Goal: Information Seeking & Learning: Find specific fact

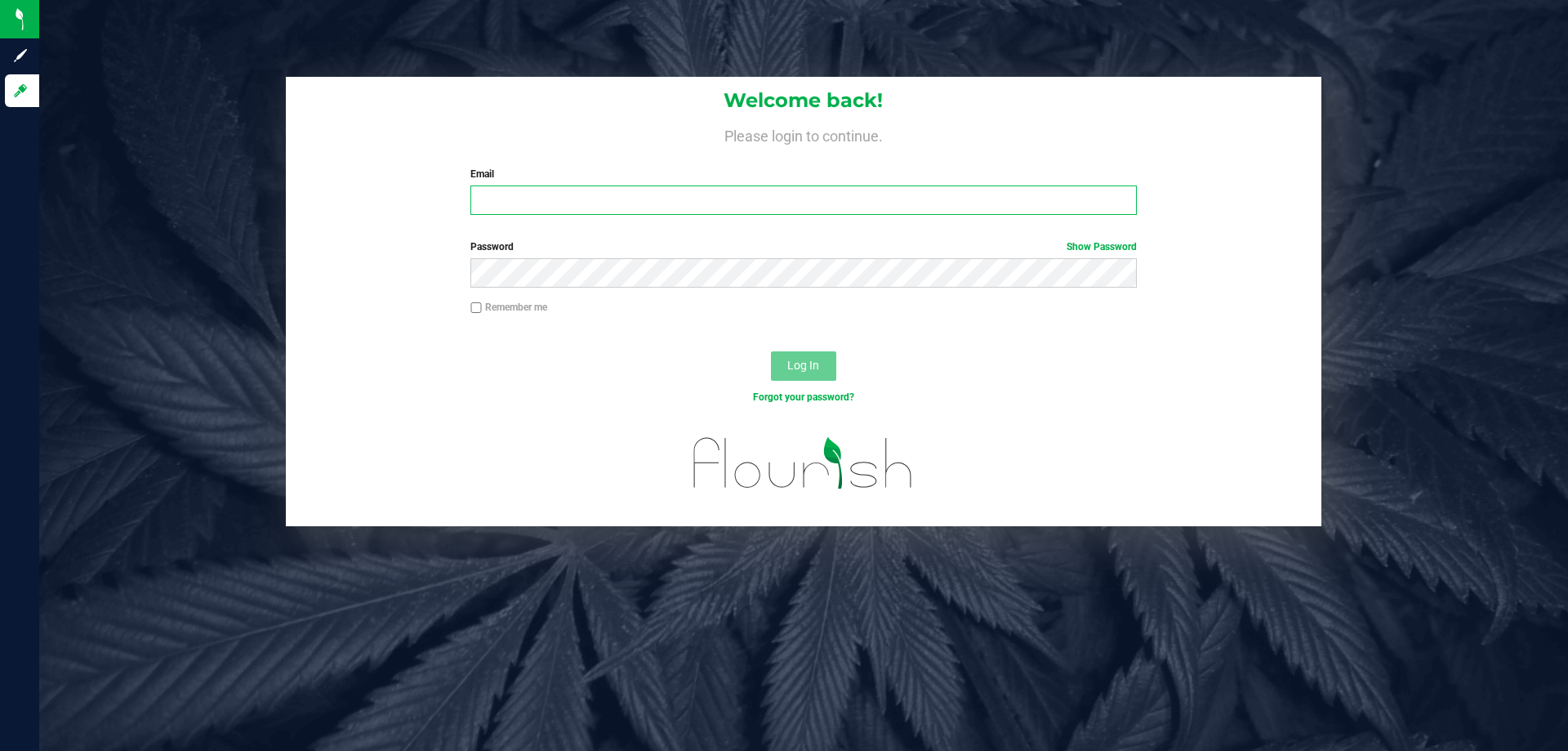
click at [609, 200] on input "Email" at bounding box center [804, 200] width 666 height 29
type input "[EMAIL_ADDRESS][DOMAIN_NAME]"
click at [771, 351] on button "Log In" at bounding box center [803, 366] width 65 height 29
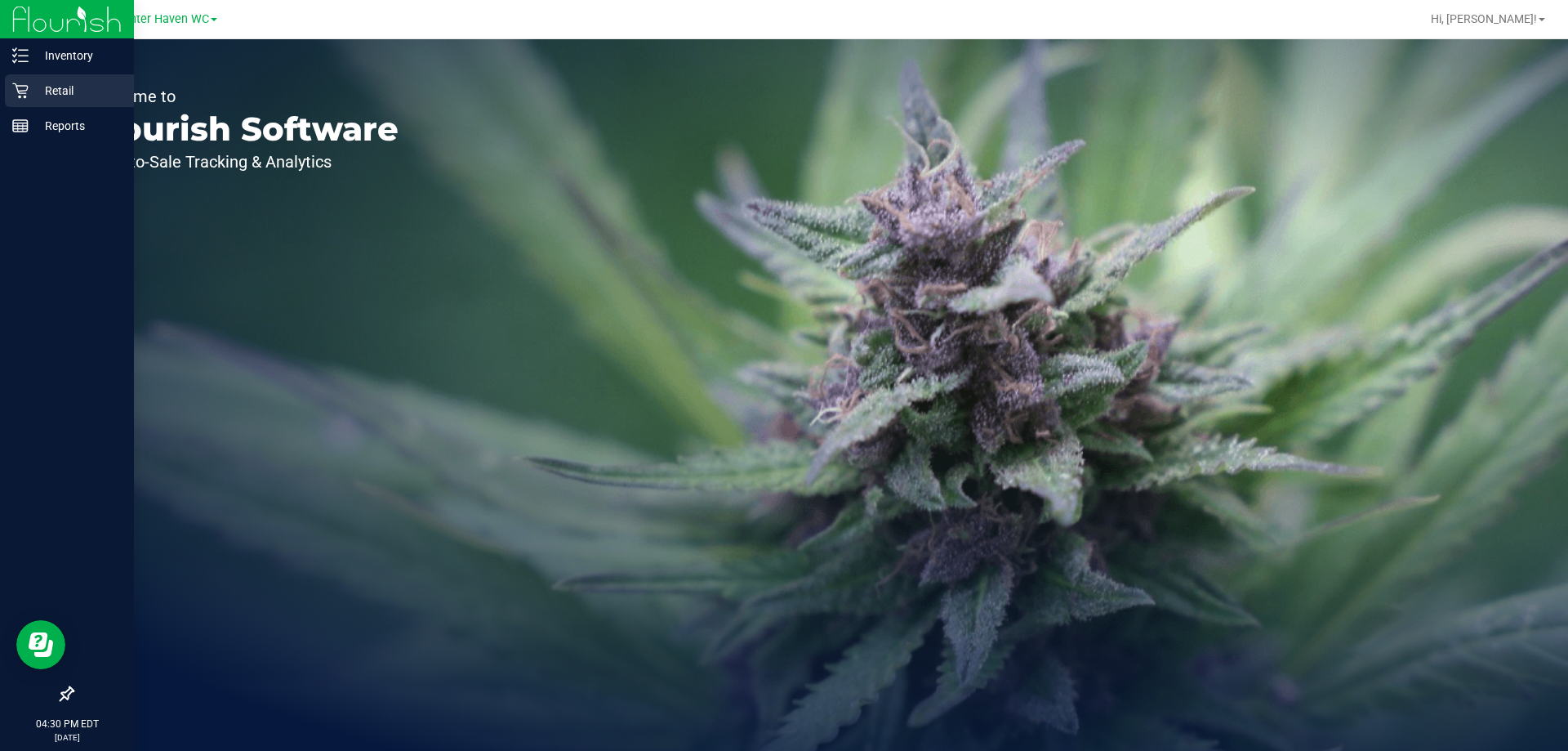
click at [59, 94] on p "Retail" at bounding box center [77, 90] width 98 height 20
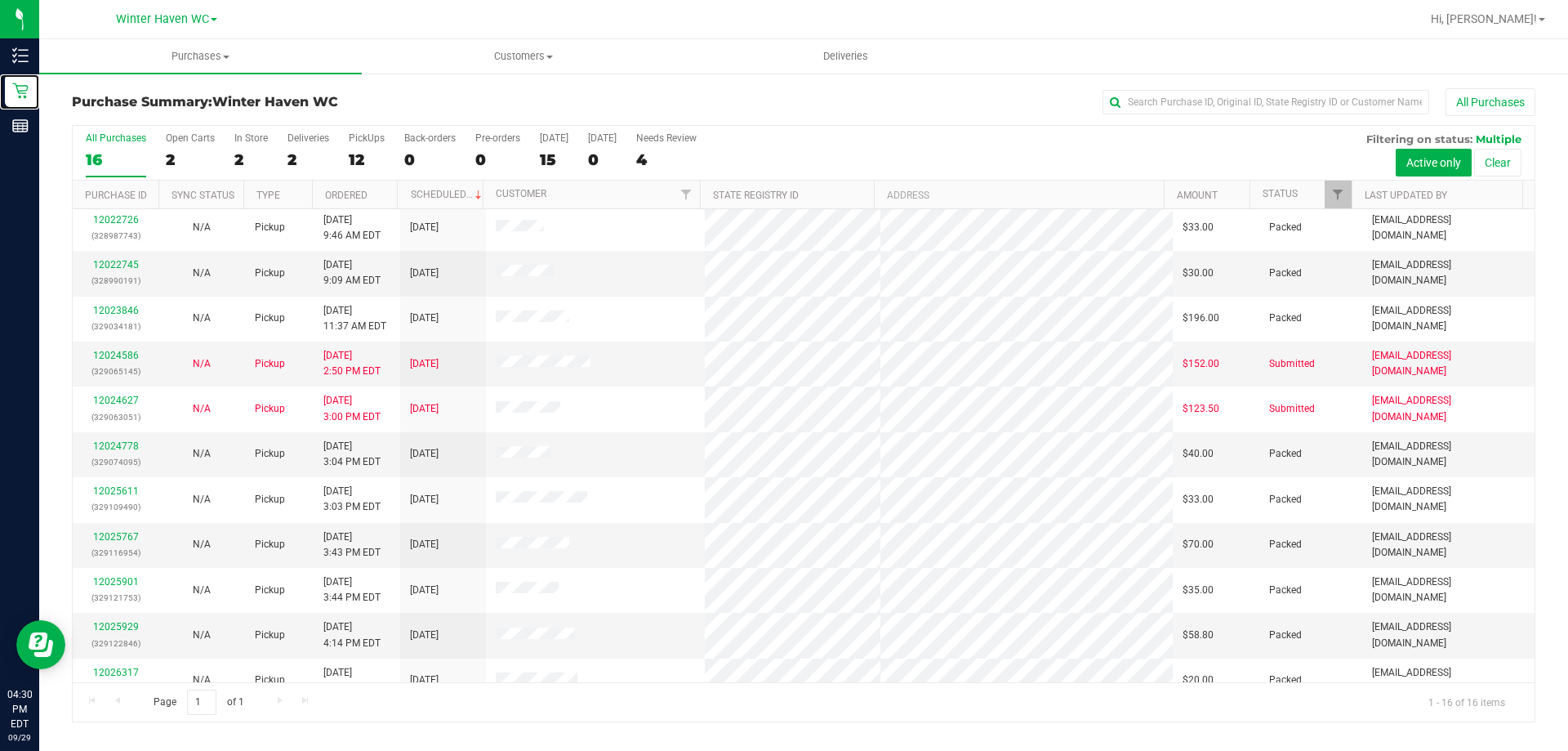
scroll to position [251, 0]
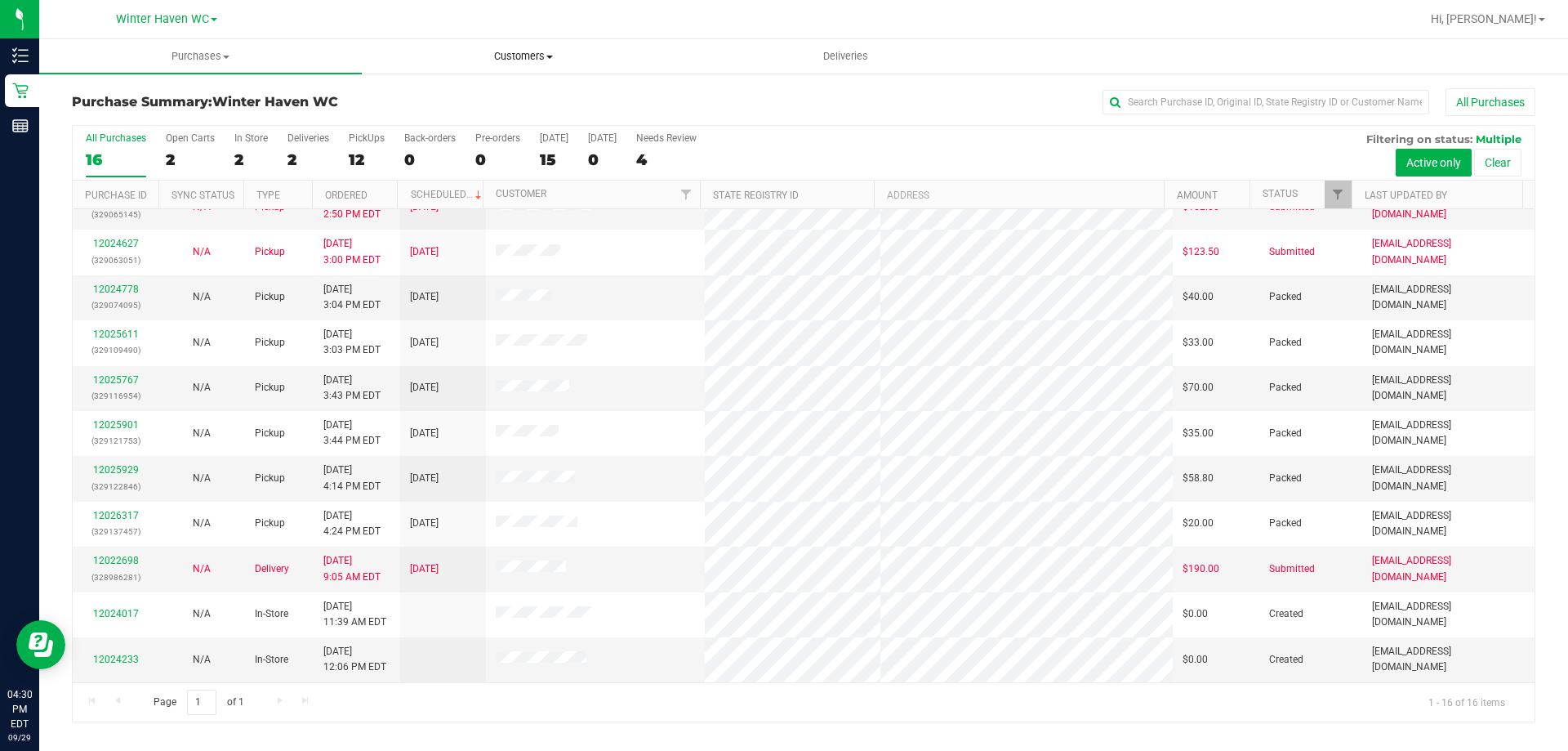
click at [533, 51] on span "Customers" at bounding box center [523, 56] width 321 height 15
click at [458, 100] on span "All customers" at bounding box center [421, 98] width 118 height 14
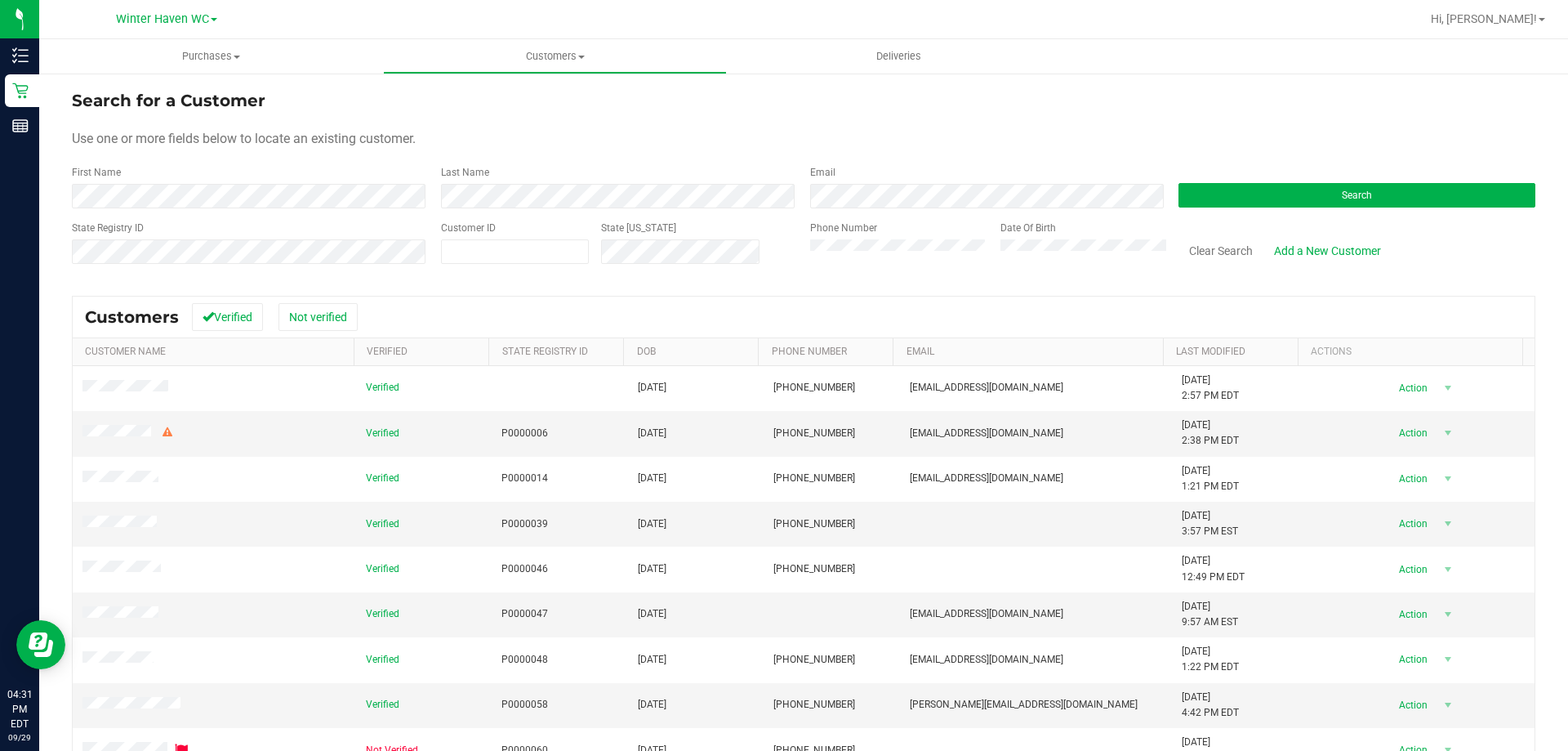
click at [1422, 176] on div "Search" at bounding box center [1351, 186] width 369 height 43
click at [1399, 200] on button "Search" at bounding box center [1357, 195] width 357 height 24
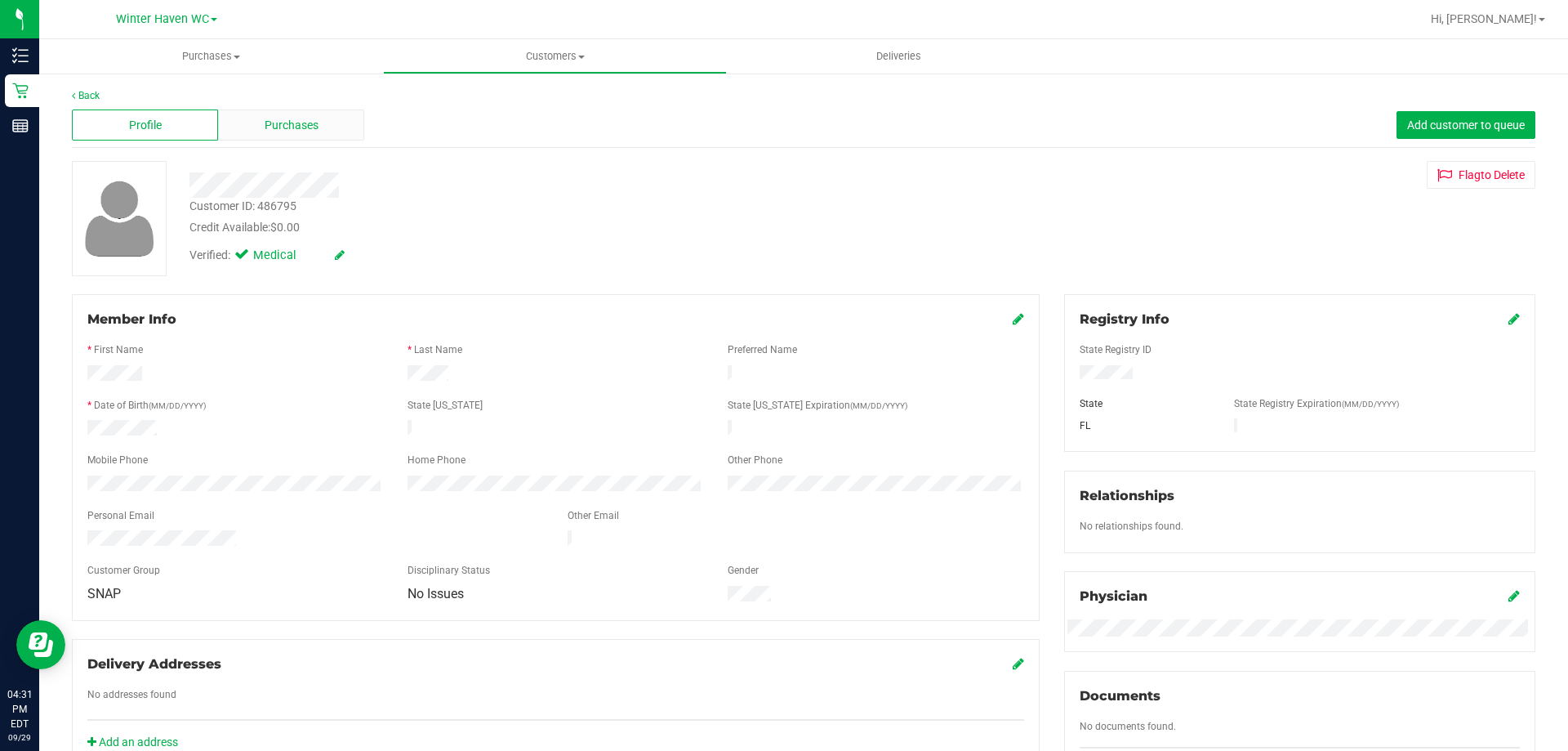
click at [294, 114] on div "Purchases" at bounding box center [291, 125] width 147 height 31
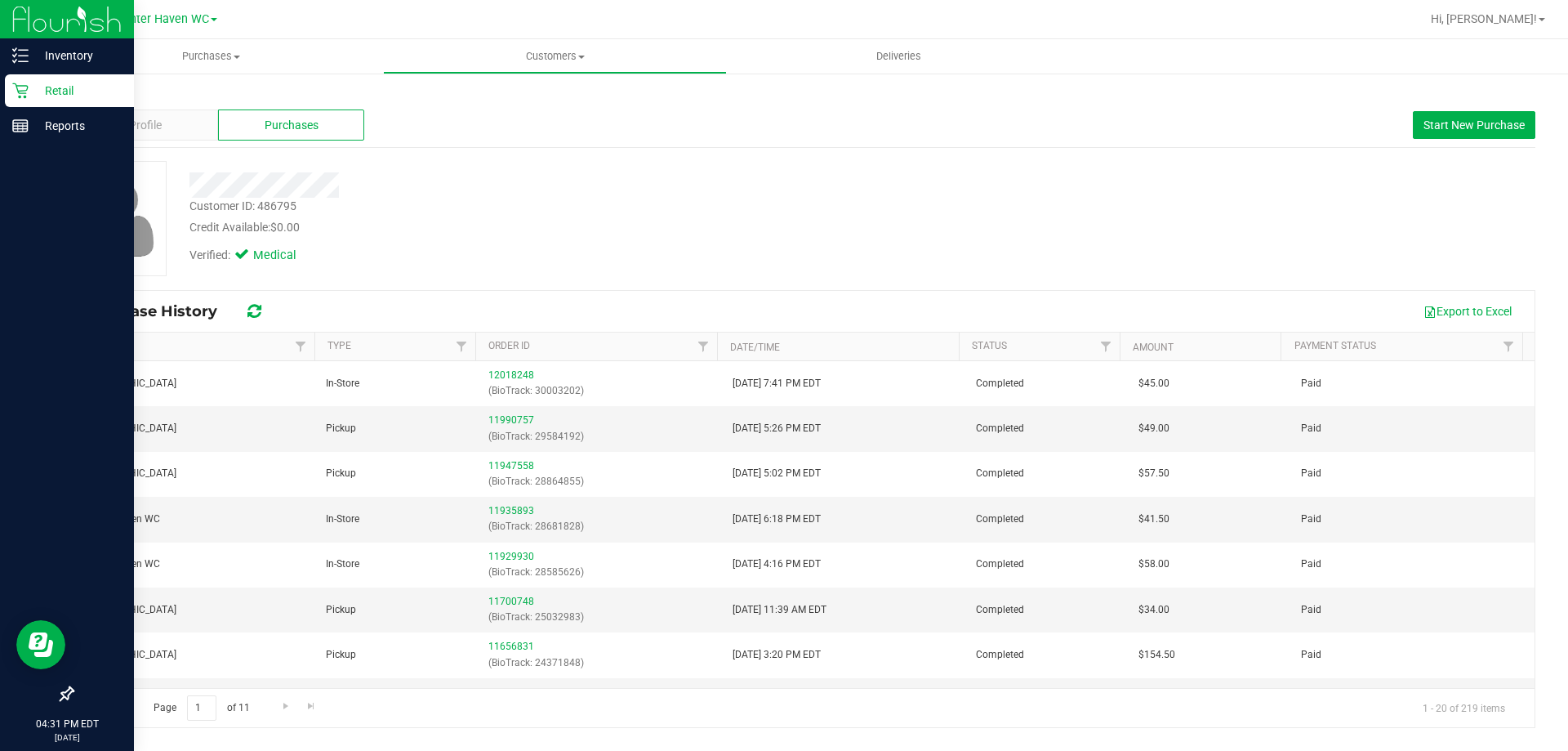
click at [52, 87] on p "Retail" at bounding box center [77, 90] width 98 height 20
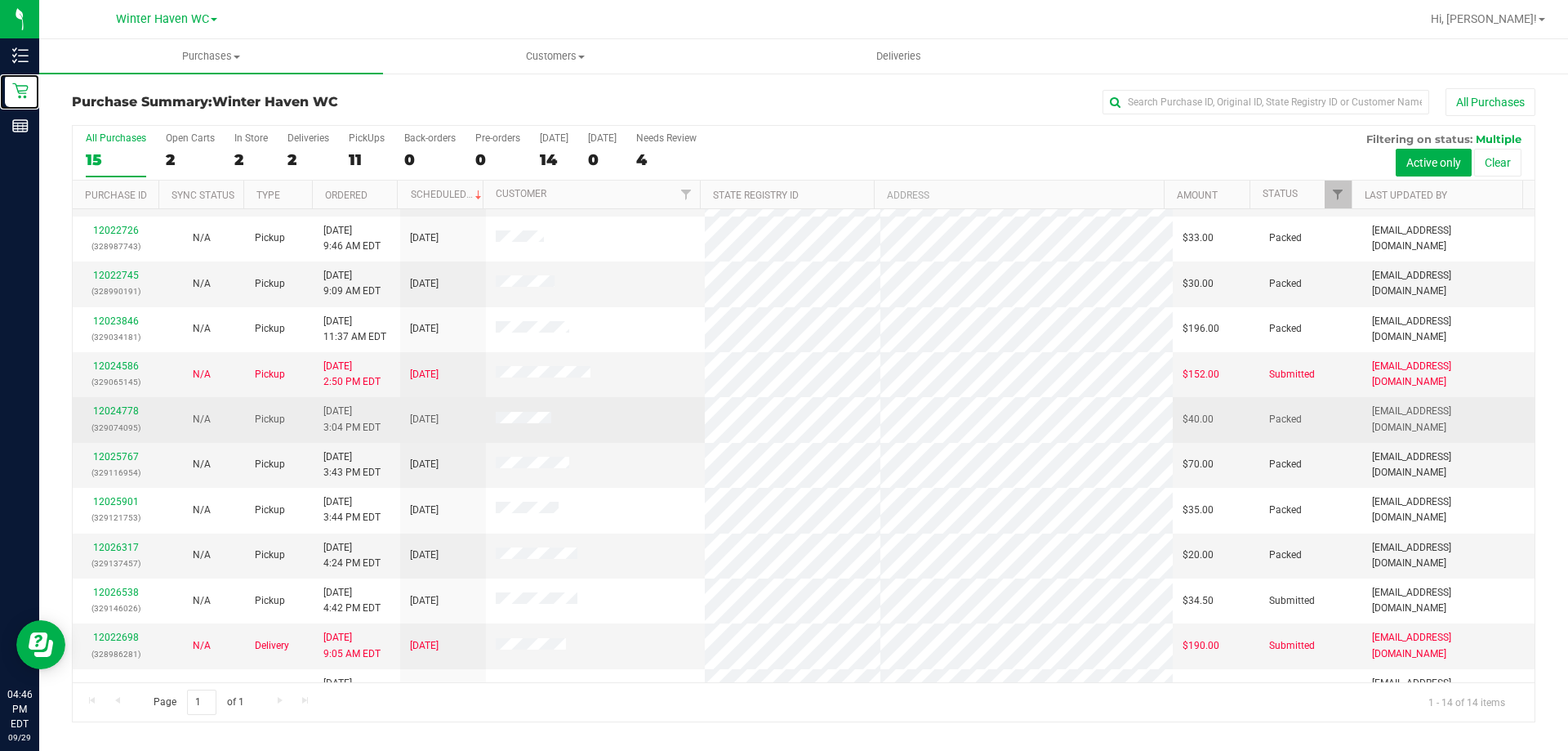
scroll to position [160, 0]
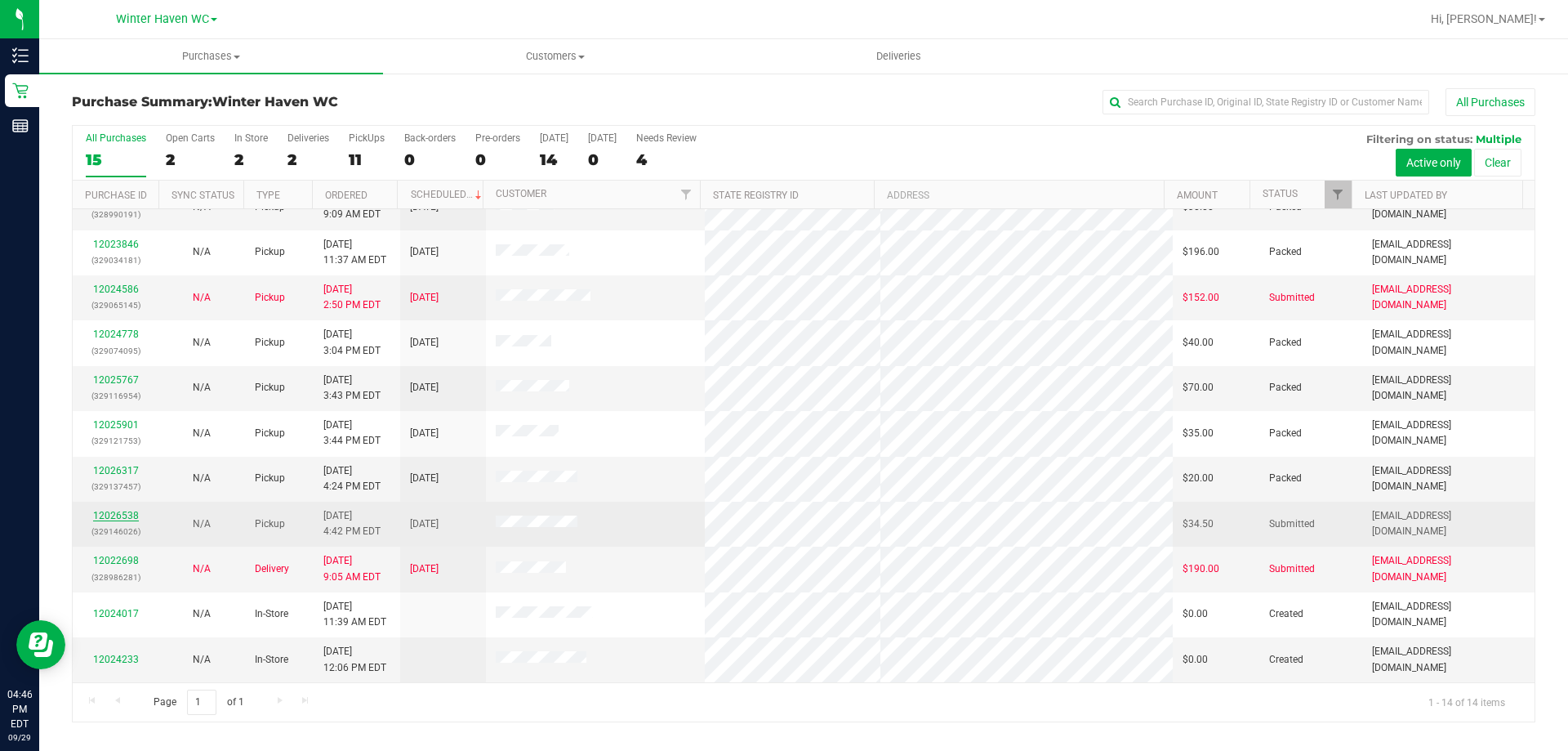
click at [128, 519] on link "12026538" at bounding box center [115, 515] width 46 height 11
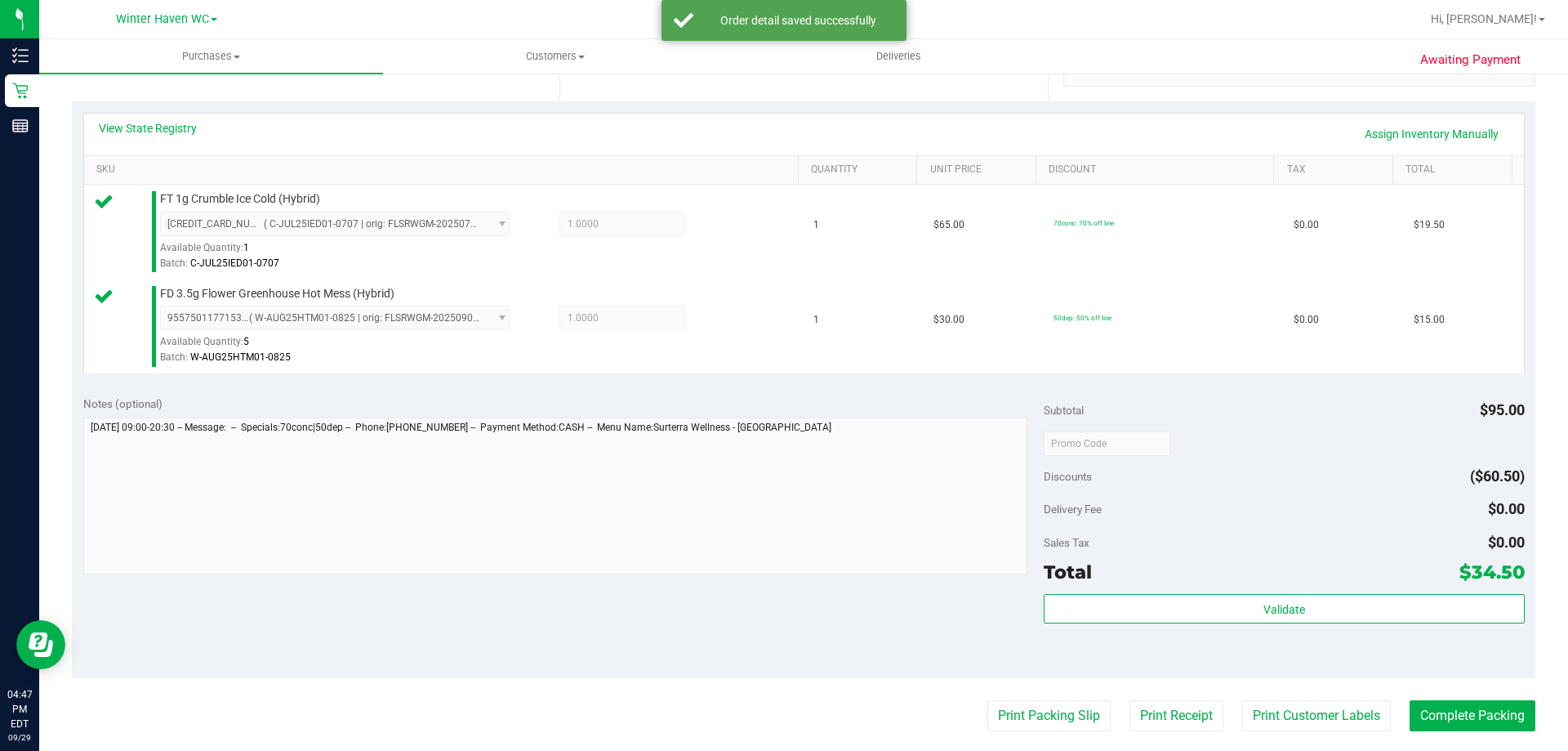
scroll to position [571, 0]
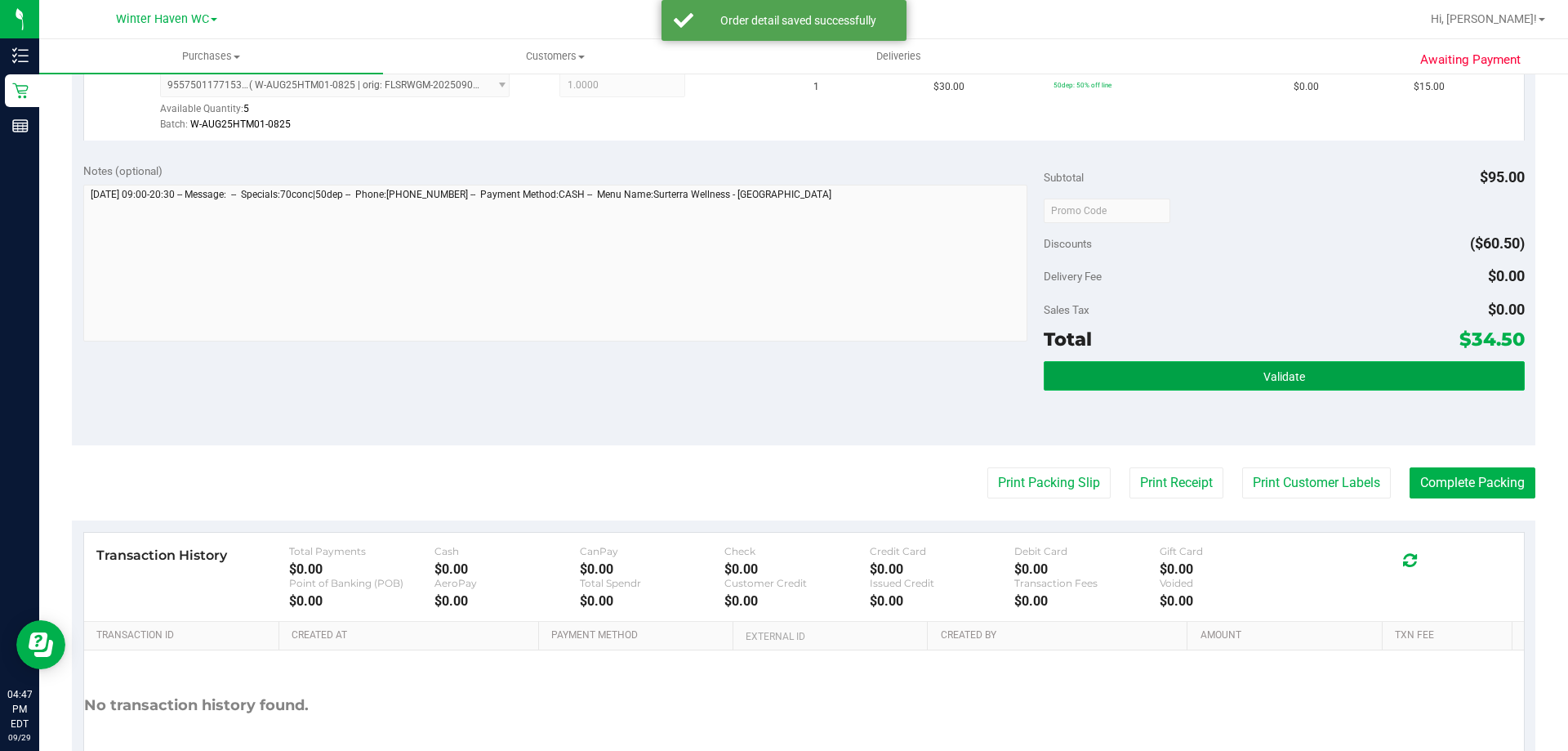
click at [1328, 365] on button "Validate" at bounding box center [1284, 376] width 480 height 29
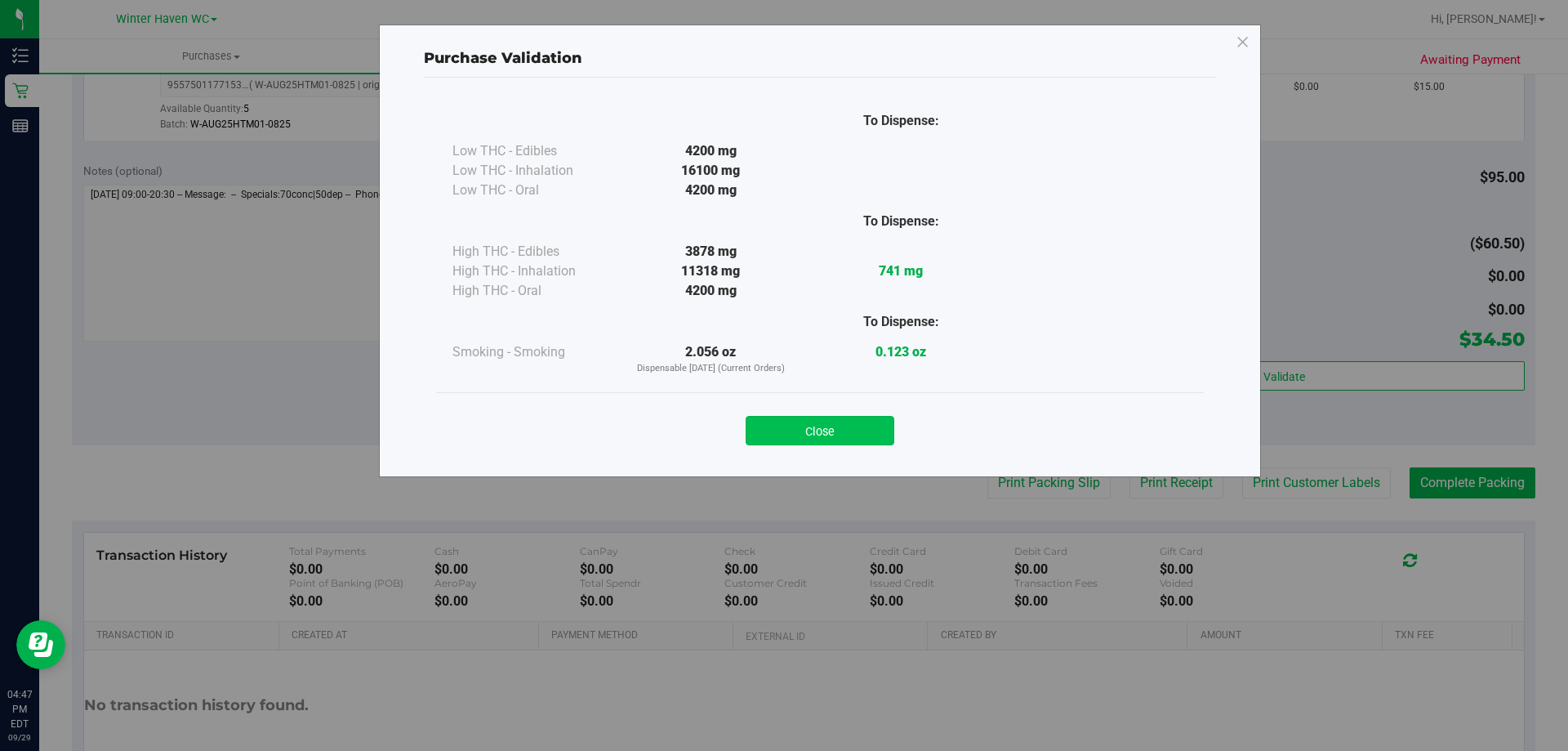
click at [838, 428] on button "Close" at bounding box center [820, 430] width 148 height 29
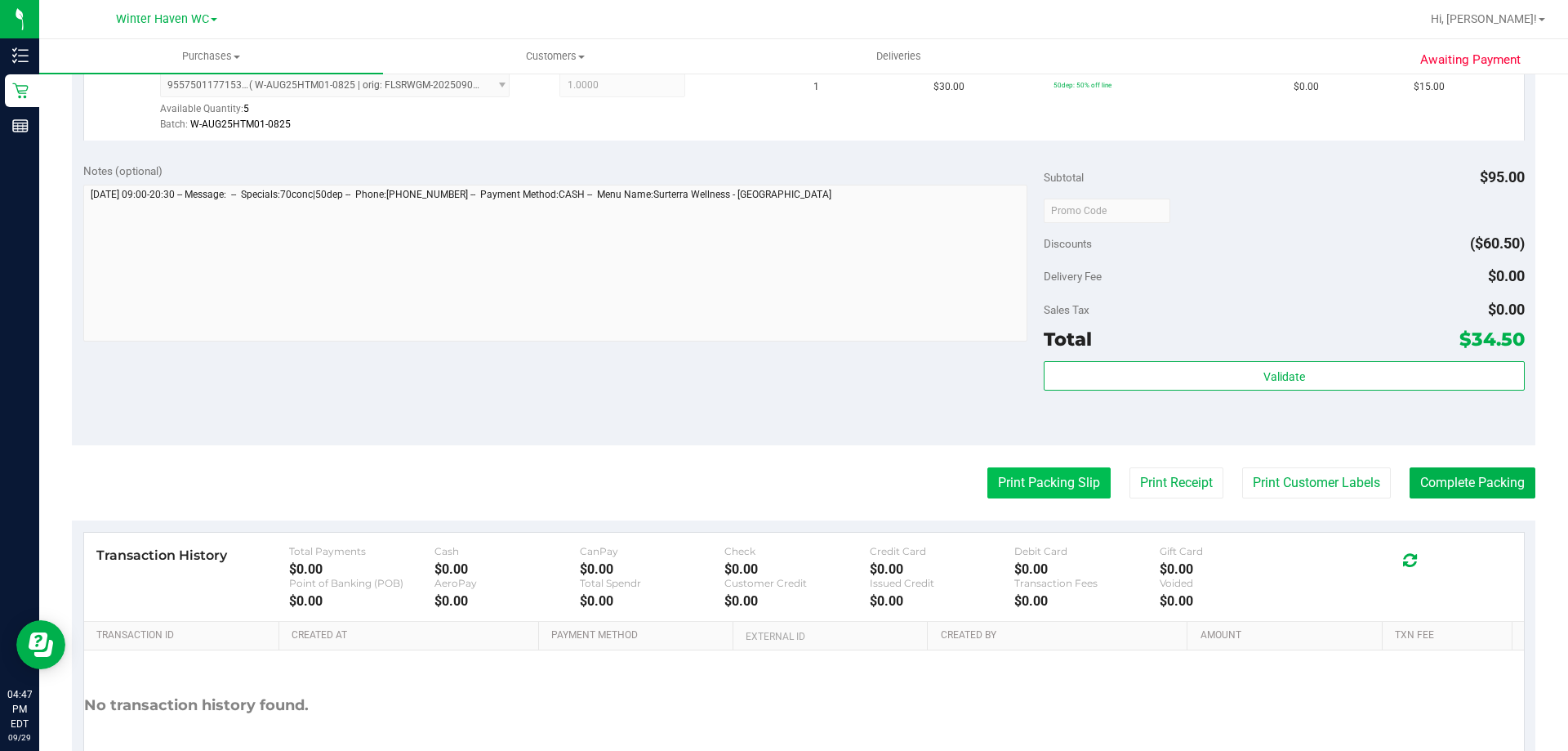
click at [1056, 483] on button "Print Packing Slip" at bounding box center [1049, 483] width 123 height 31
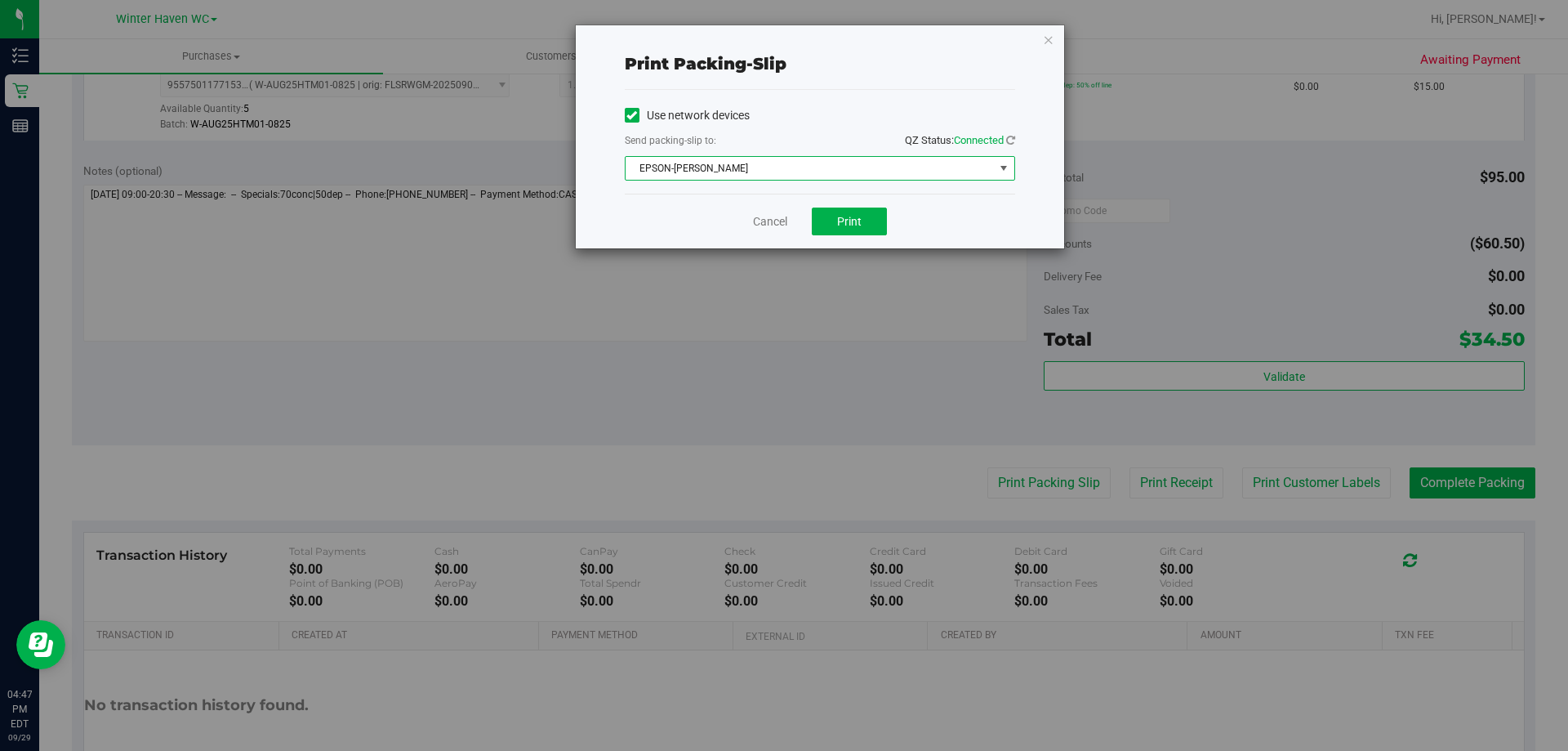
click at [746, 168] on span "EPSON-[PERSON_NAME]" at bounding box center [809, 168] width 369 height 23
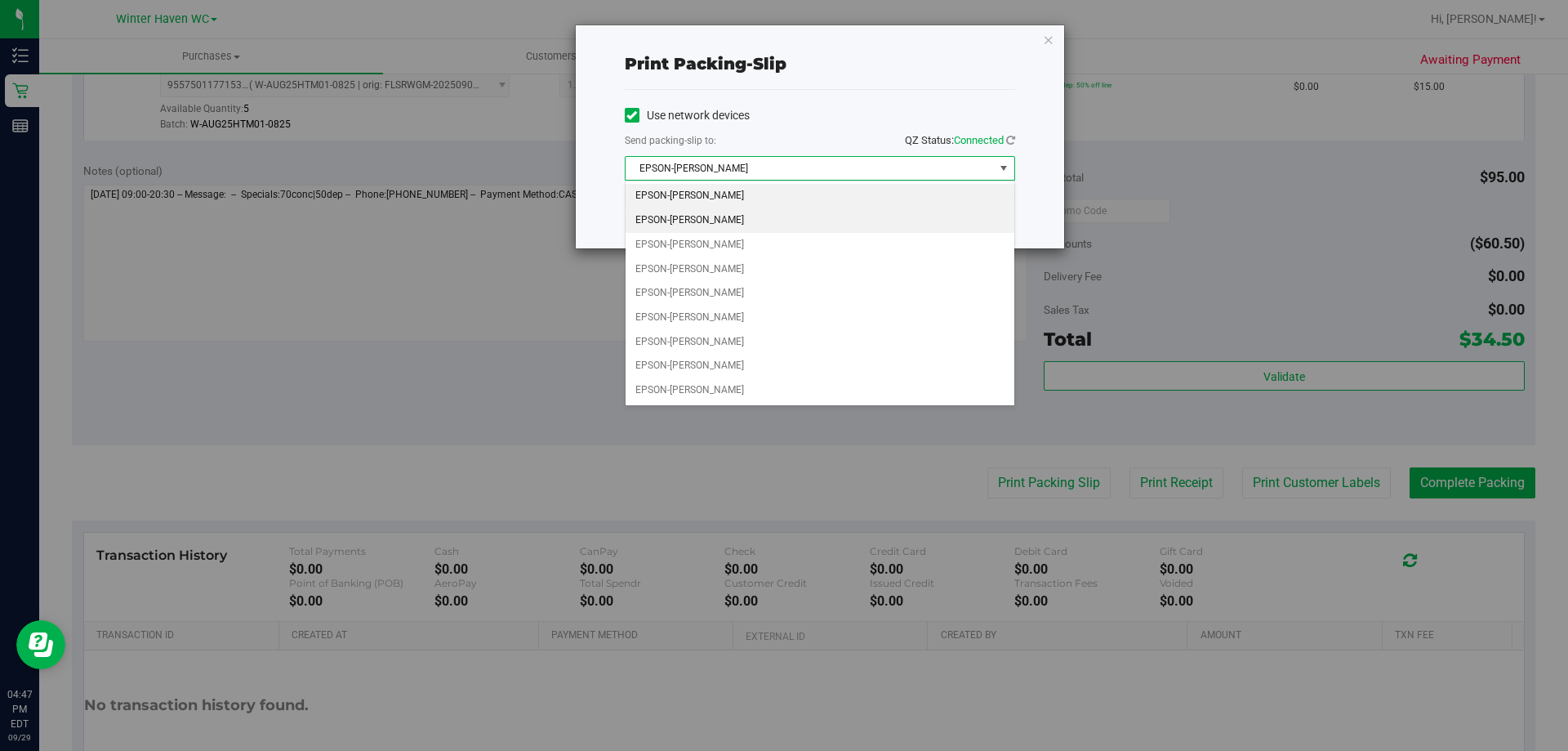
click at [742, 217] on li "EPSON-[PERSON_NAME]" at bounding box center [820, 220] width 389 height 24
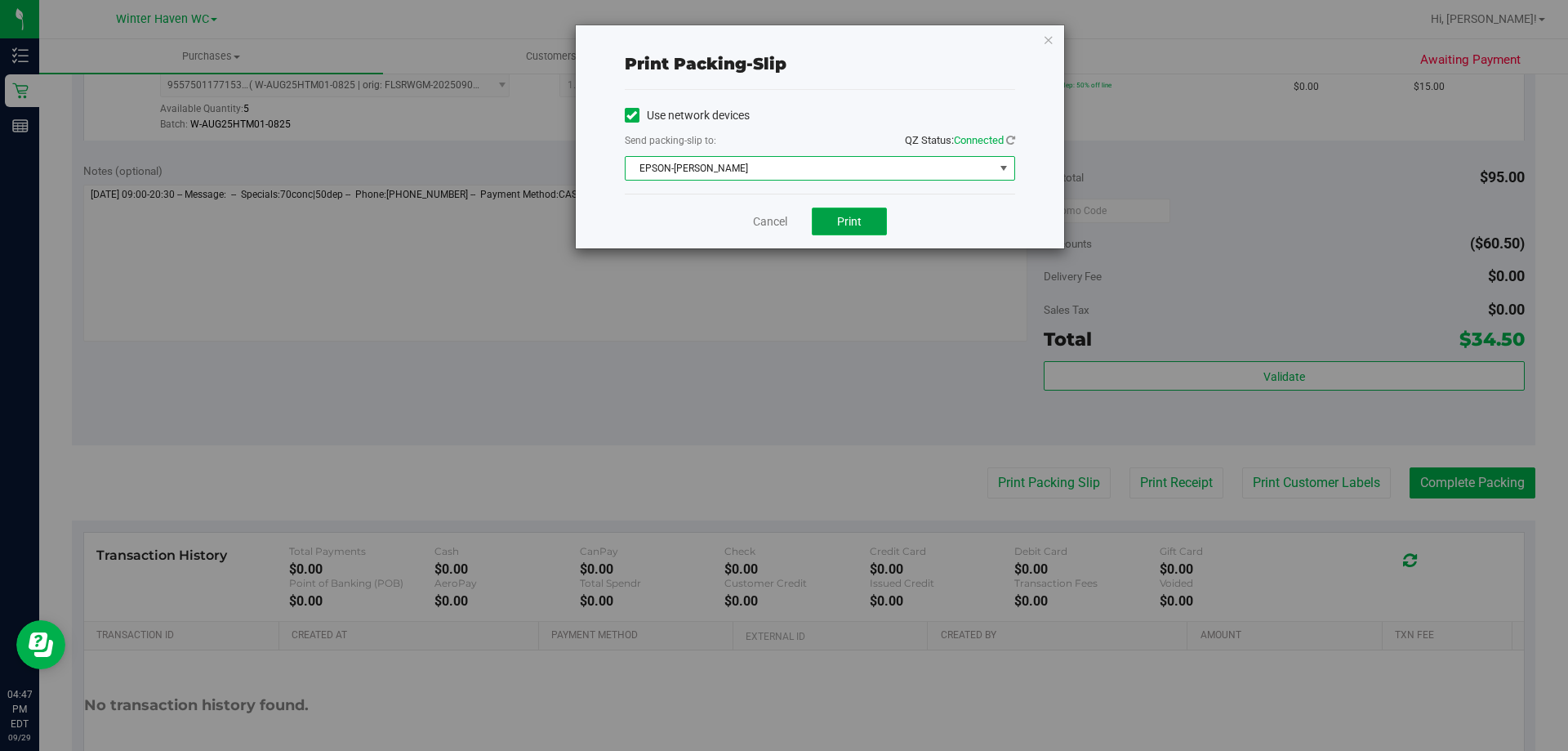
click at [859, 212] on button "Print" at bounding box center [849, 221] width 75 height 28
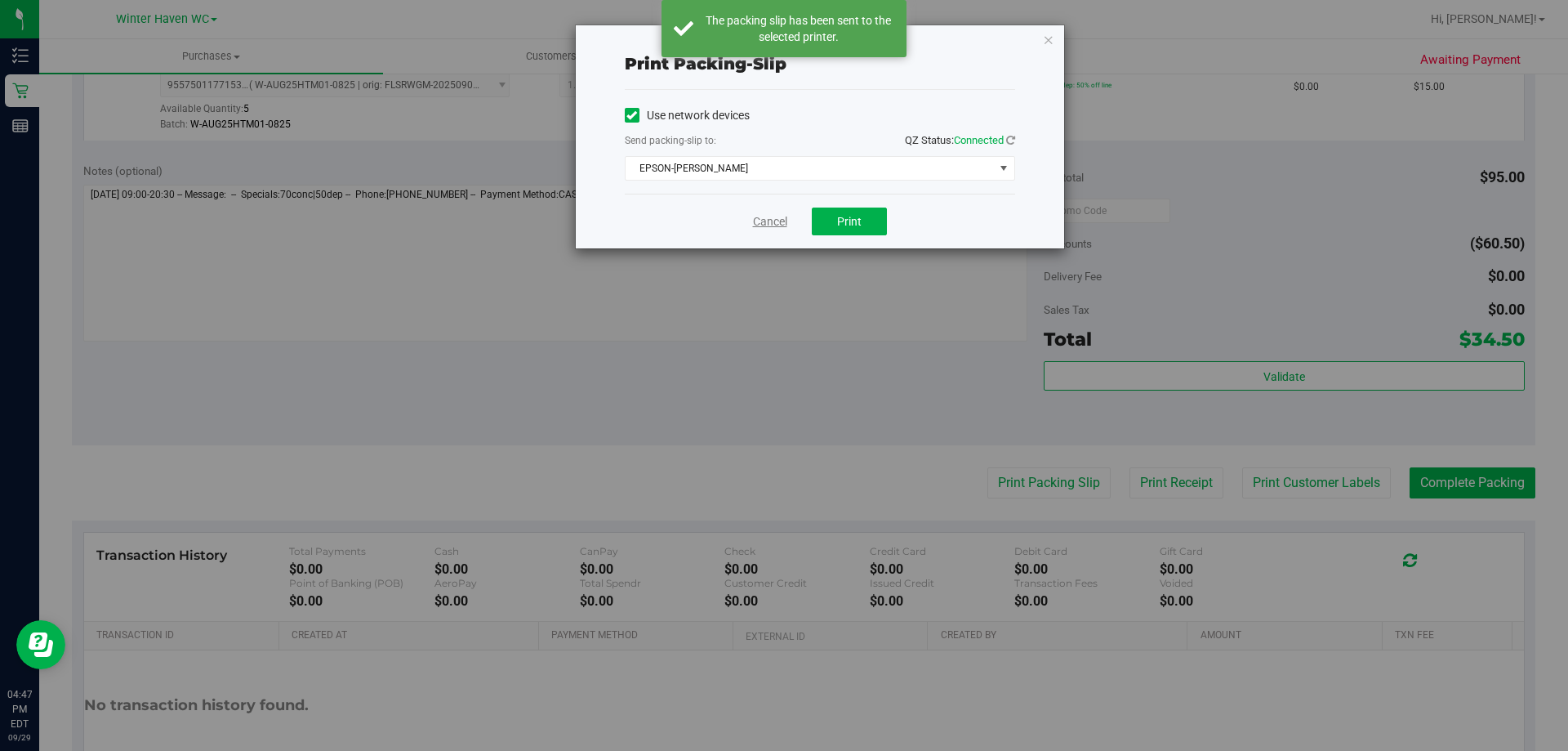
click at [763, 223] on link "Cancel" at bounding box center [770, 222] width 35 height 17
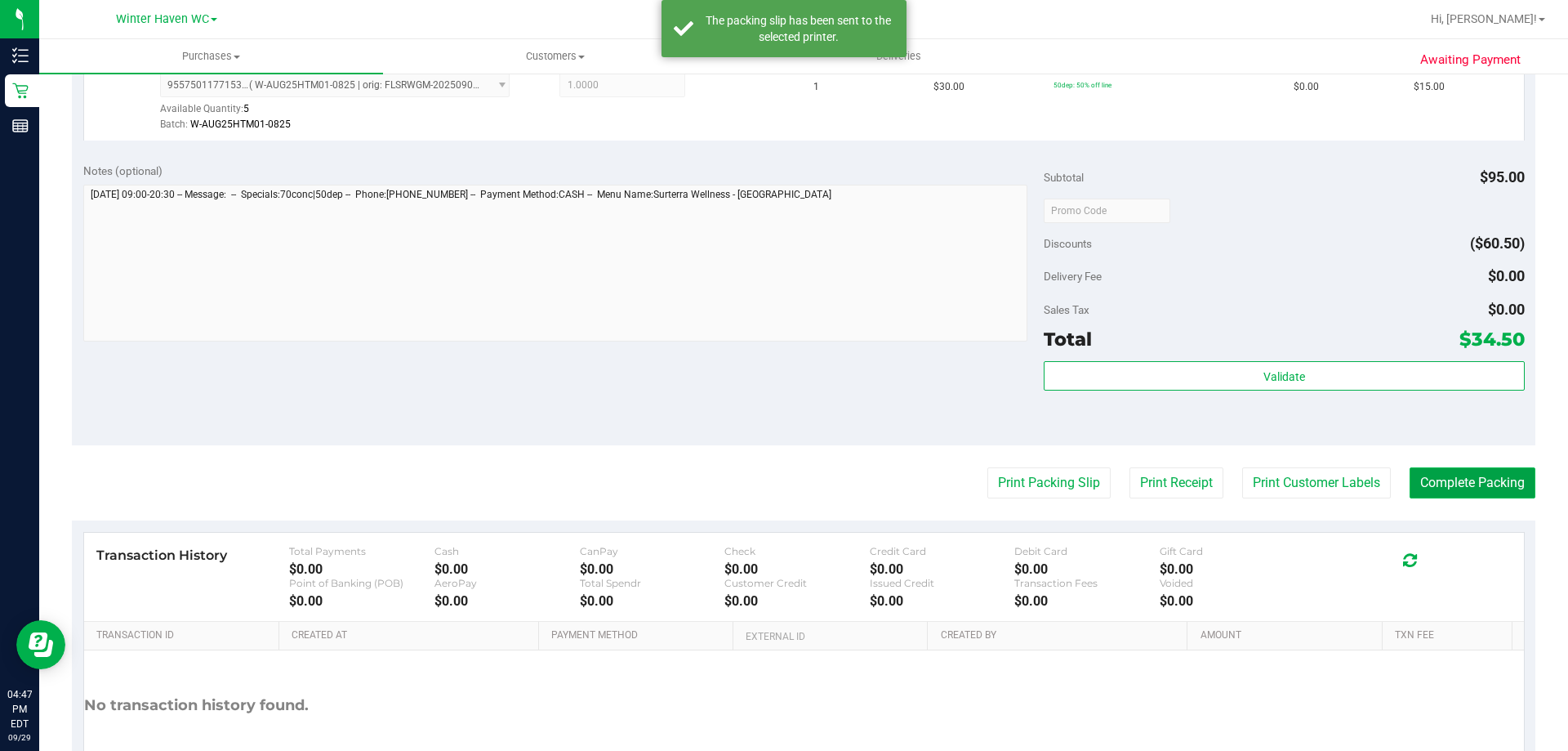
click at [1477, 487] on button "Complete Packing" at bounding box center [1473, 483] width 126 height 31
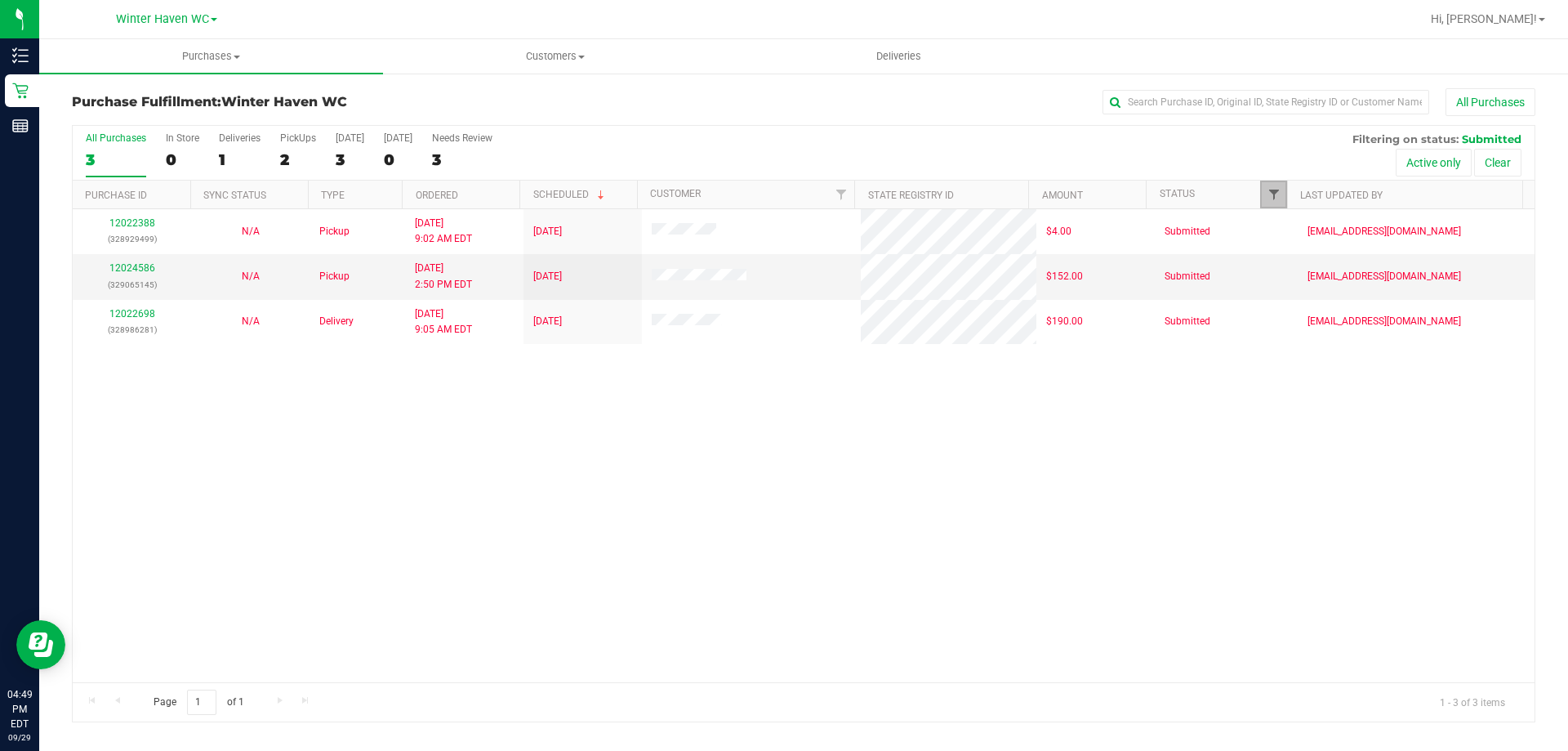
click at [1268, 189] on span "Filter" at bounding box center [1274, 194] width 13 height 13
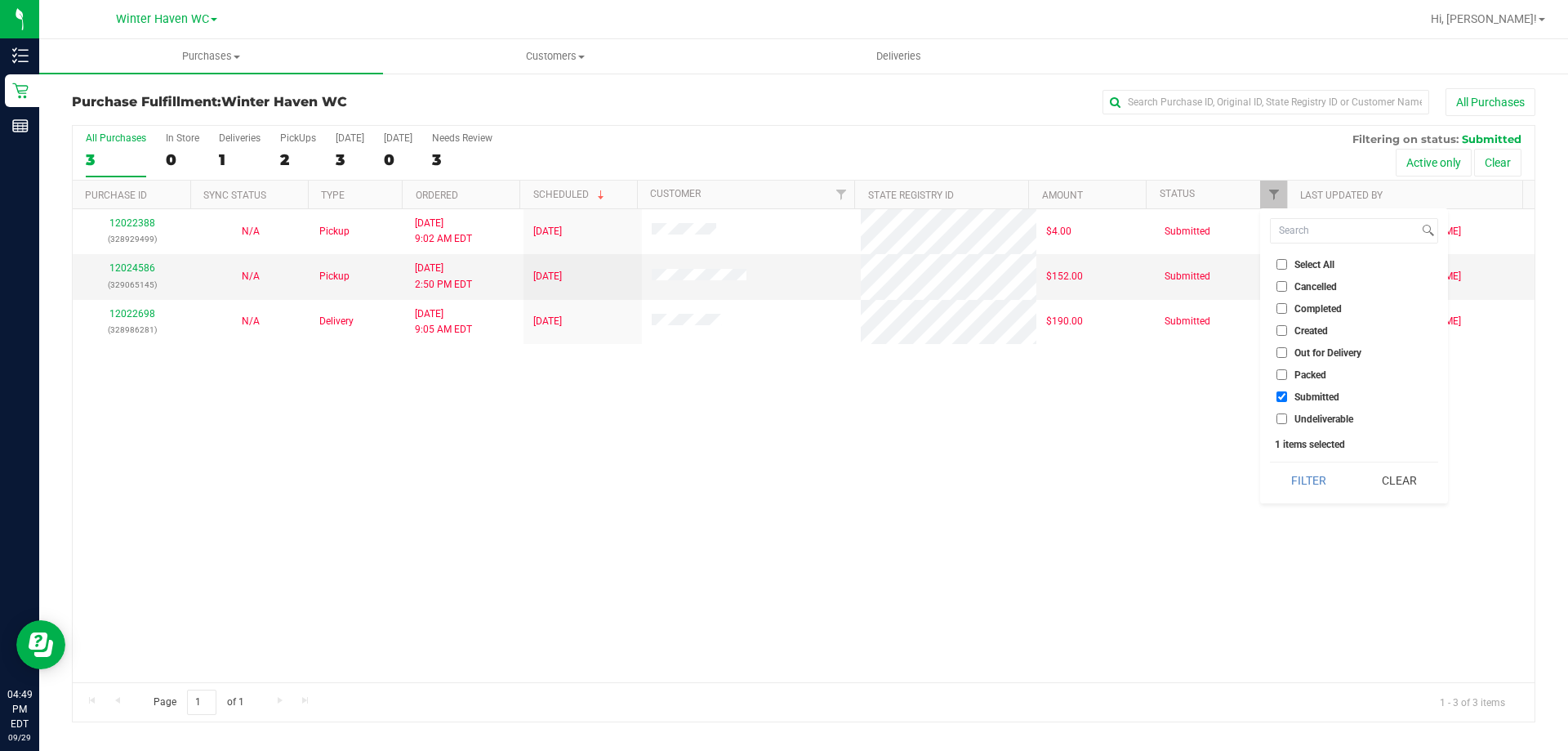
click at [1278, 371] on input "Packed" at bounding box center [1282, 375] width 10 height 10
checkbox input "true"
click at [1305, 477] on button "Filter" at bounding box center [1310, 480] width 78 height 36
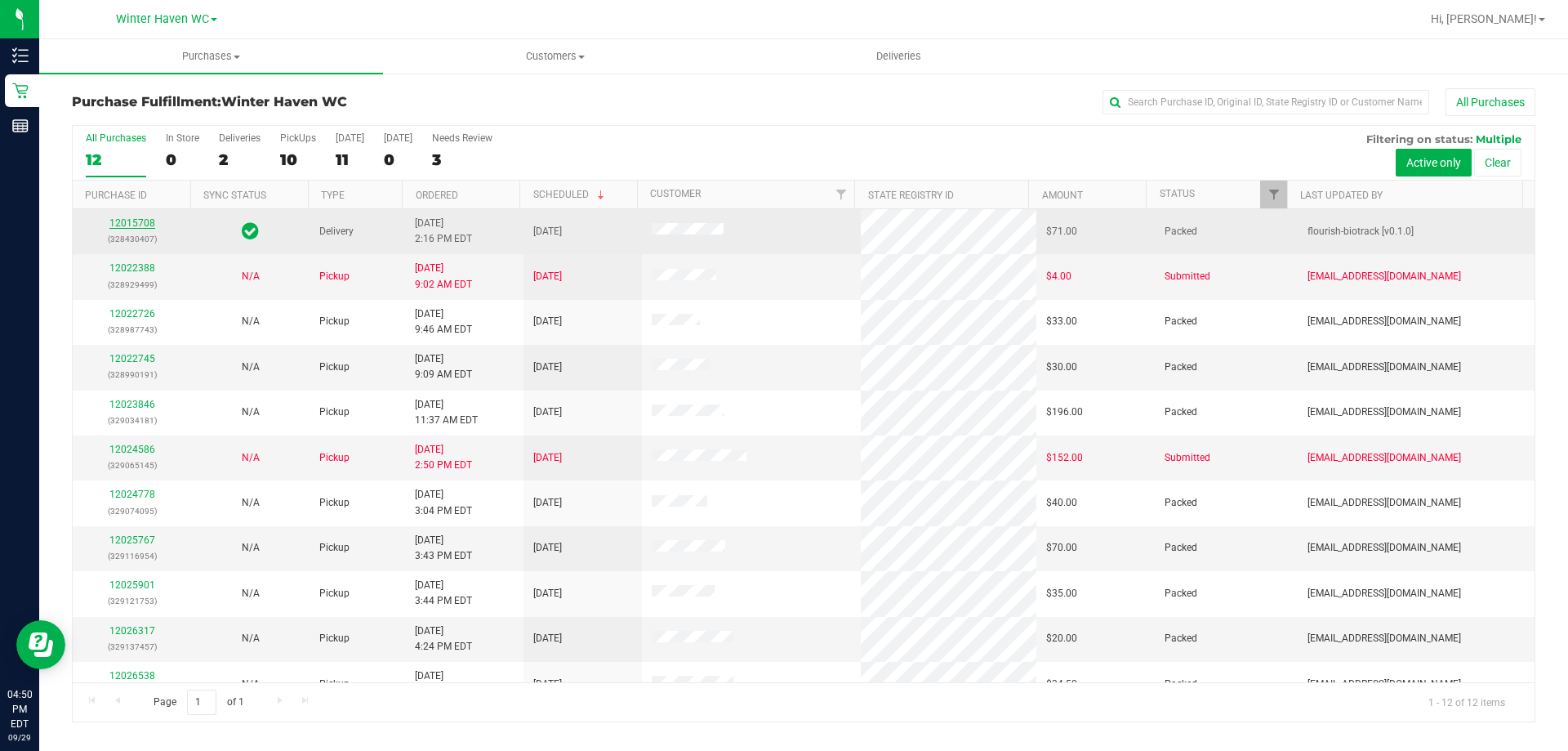
click at [127, 219] on link "12015708" at bounding box center [132, 223] width 46 height 11
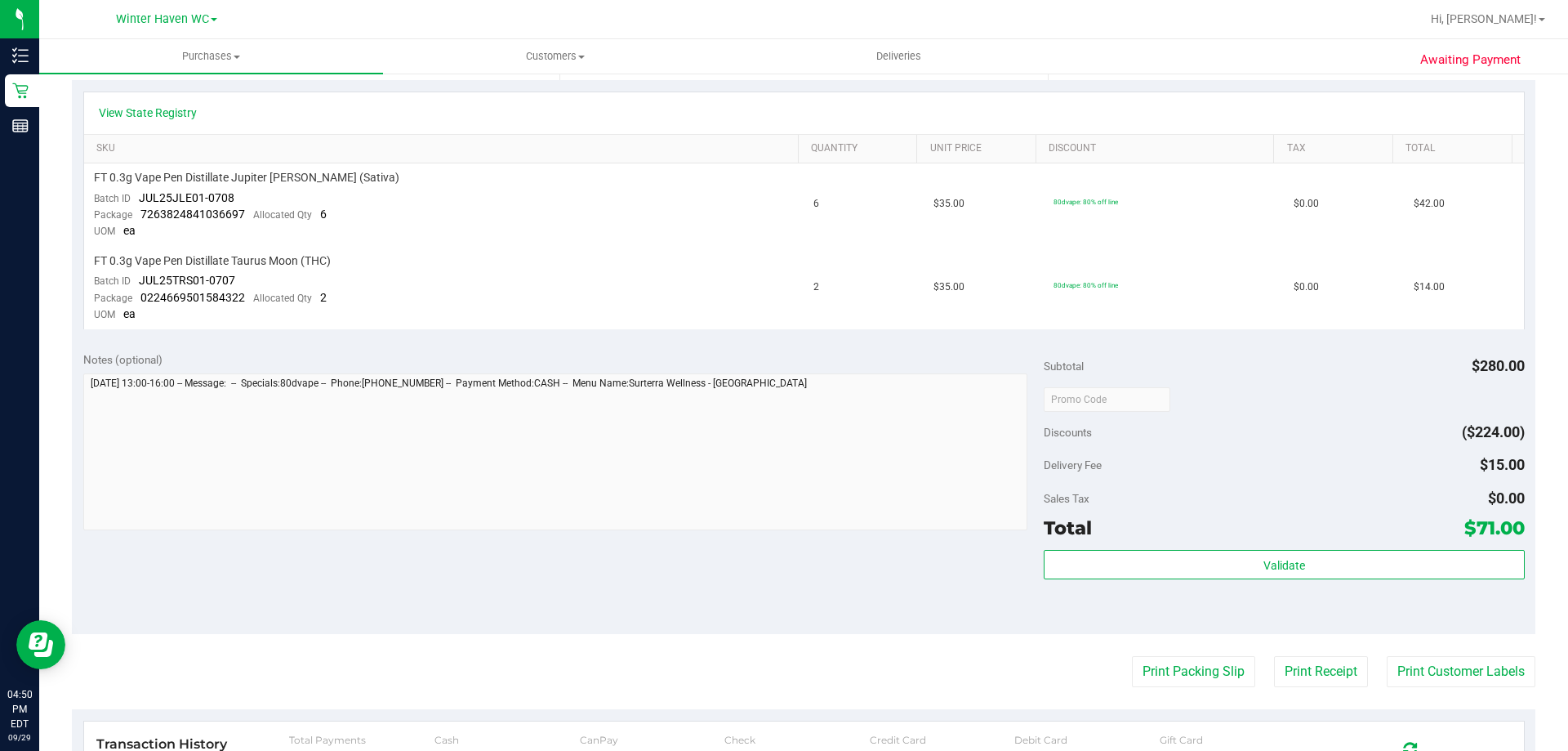
scroll to position [571, 0]
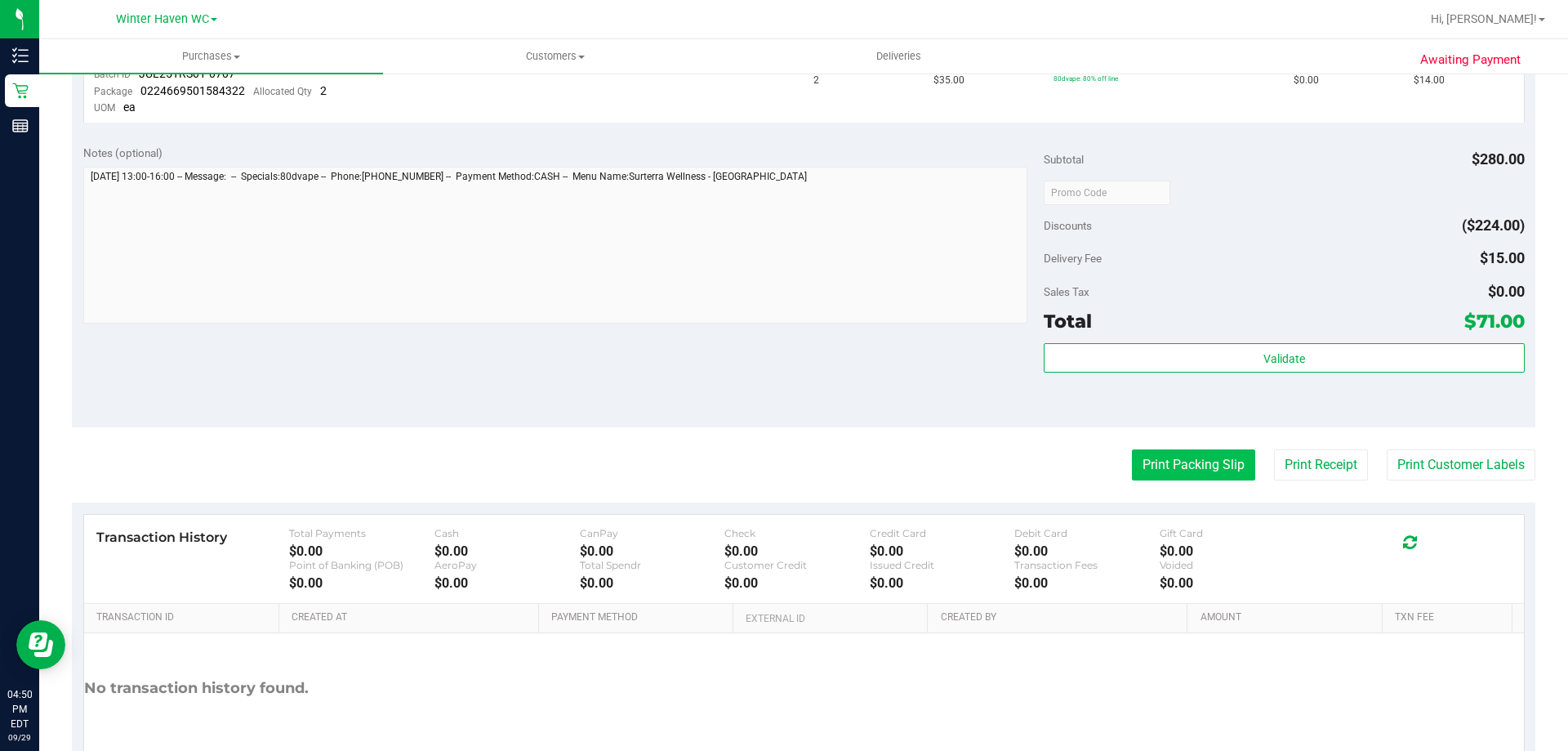
click at [1160, 471] on button "Print Packing Slip" at bounding box center [1193, 465] width 123 height 31
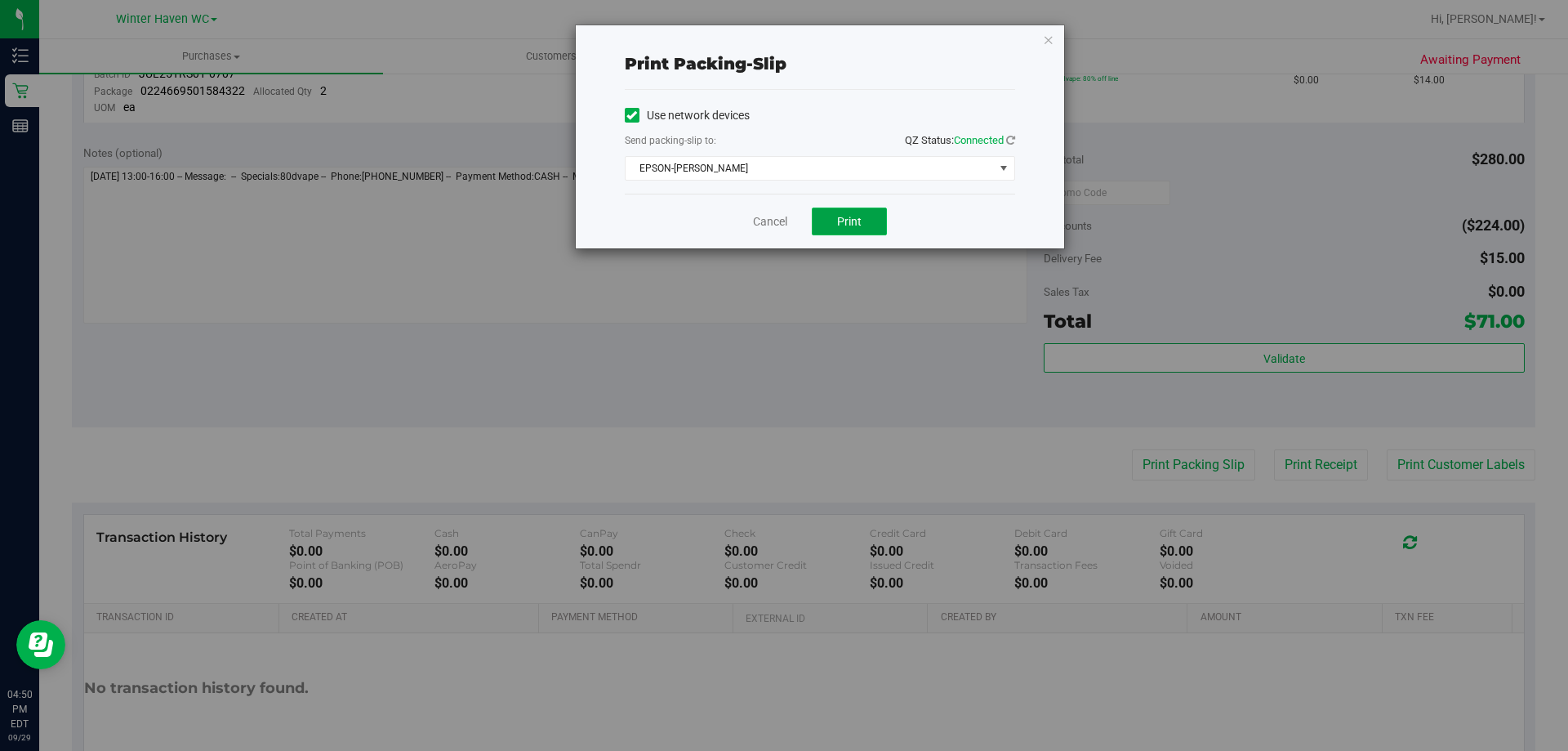
click at [842, 219] on span "Print" at bounding box center [849, 221] width 24 height 13
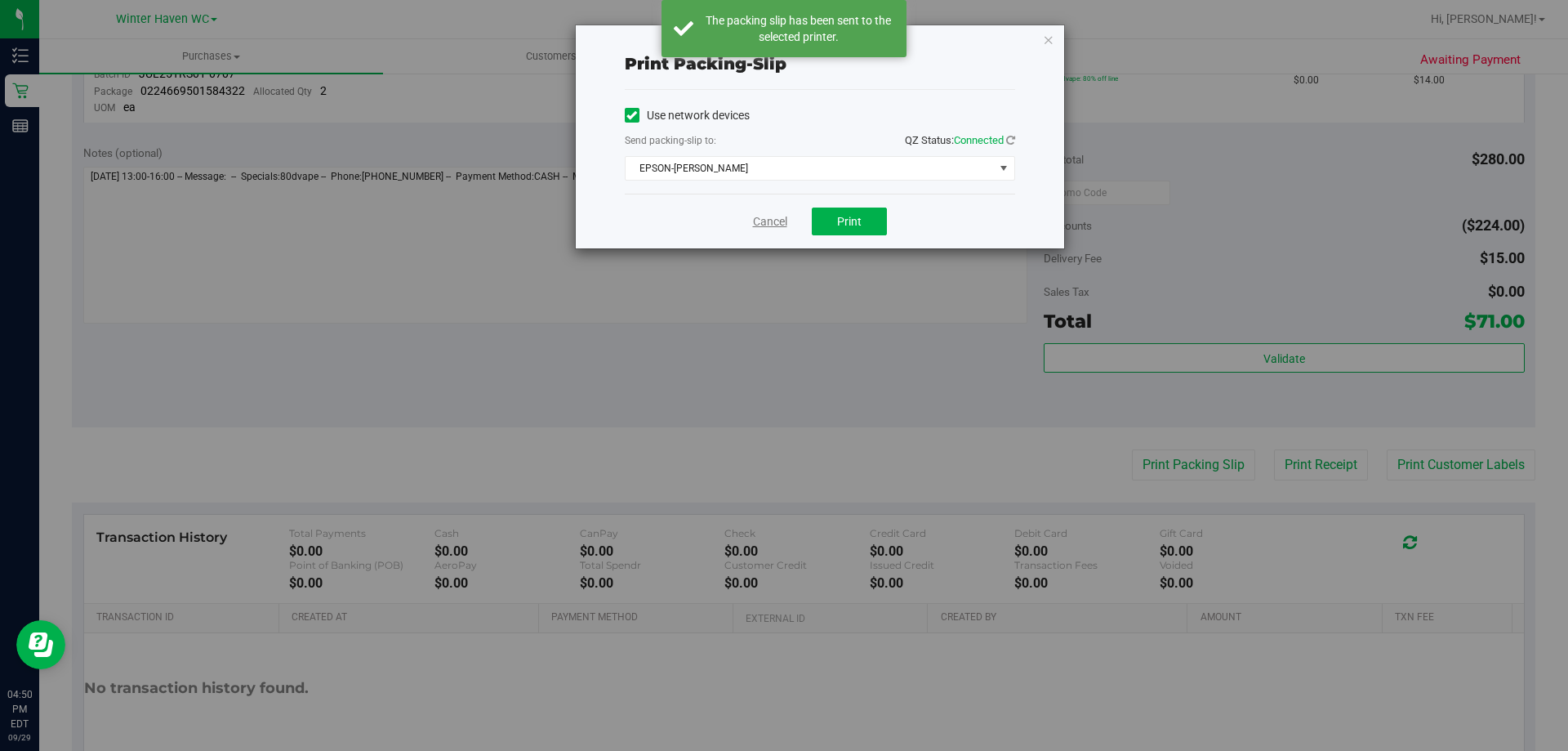
click at [774, 221] on link "Cancel" at bounding box center [770, 222] width 35 height 17
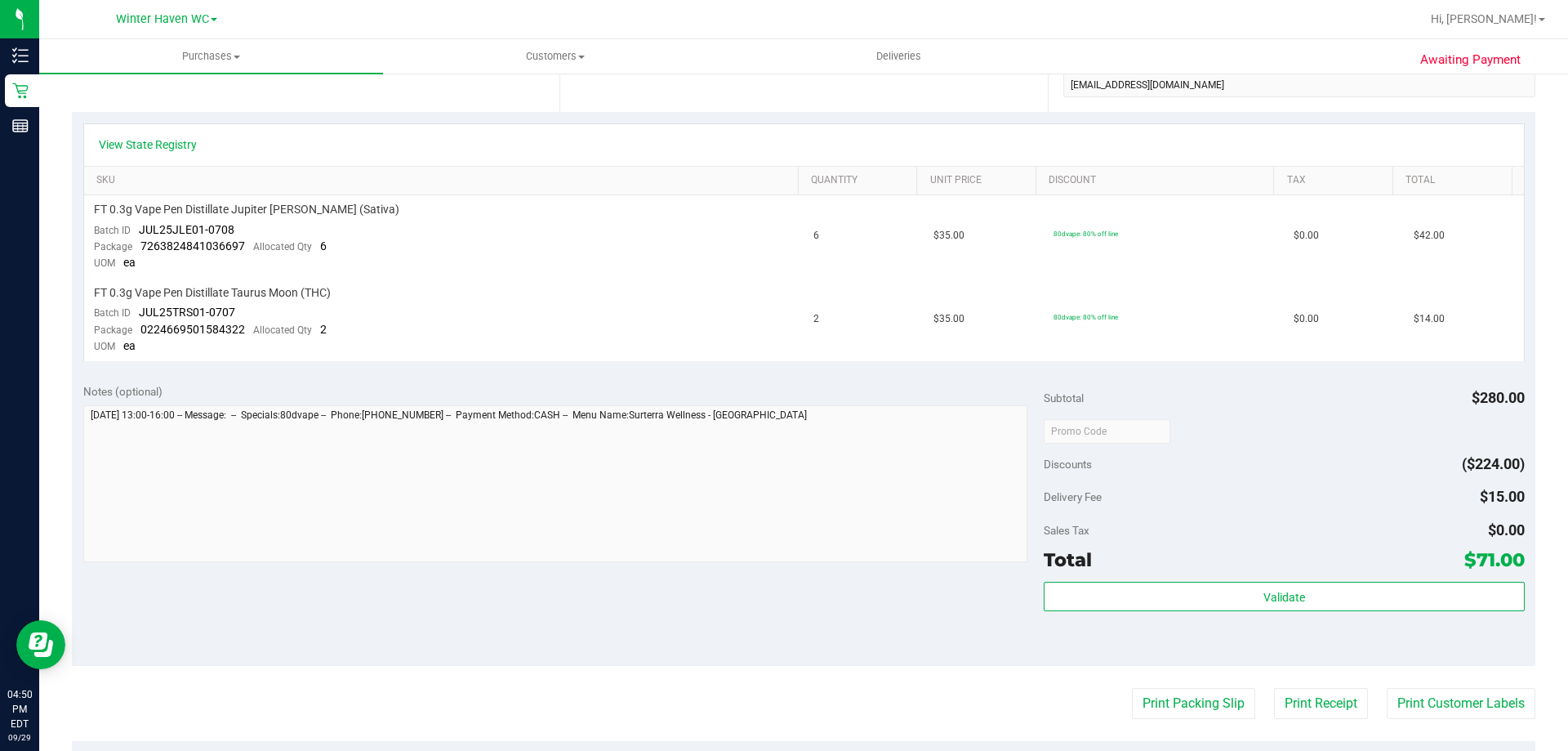
scroll to position [327, 0]
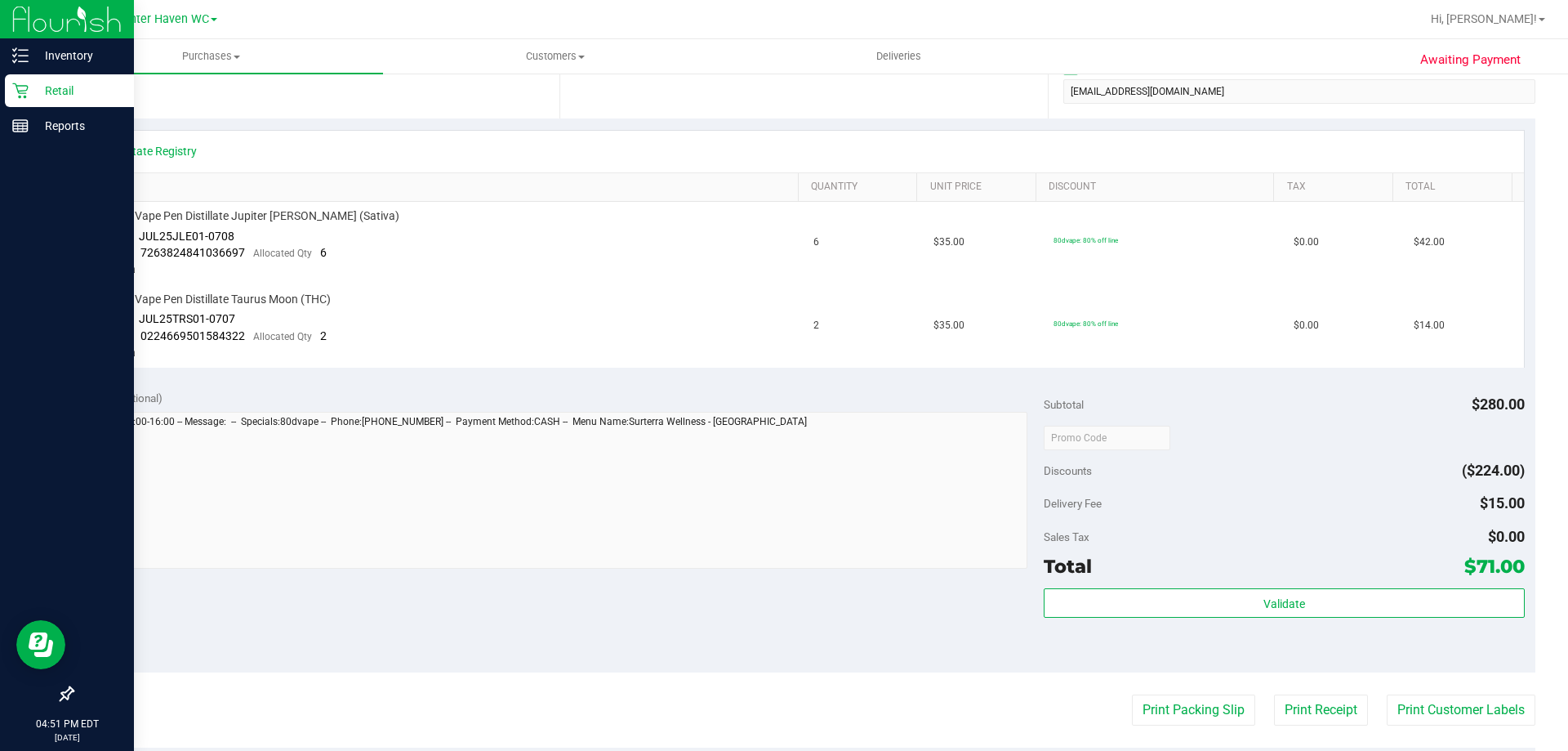
click at [56, 91] on p "Retail" at bounding box center [77, 90] width 98 height 20
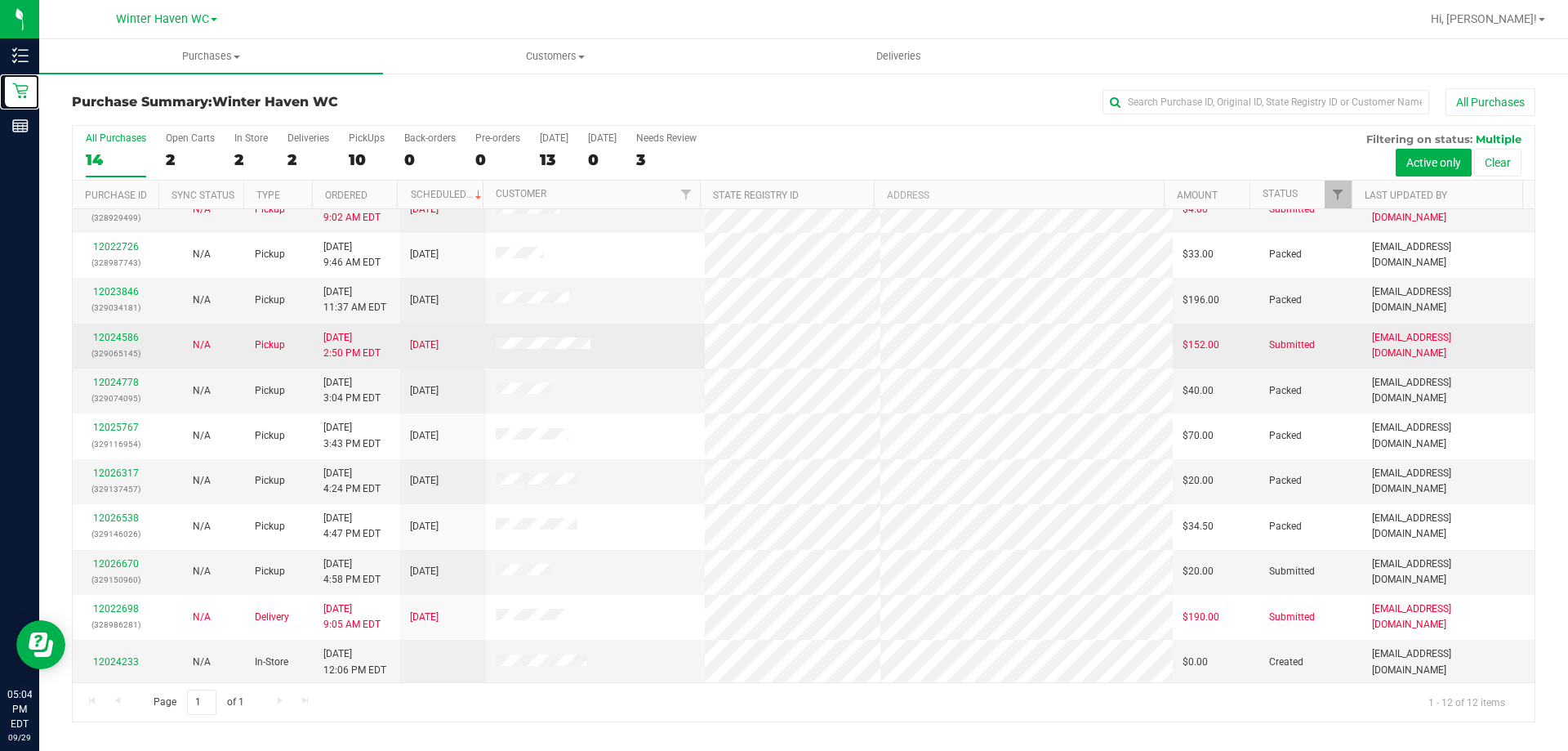
scroll to position [69, 0]
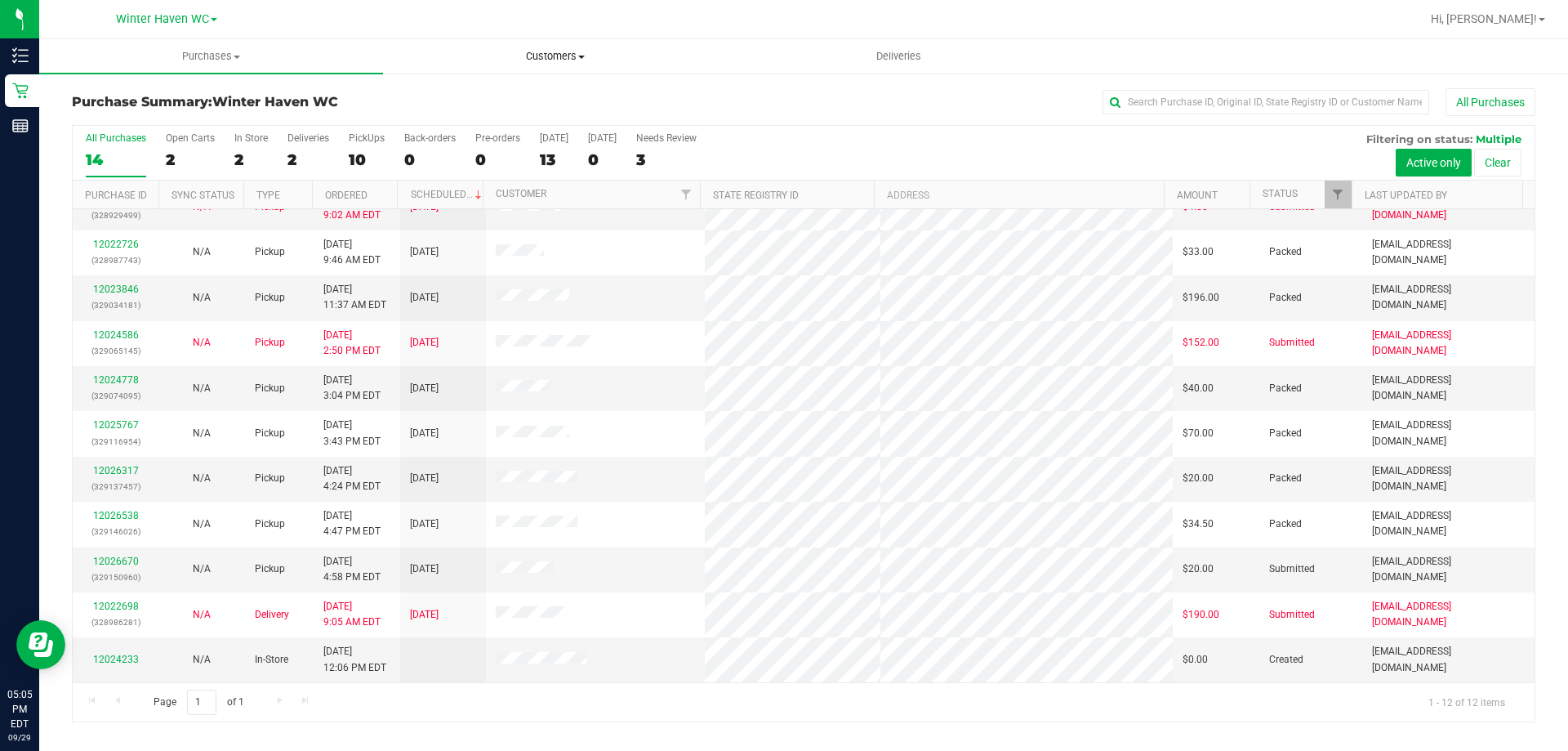
click at [581, 53] on span "Customers" at bounding box center [555, 56] width 343 height 15
click at [448, 100] on span "All customers" at bounding box center [442, 98] width 118 height 14
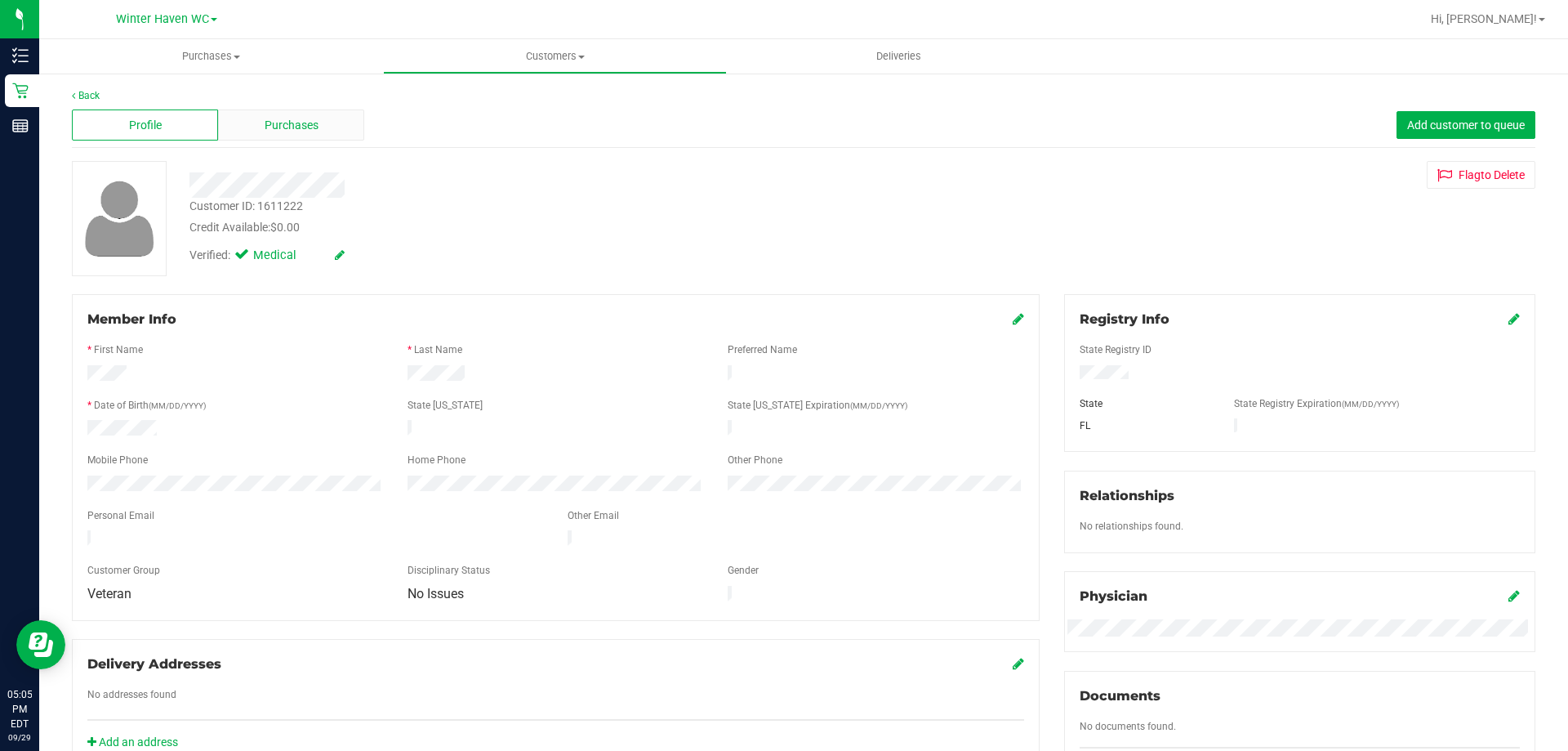
click at [298, 128] on span "Purchases" at bounding box center [291, 126] width 54 height 17
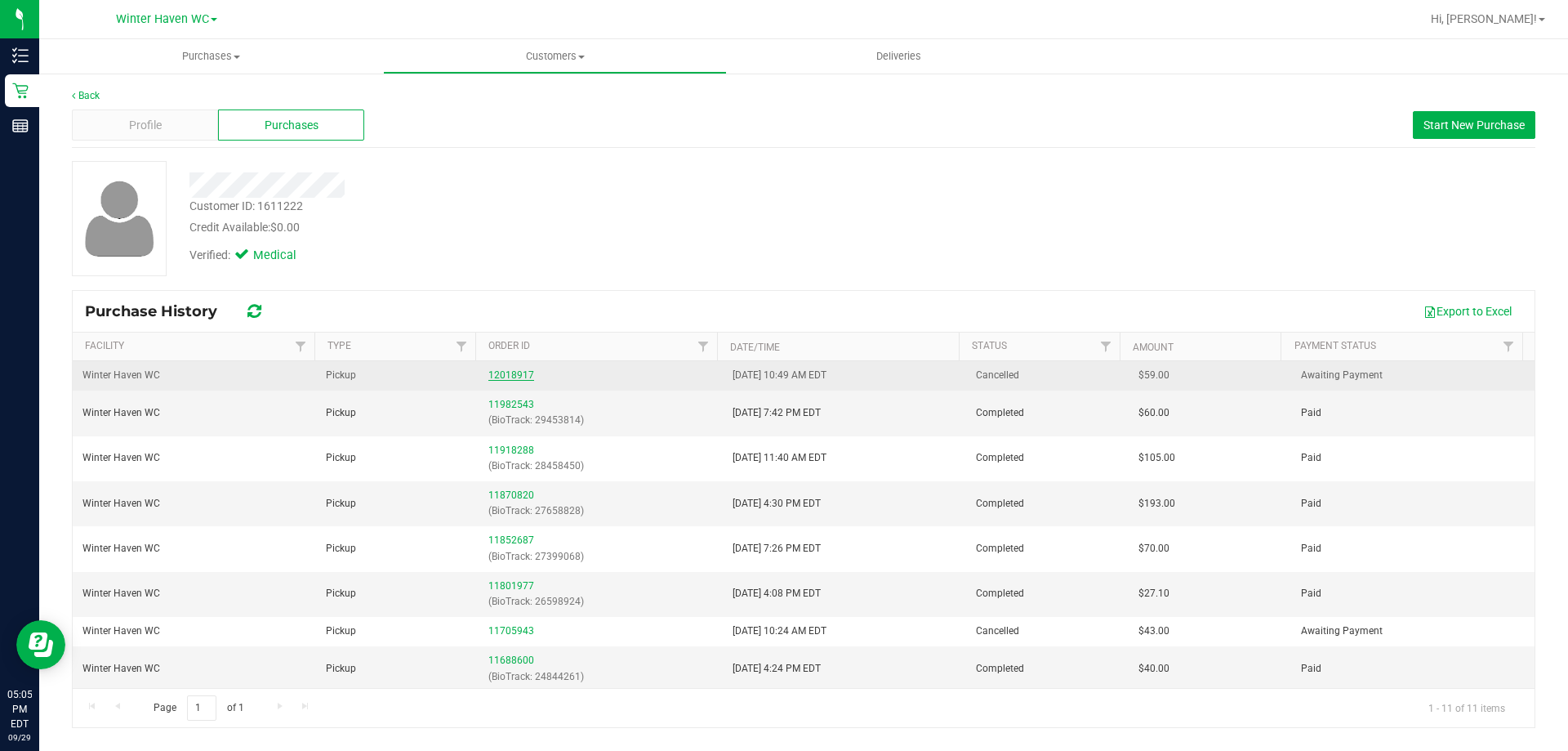
click at [521, 379] on link "12018917" at bounding box center [511, 375] width 46 height 11
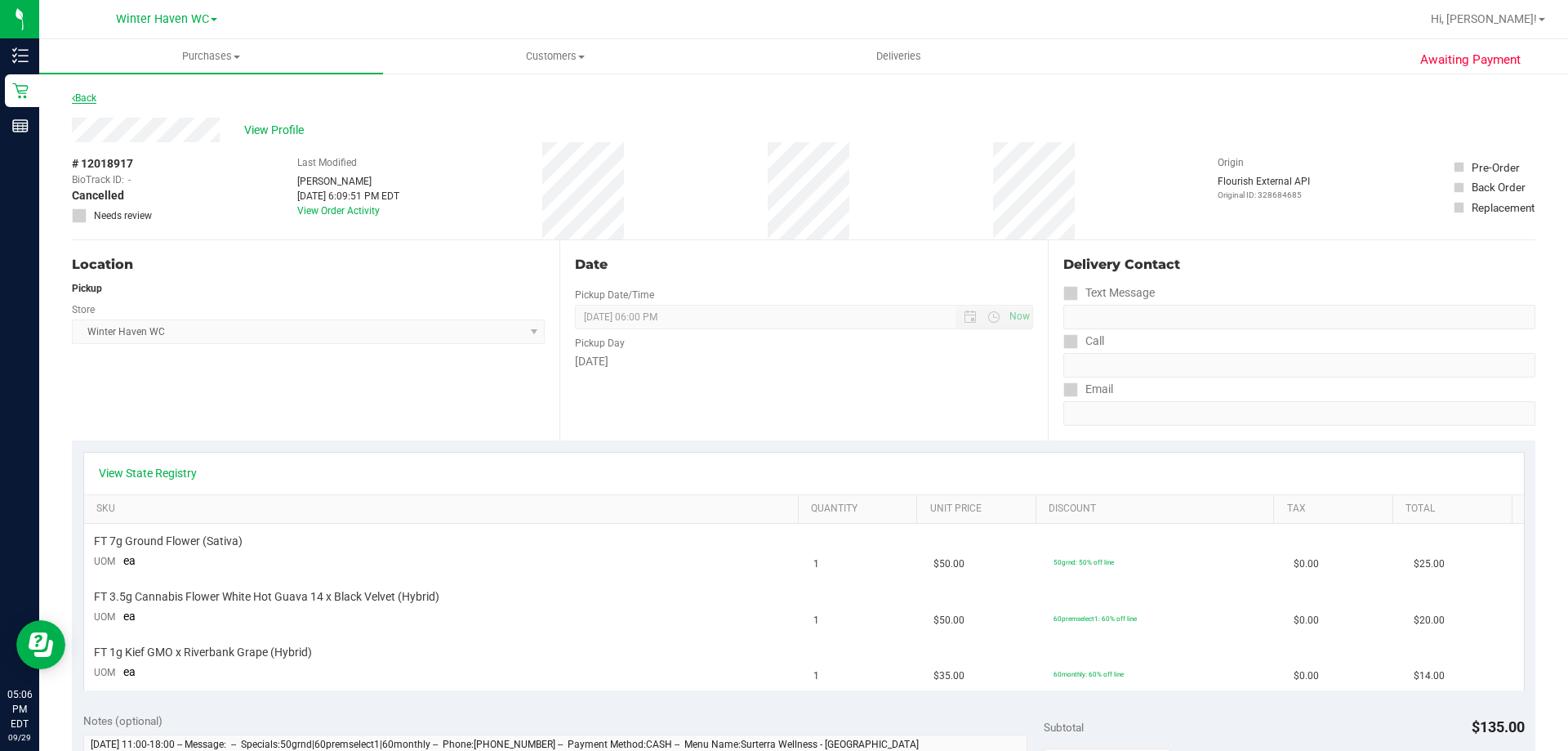
click at [82, 96] on link "Back" at bounding box center [84, 97] width 24 height 11
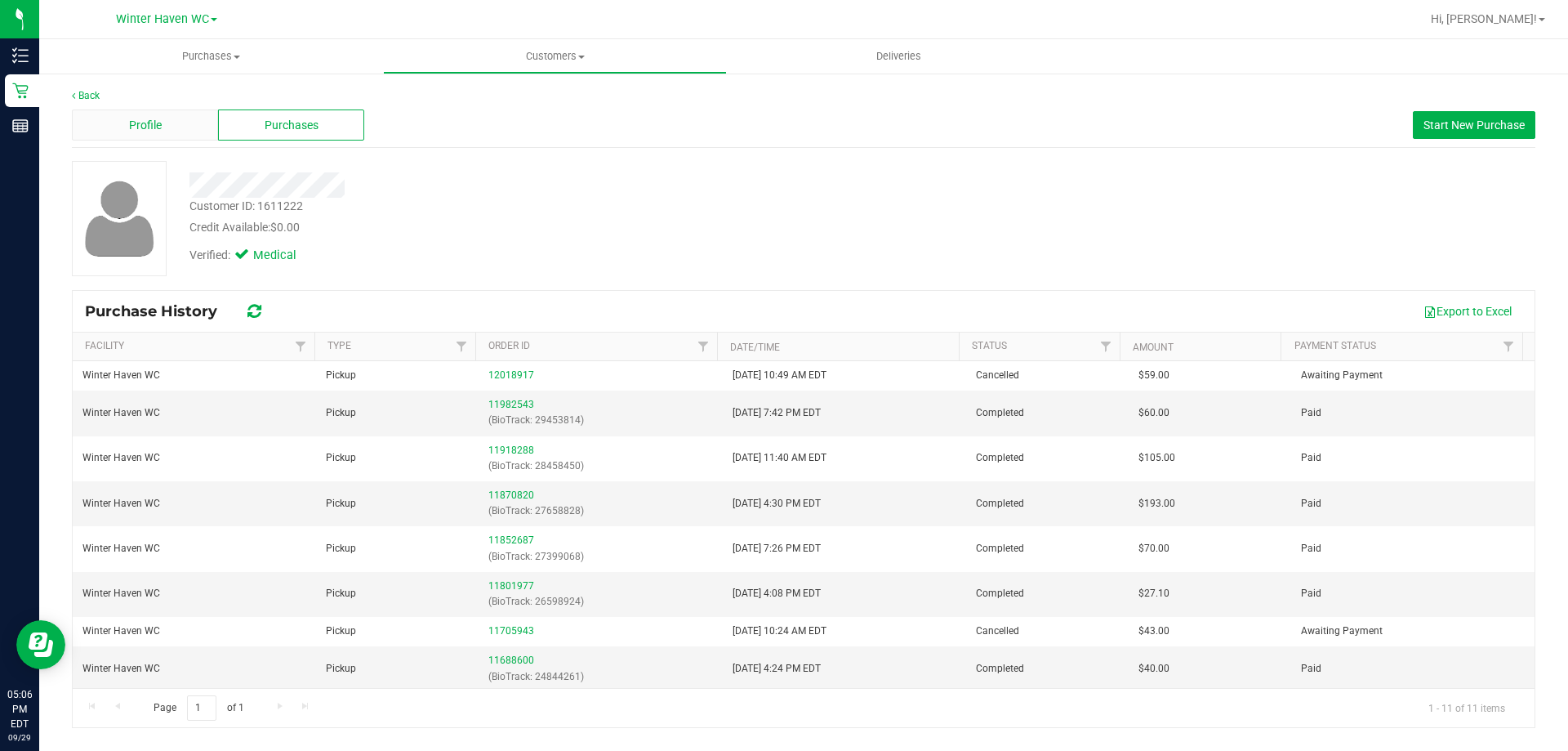
click at [124, 121] on div "Profile" at bounding box center [145, 125] width 147 height 31
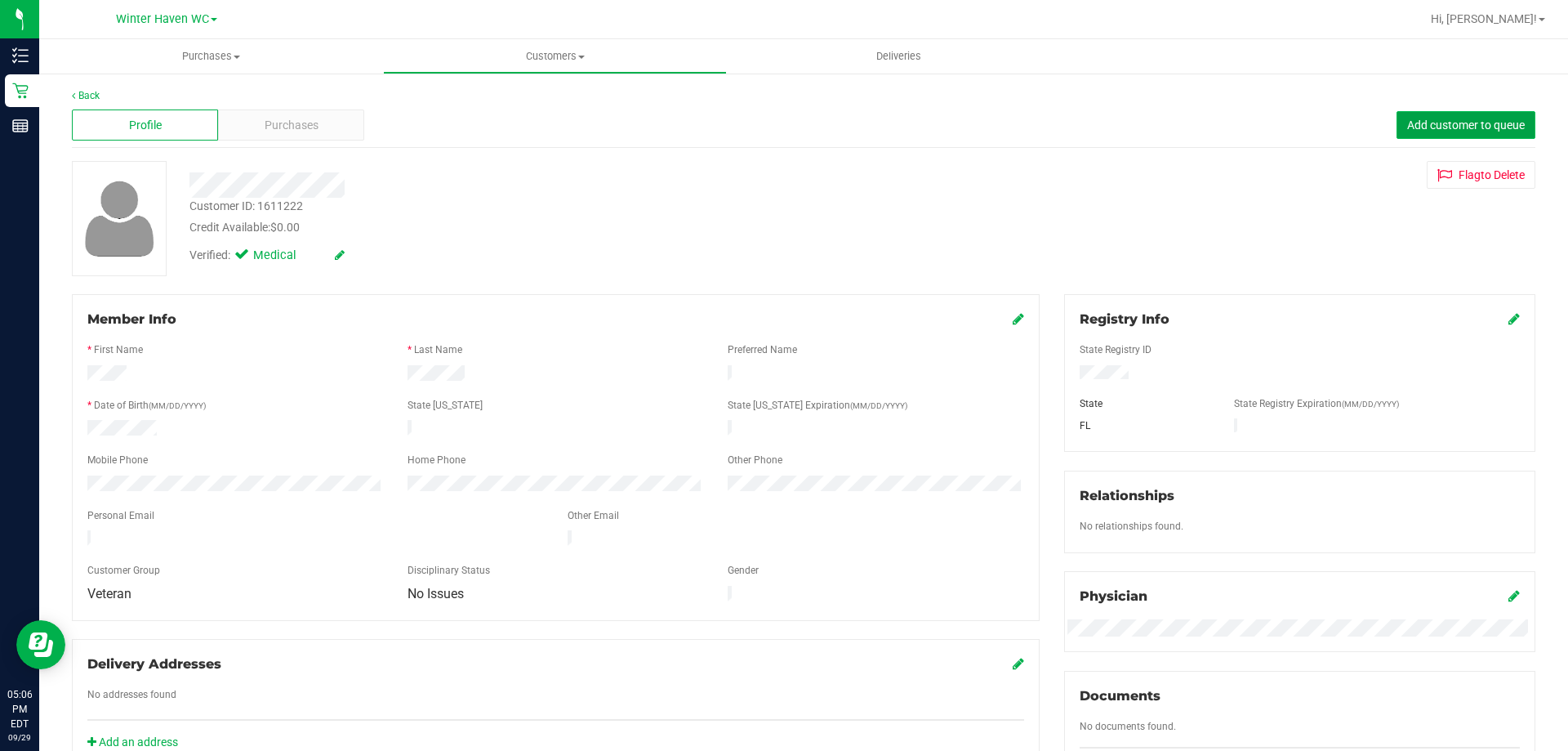
click at [1477, 125] on span "Add customer to queue" at bounding box center [1467, 125] width 118 height 13
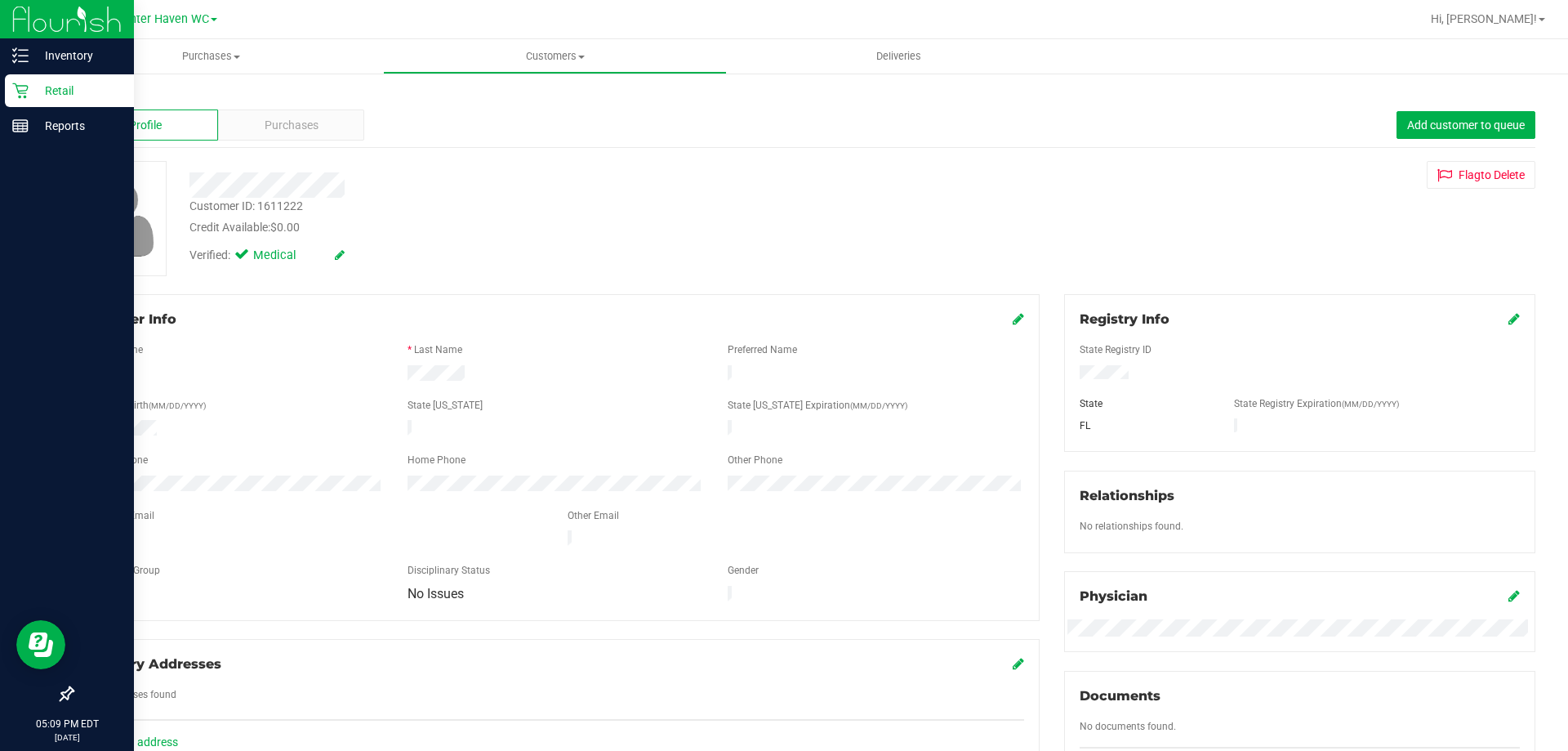
click at [62, 90] on p "Retail" at bounding box center [77, 90] width 98 height 20
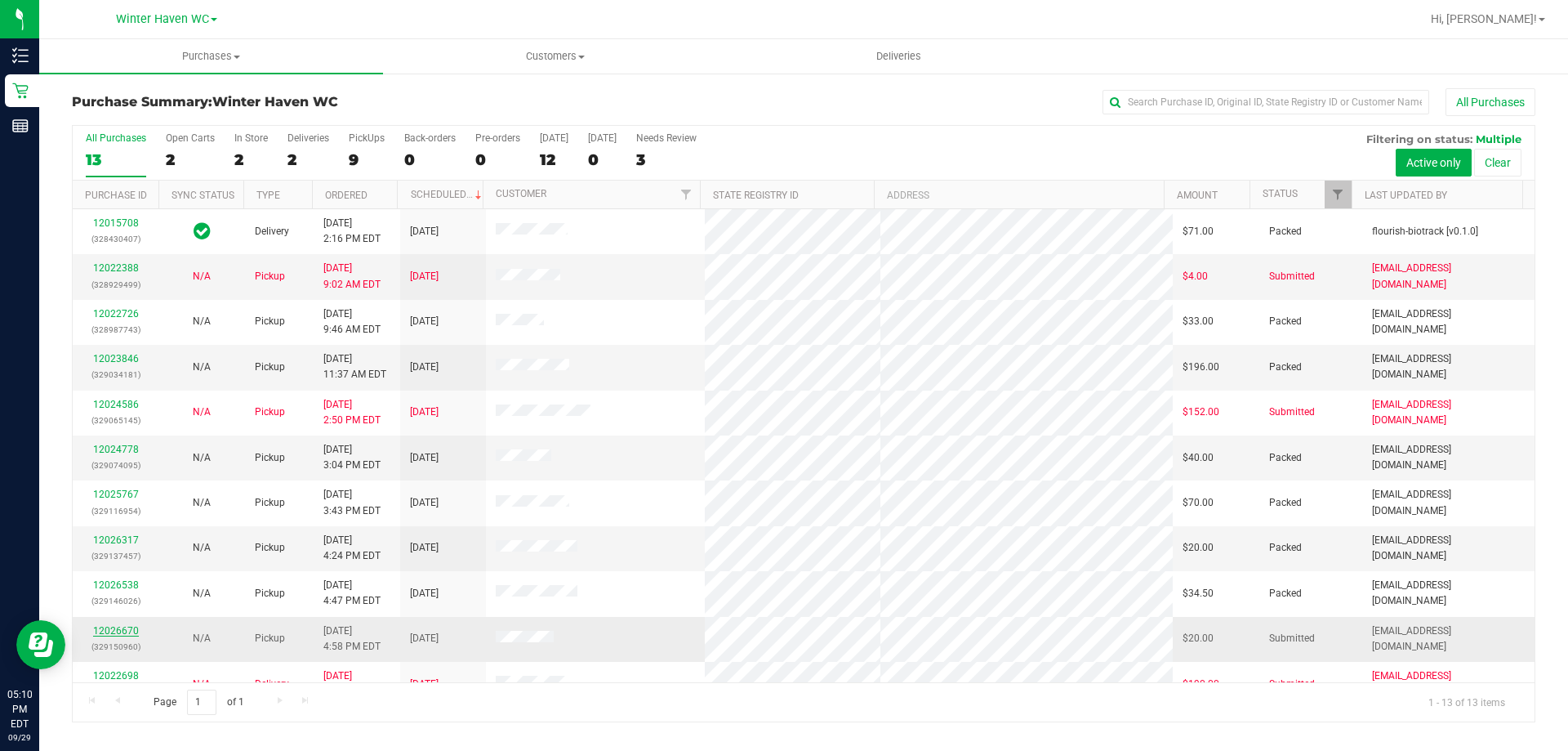
click at [121, 625] on link "12026670" at bounding box center [115, 630] width 46 height 11
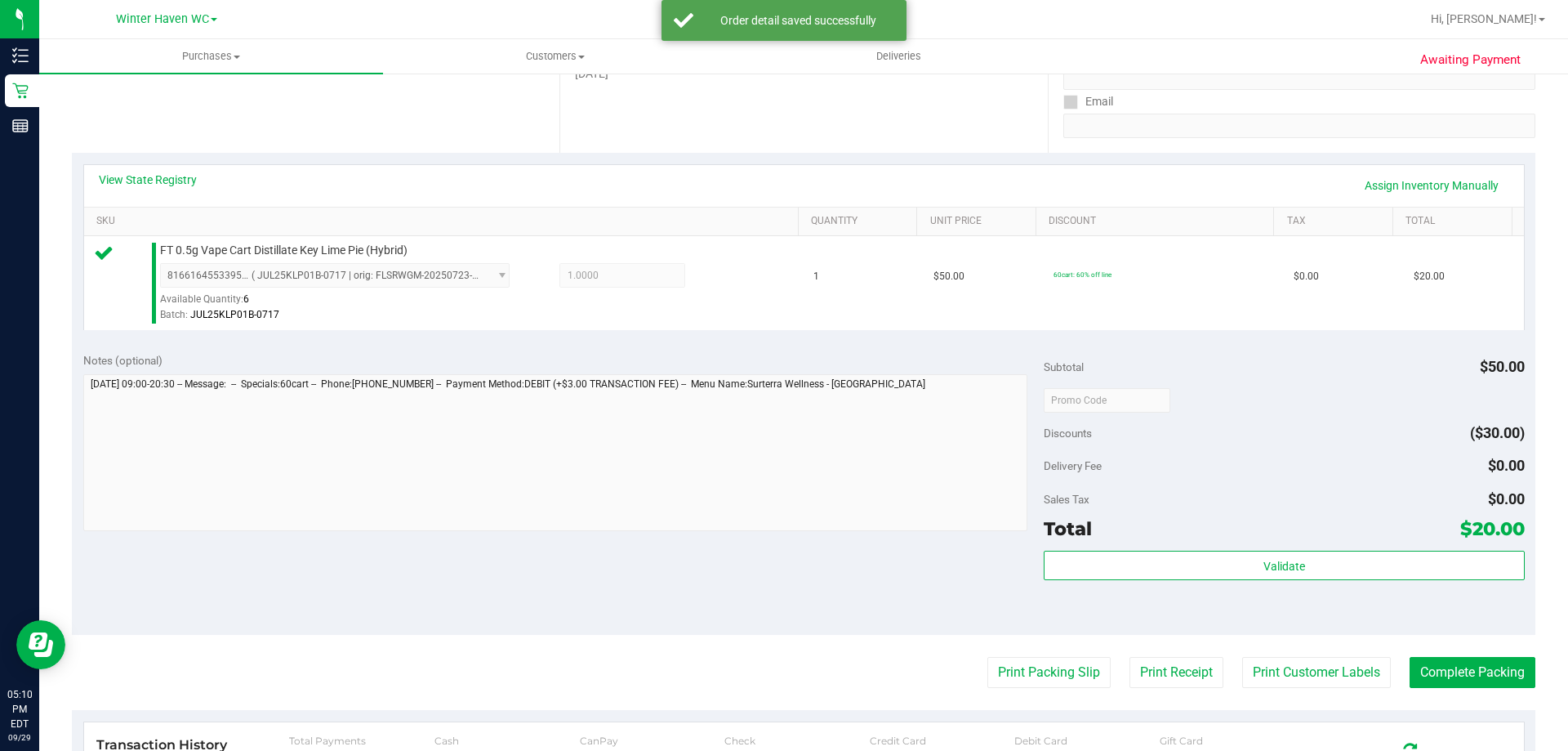
scroll to position [571, 0]
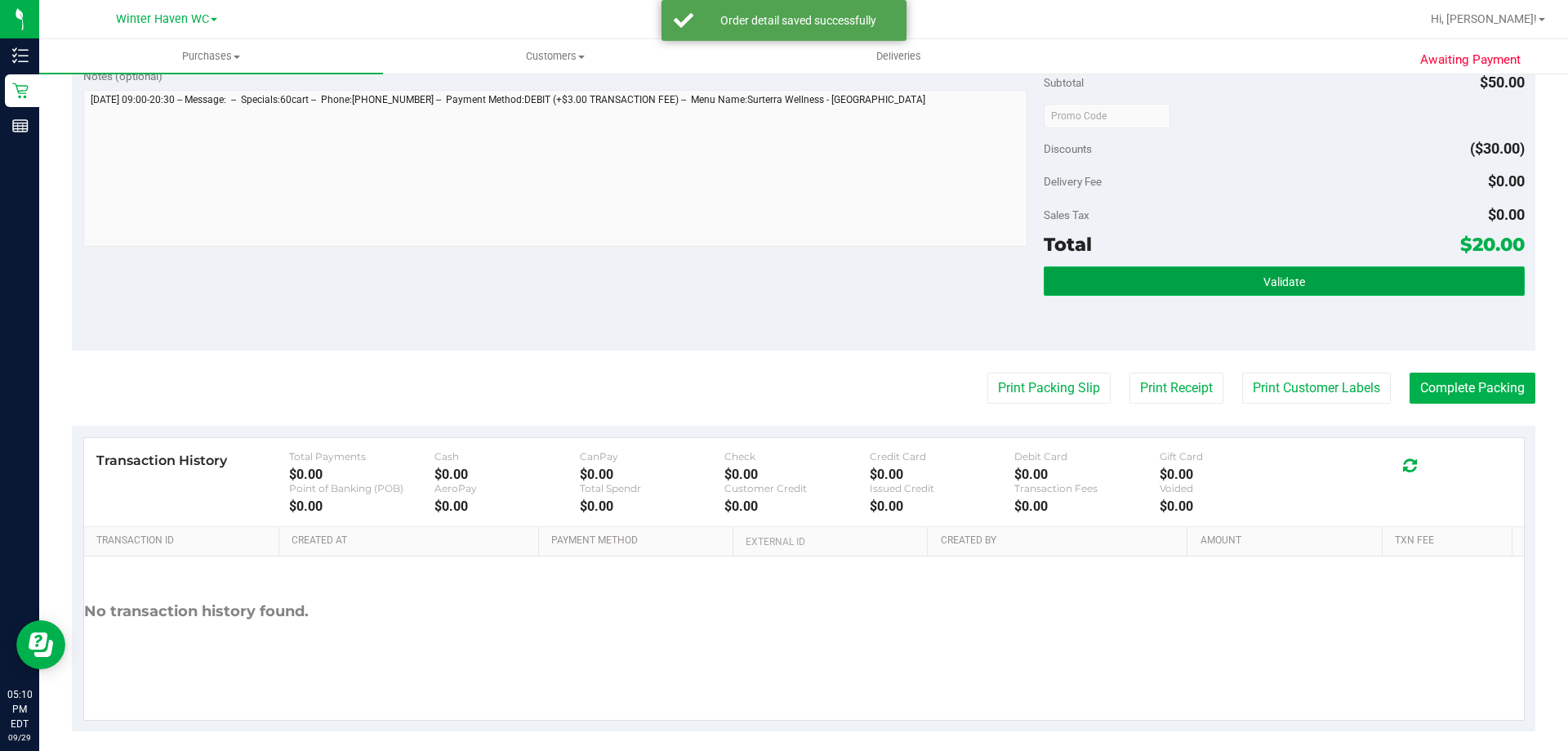
click at [1323, 283] on button "Validate" at bounding box center [1284, 281] width 480 height 29
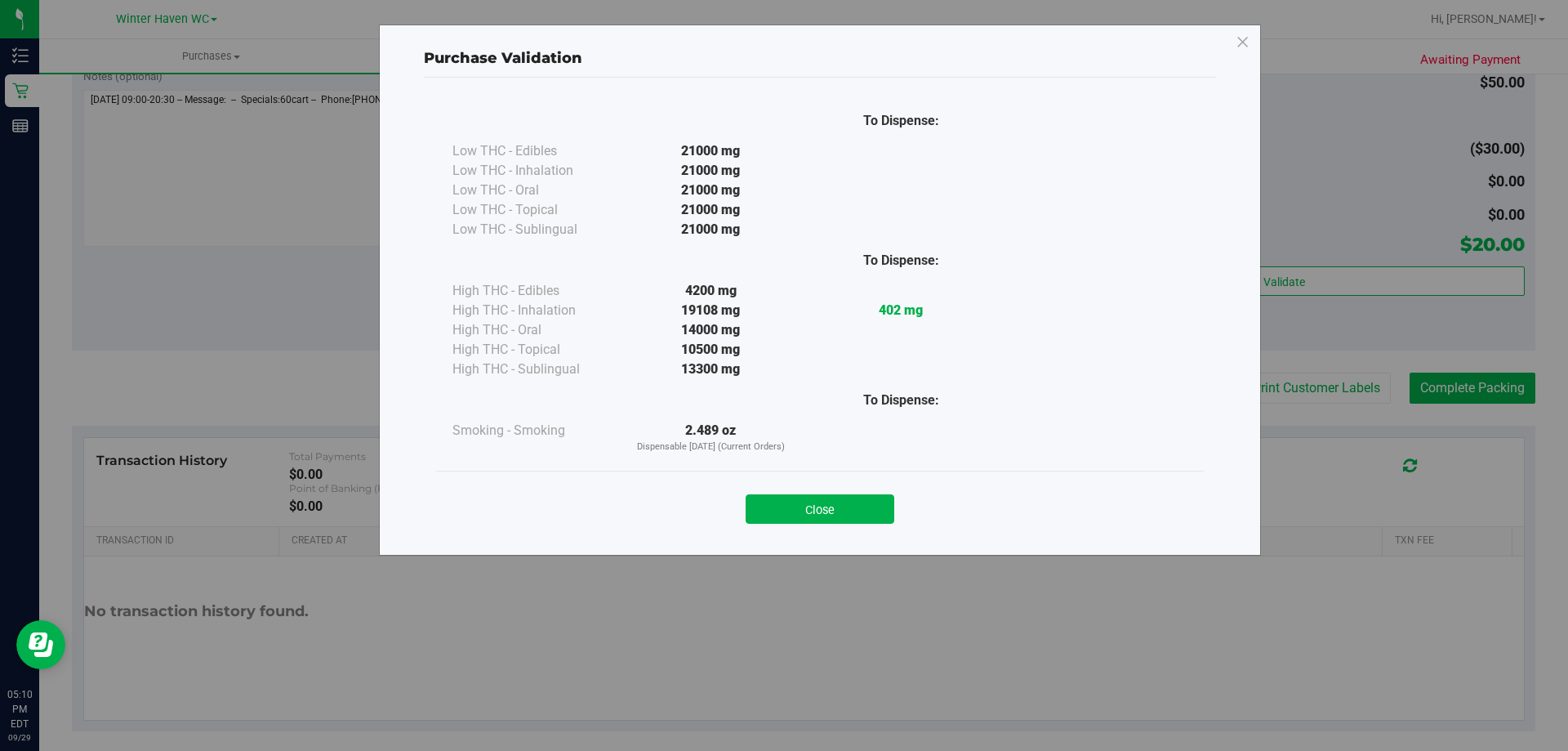
drag, startPoint x: 808, startPoint y: 509, endPoint x: 935, endPoint y: 429, distance: 150.1
click at [813, 509] on button "Close" at bounding box center [820, 509] width 148 height 29
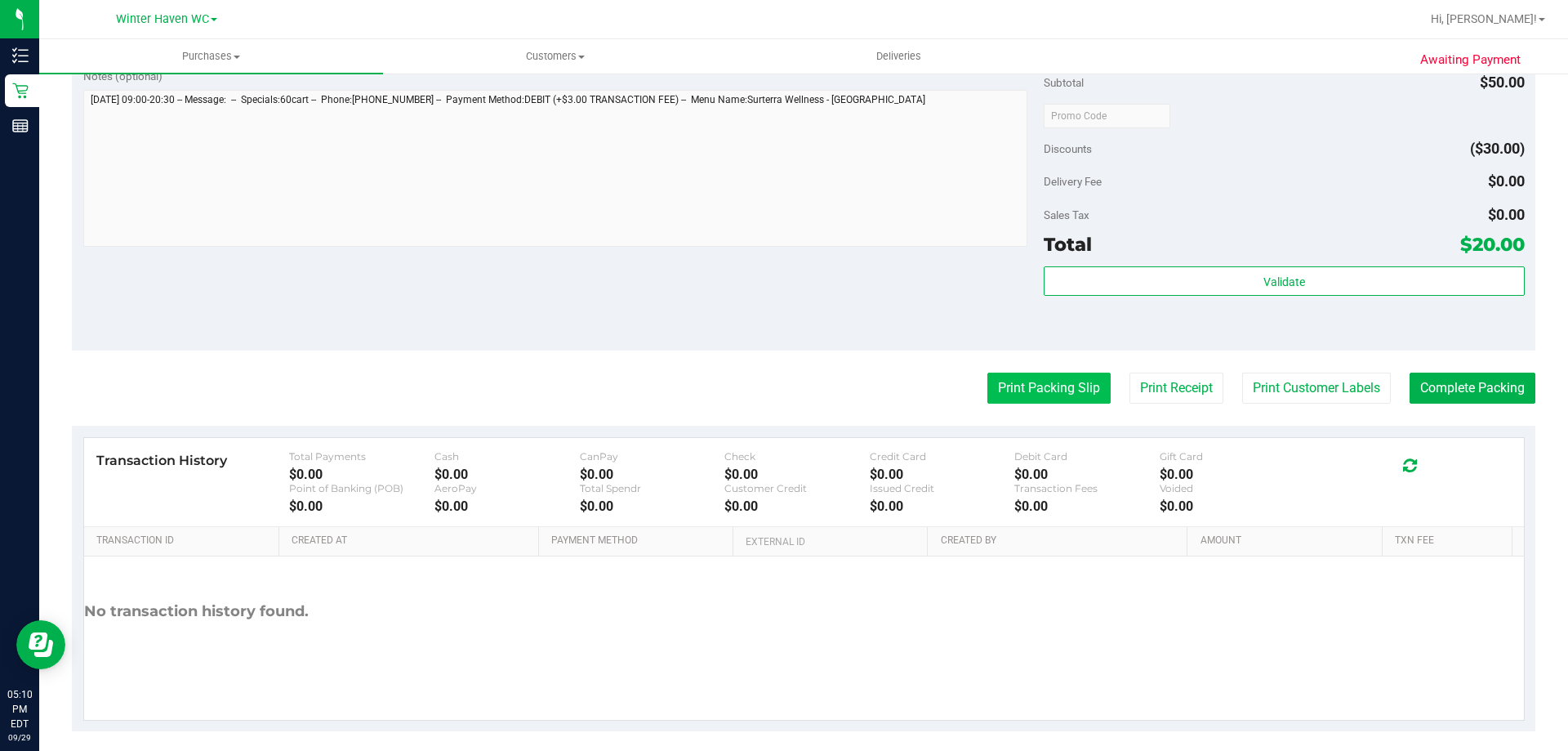
click at [1006, 388] on button "Print Packing Slip" at bounding box center [1049, 389] width 123 height 31
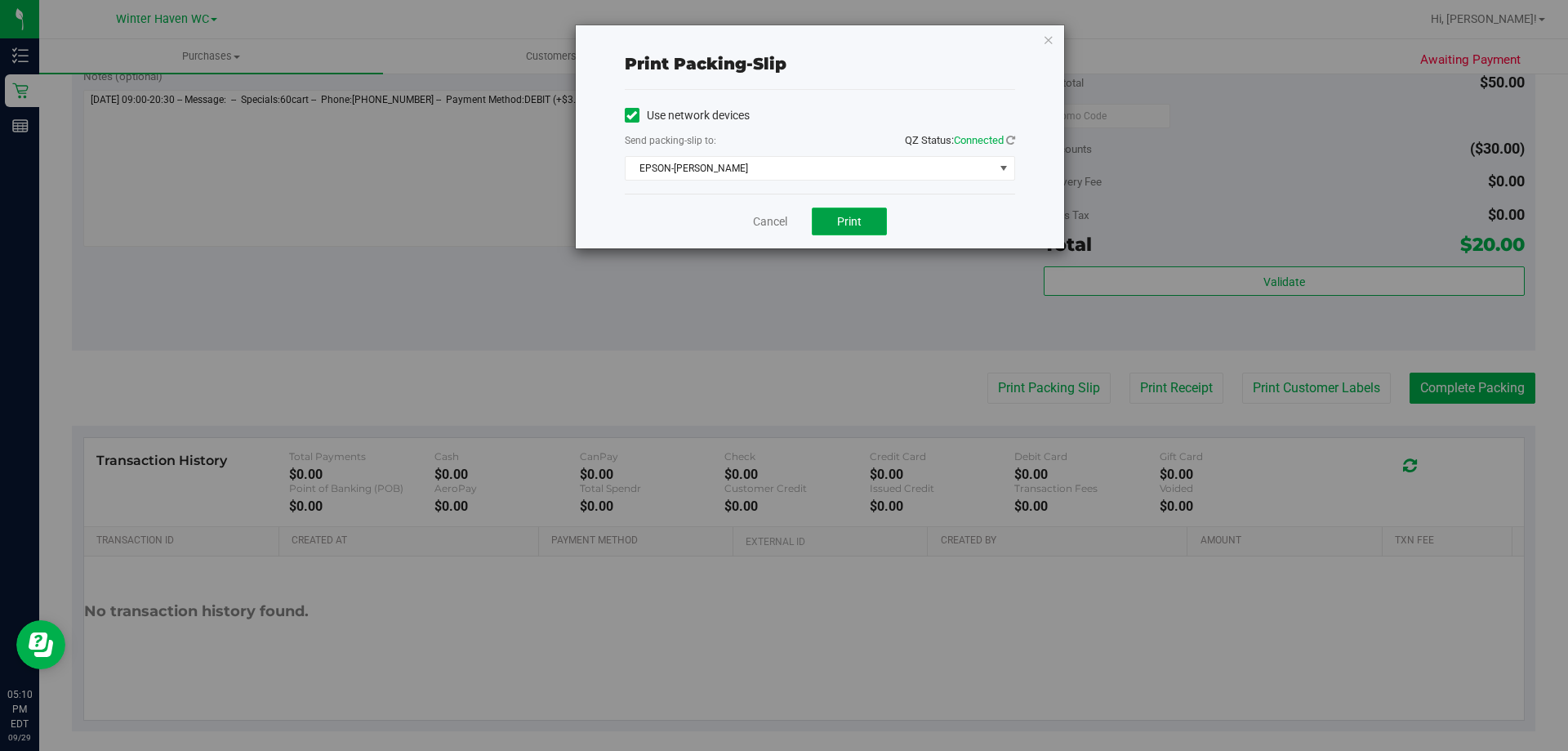
click at [858, 212] on button "Print" at bounding box center [849, 221] width 75 height 28
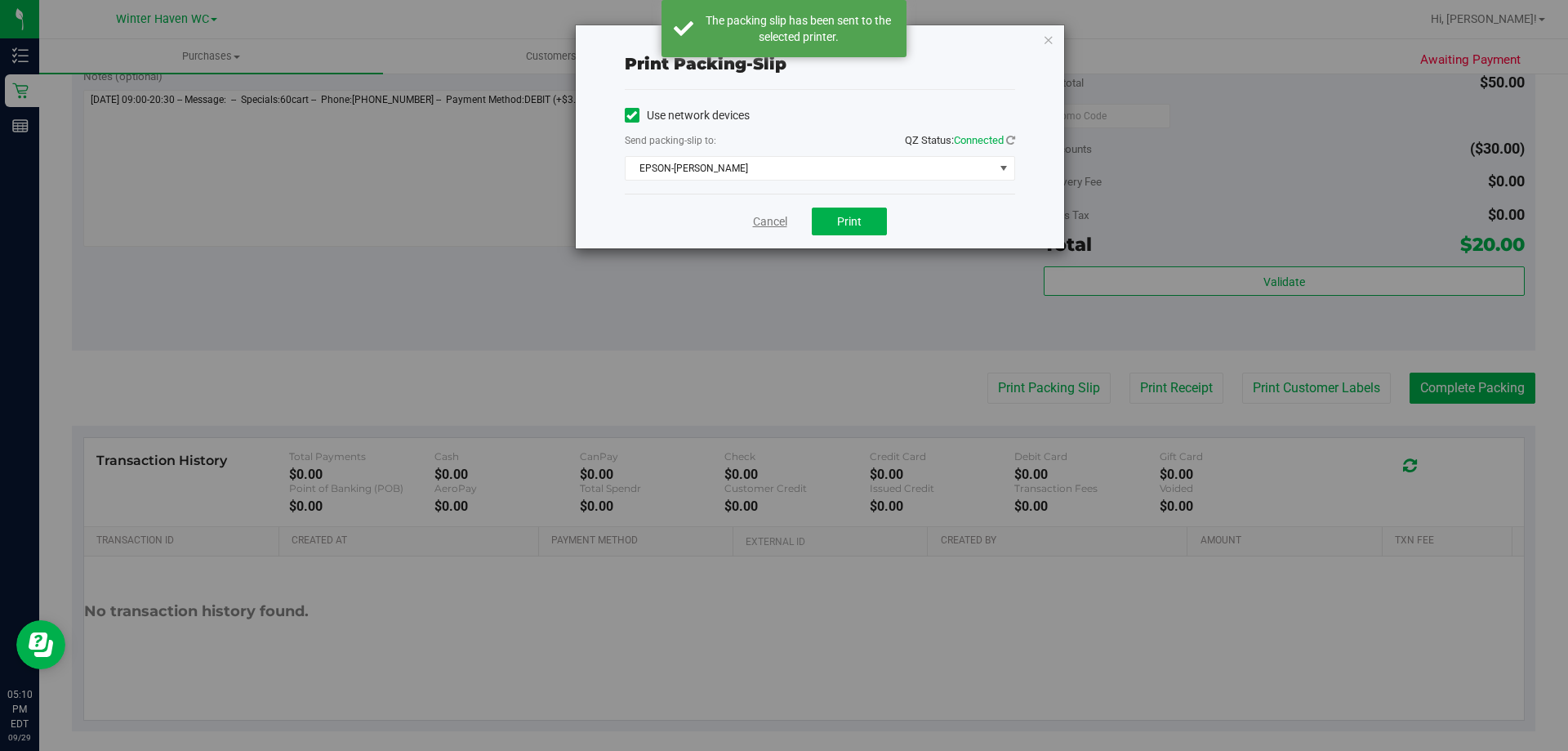
click at [774, 219] on link "Cancel" at bounding box center [770, 222] width 35 height 17
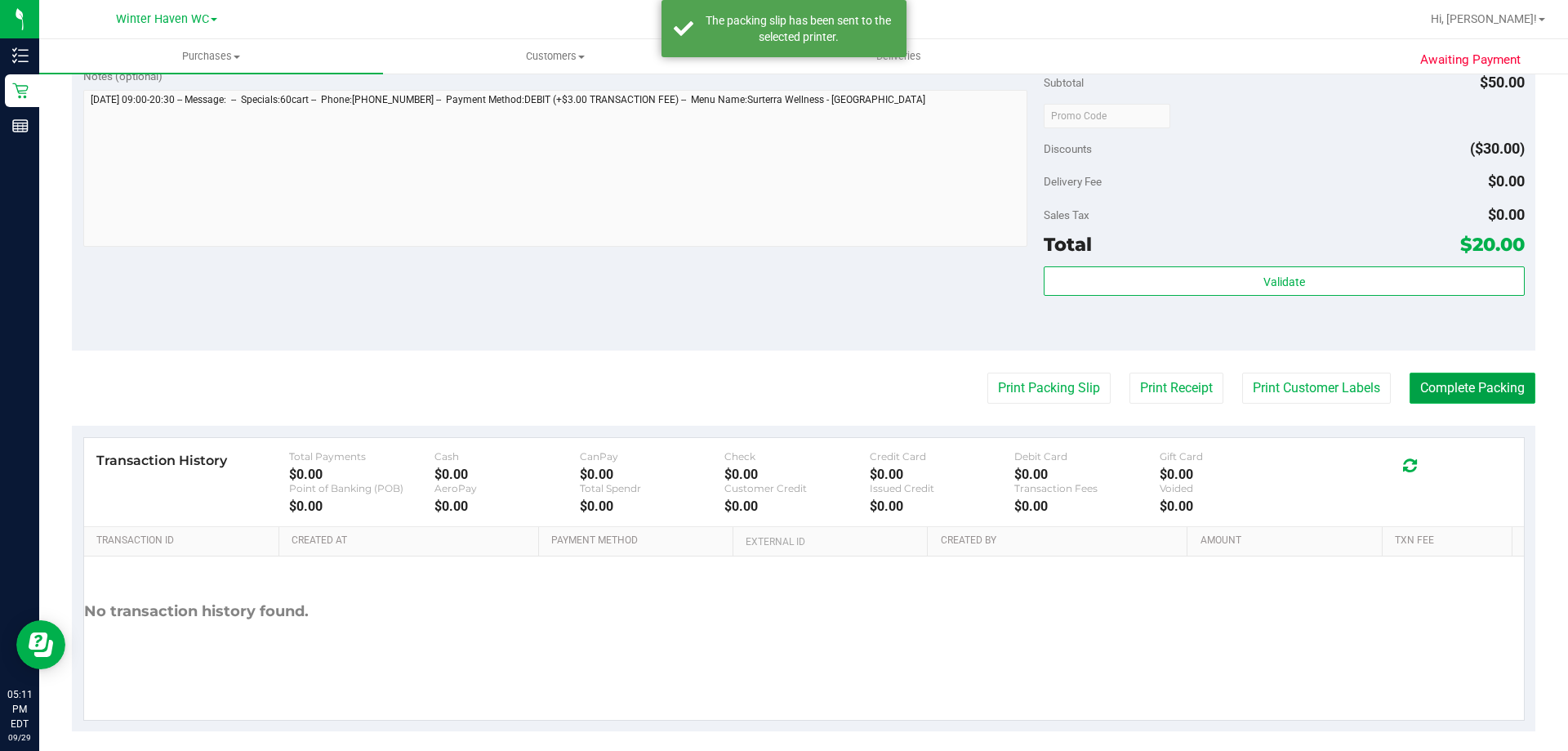
click at [1452, 387] on button "Complete Packing" at bounding box center [1473, 389] width 126 height 31
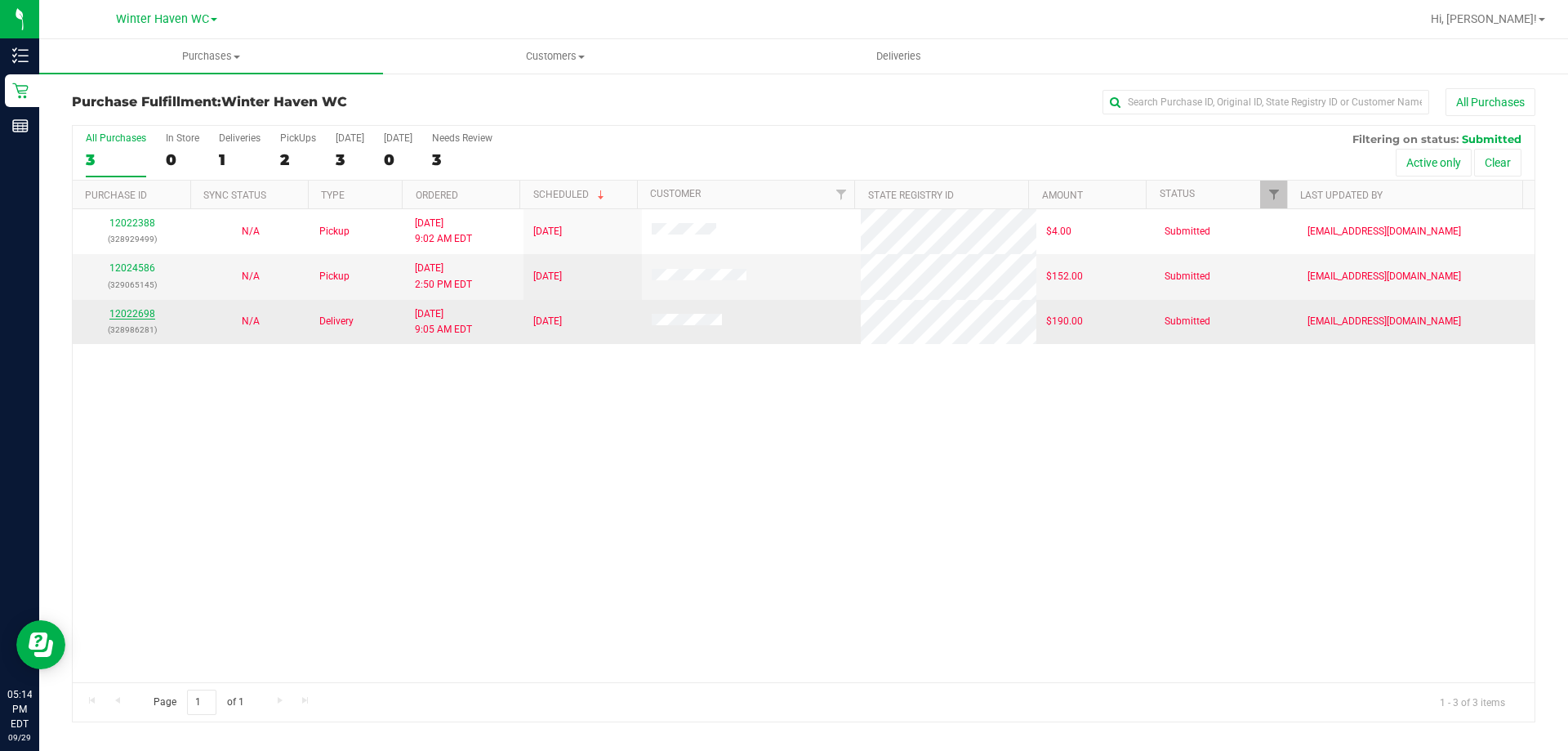
click at [147, 317] on link "12022698" at bounding box center [132, 313] width 46 height 11
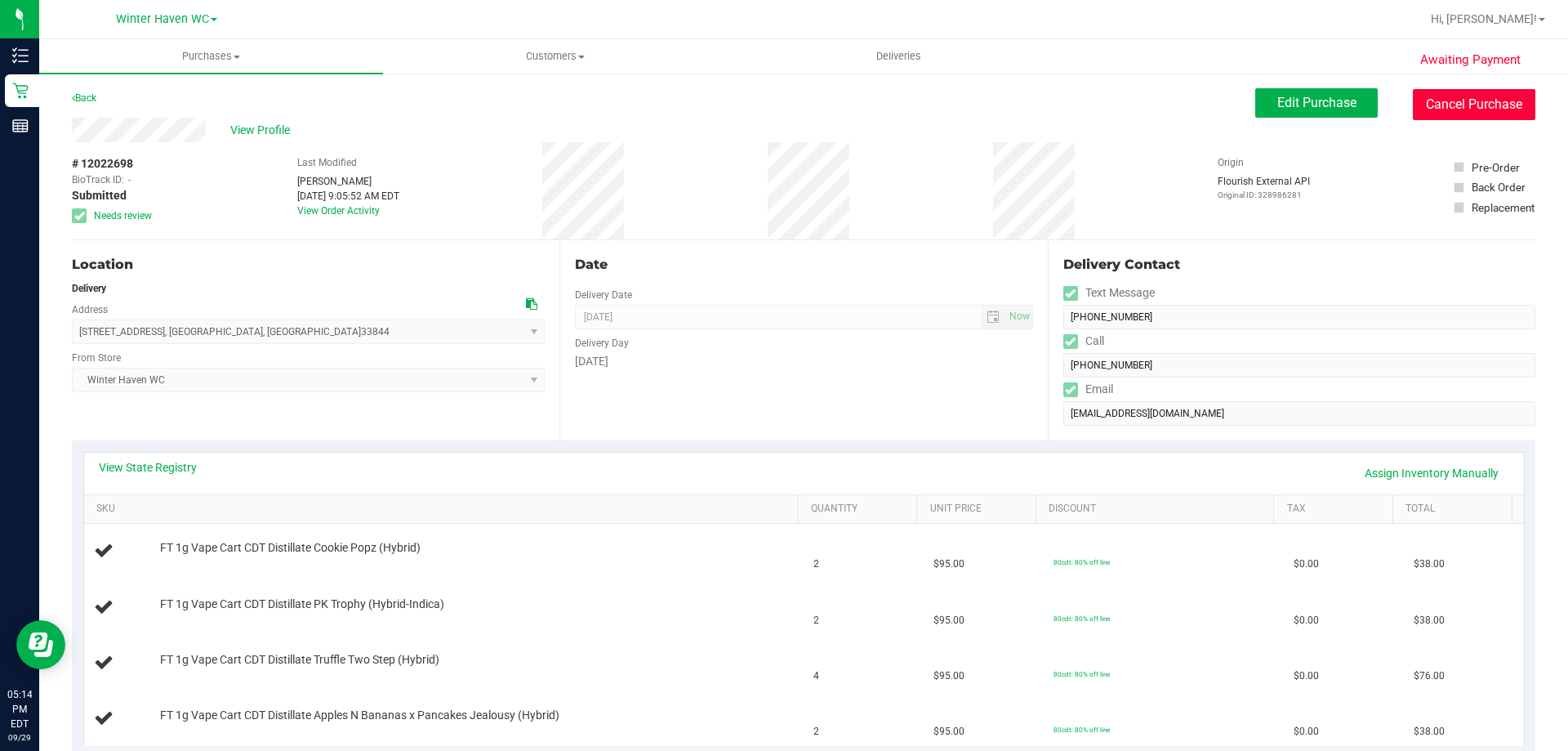
click at [1473, 107] on button "Cancel Purchase" at bounding box center [1473, 105] width 122 height 31
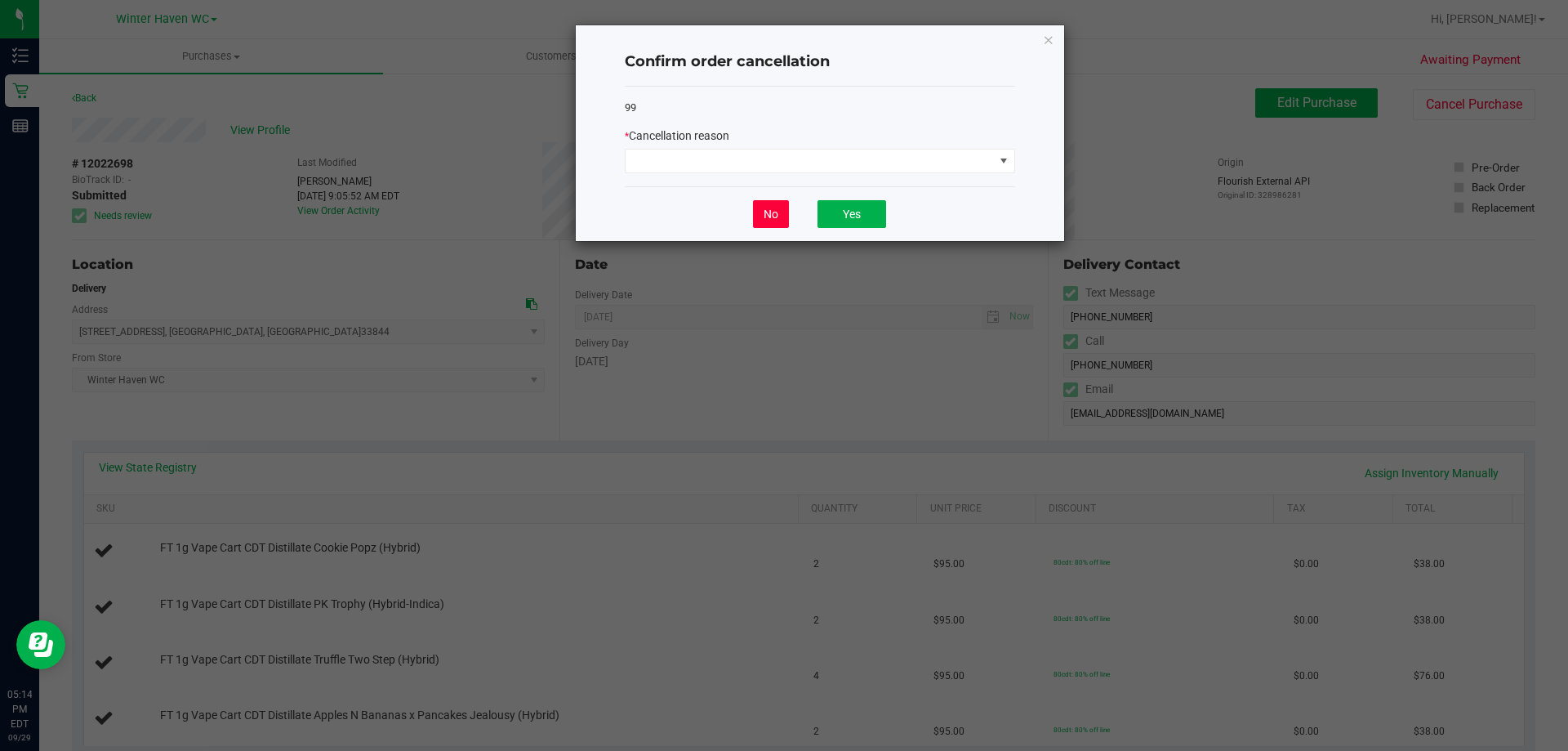
click at [775, 214] on button "No" at bounding box center [770, 214] width 36 height 28
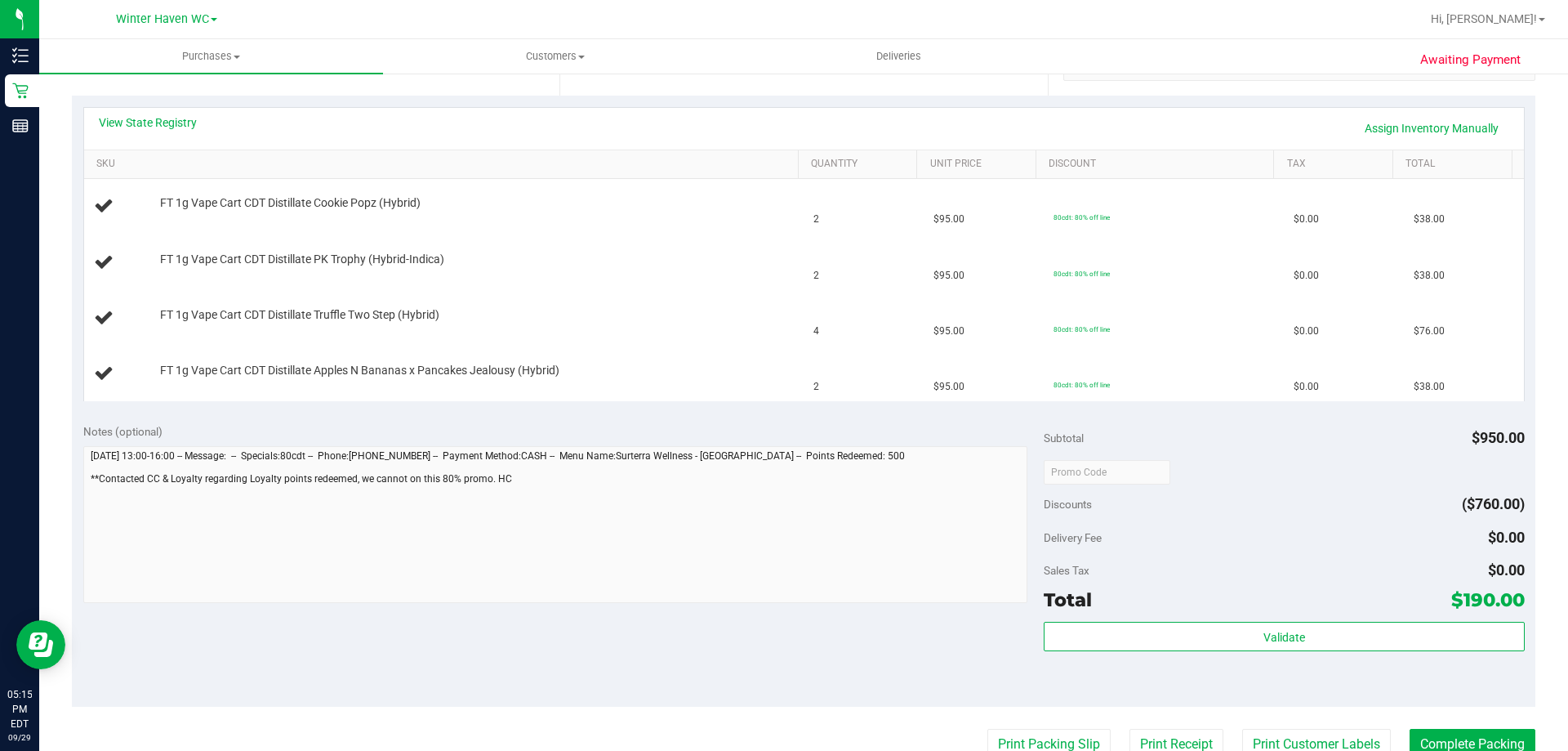
scroll to position [490, 0]
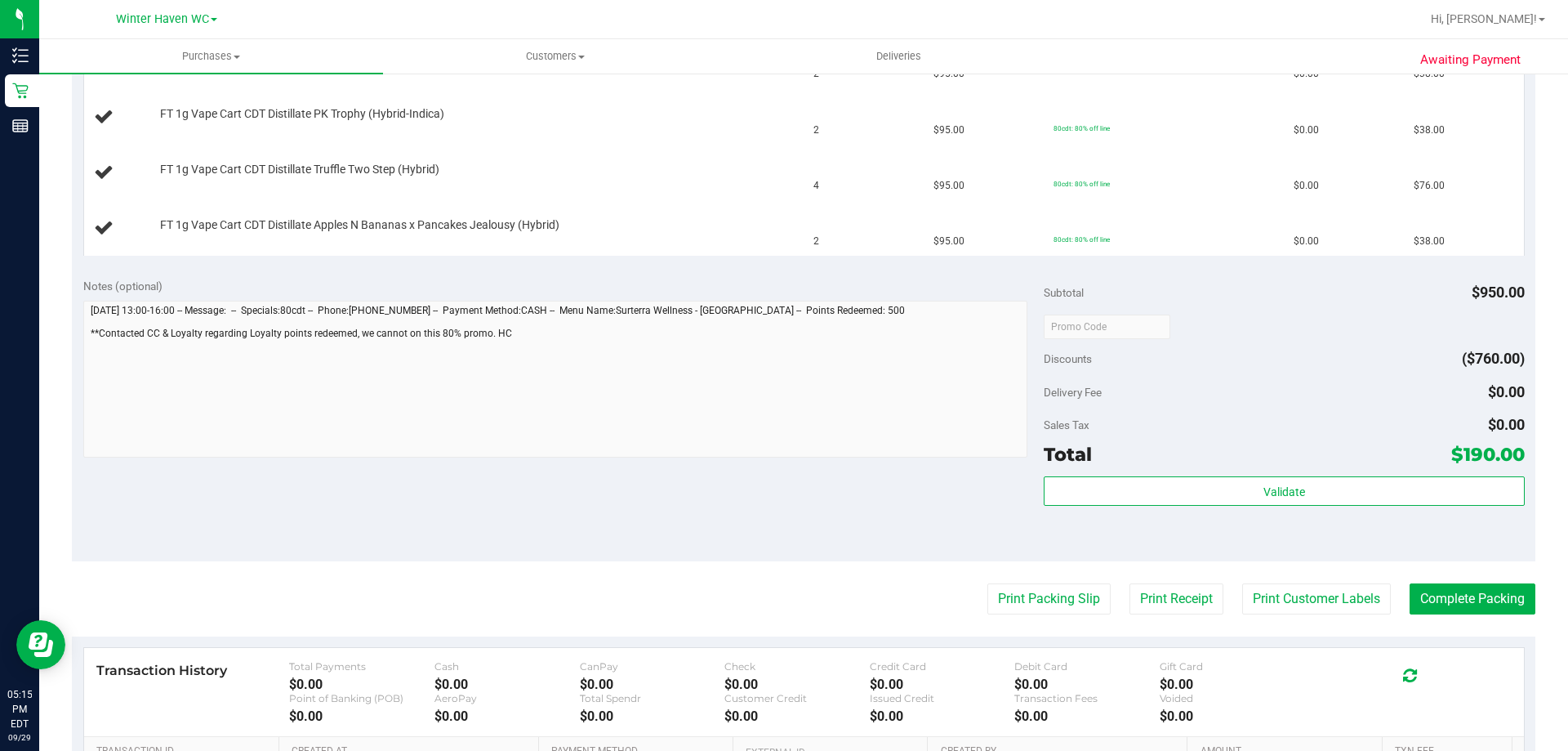
click at [601, 457] on div at bounding box center [556, 382] width 945 height 161
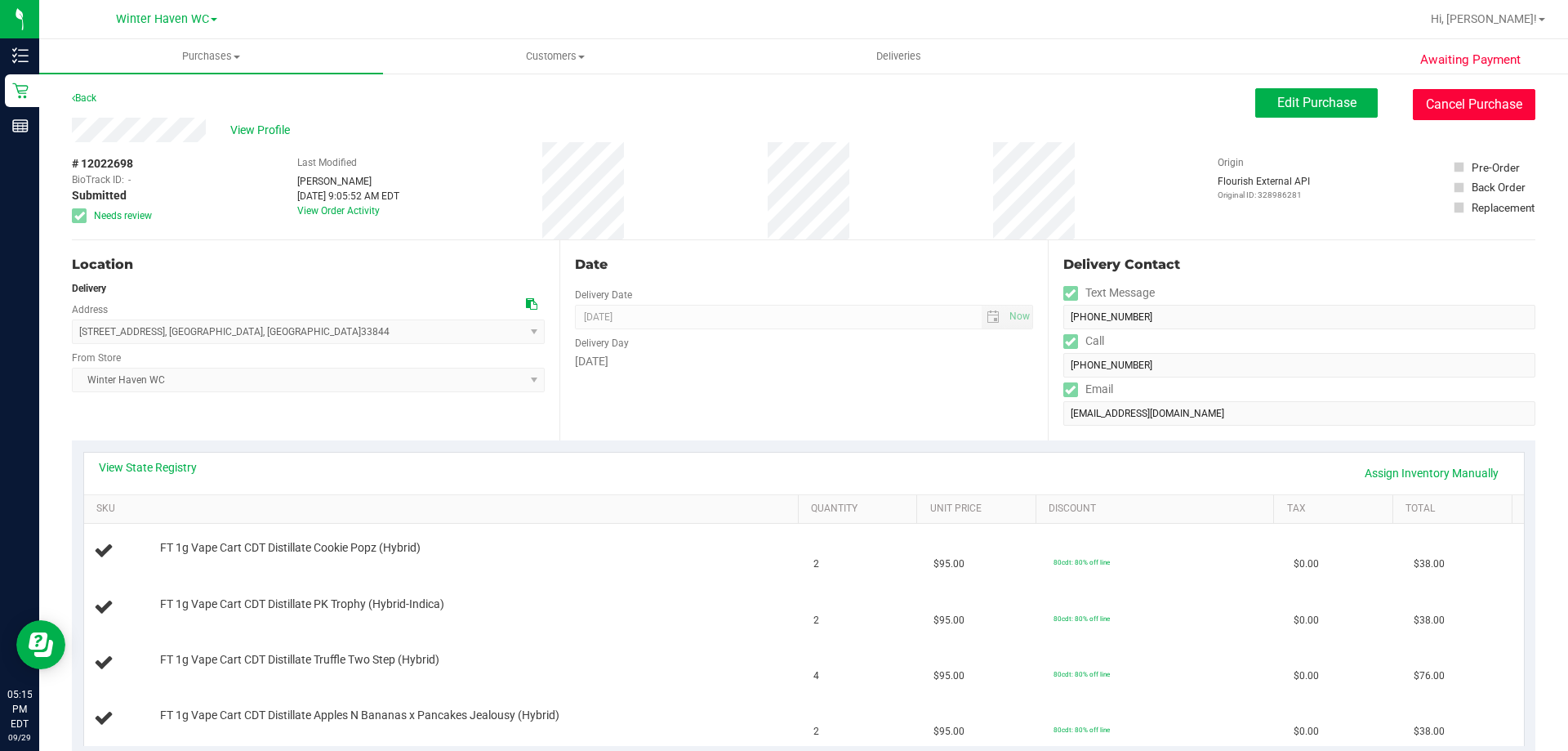
click at [1499, 101] on button "Cancel Purchase" at bounding box center [1473, 105] width 122 height 31
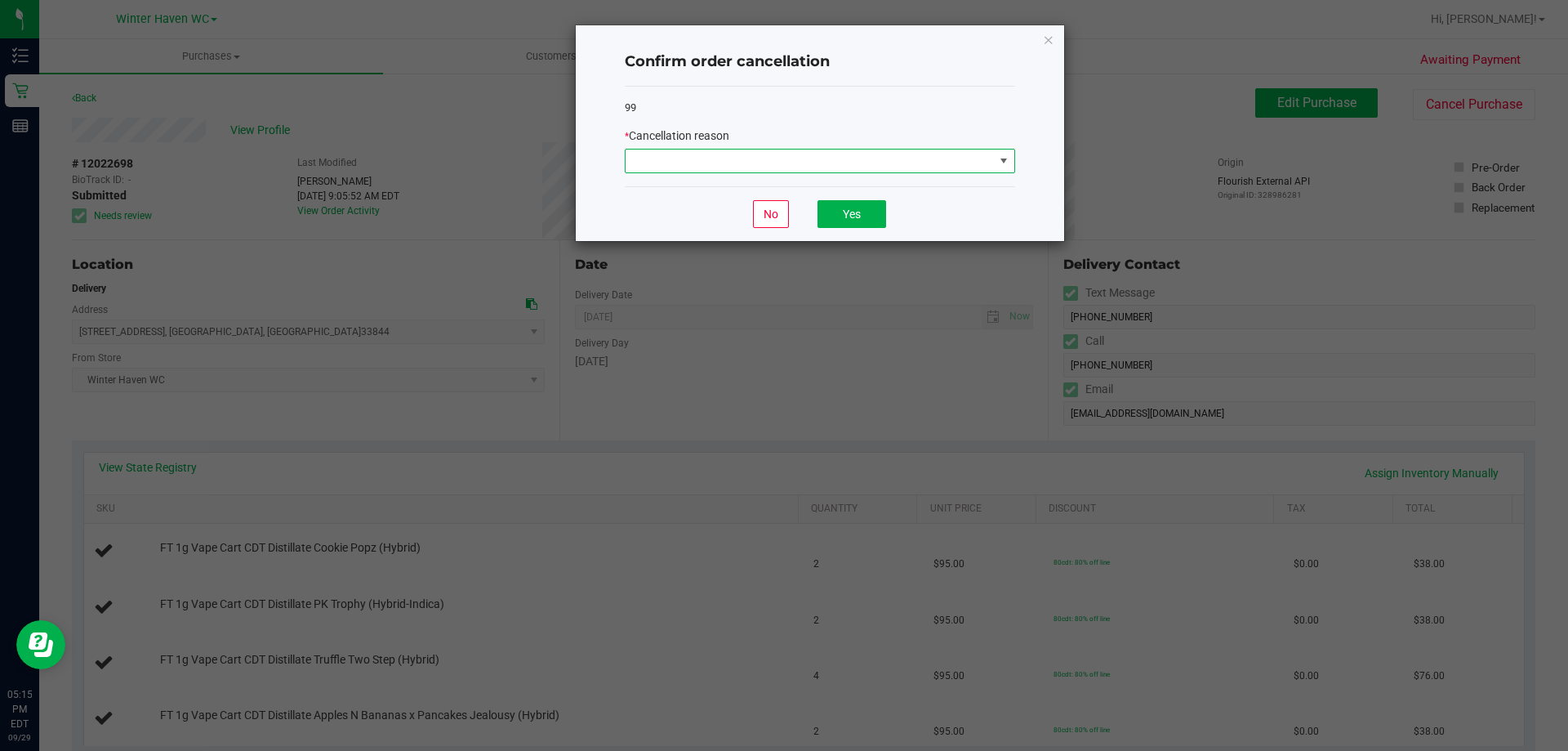
click at [761, 155] on span at bounding box center [809, 160] width 369 height 23
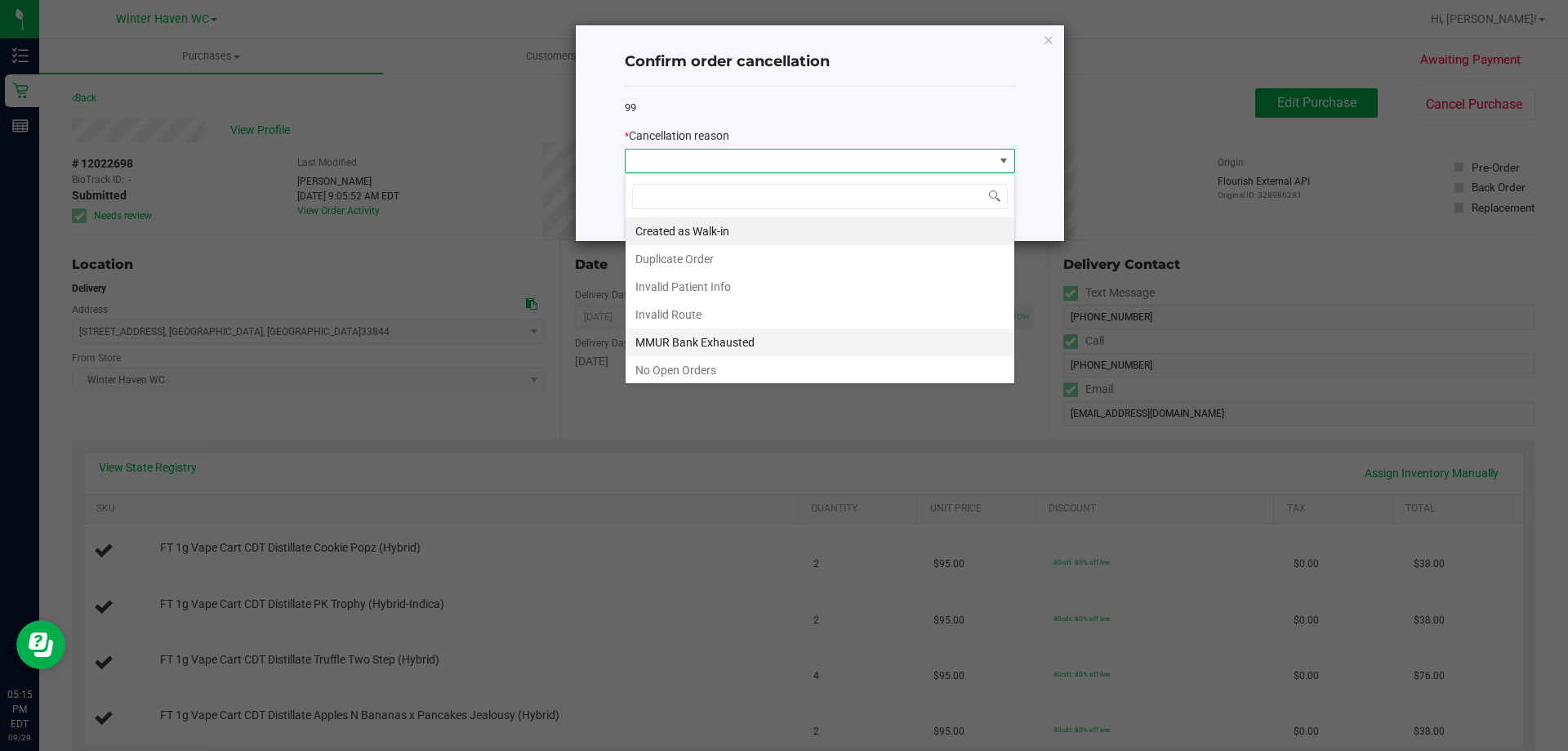
scroll to position [82, 0]
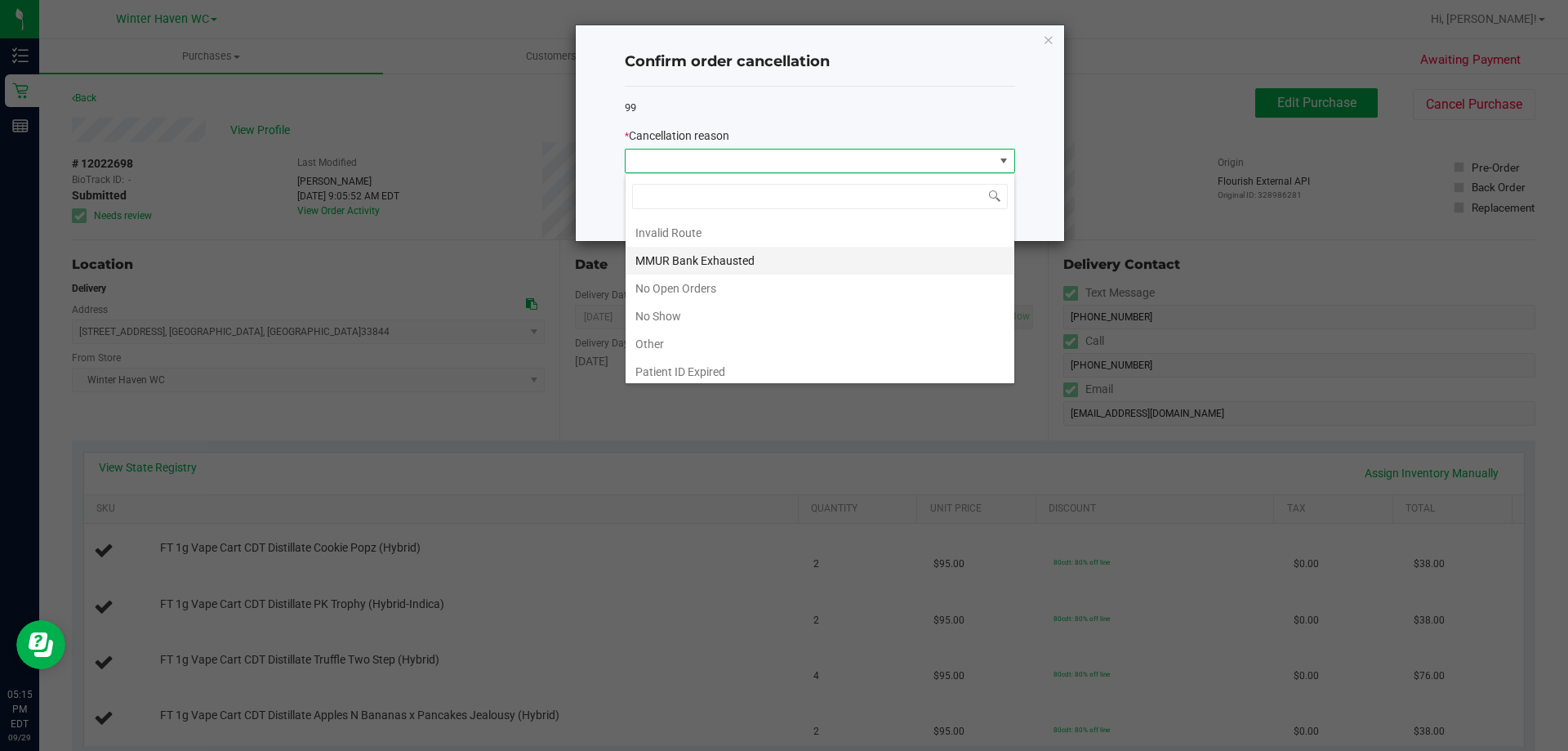
click at [702, 257] on li "MMUR Bank Exhausted" at bounding box center [820, 260] width 389 height 28
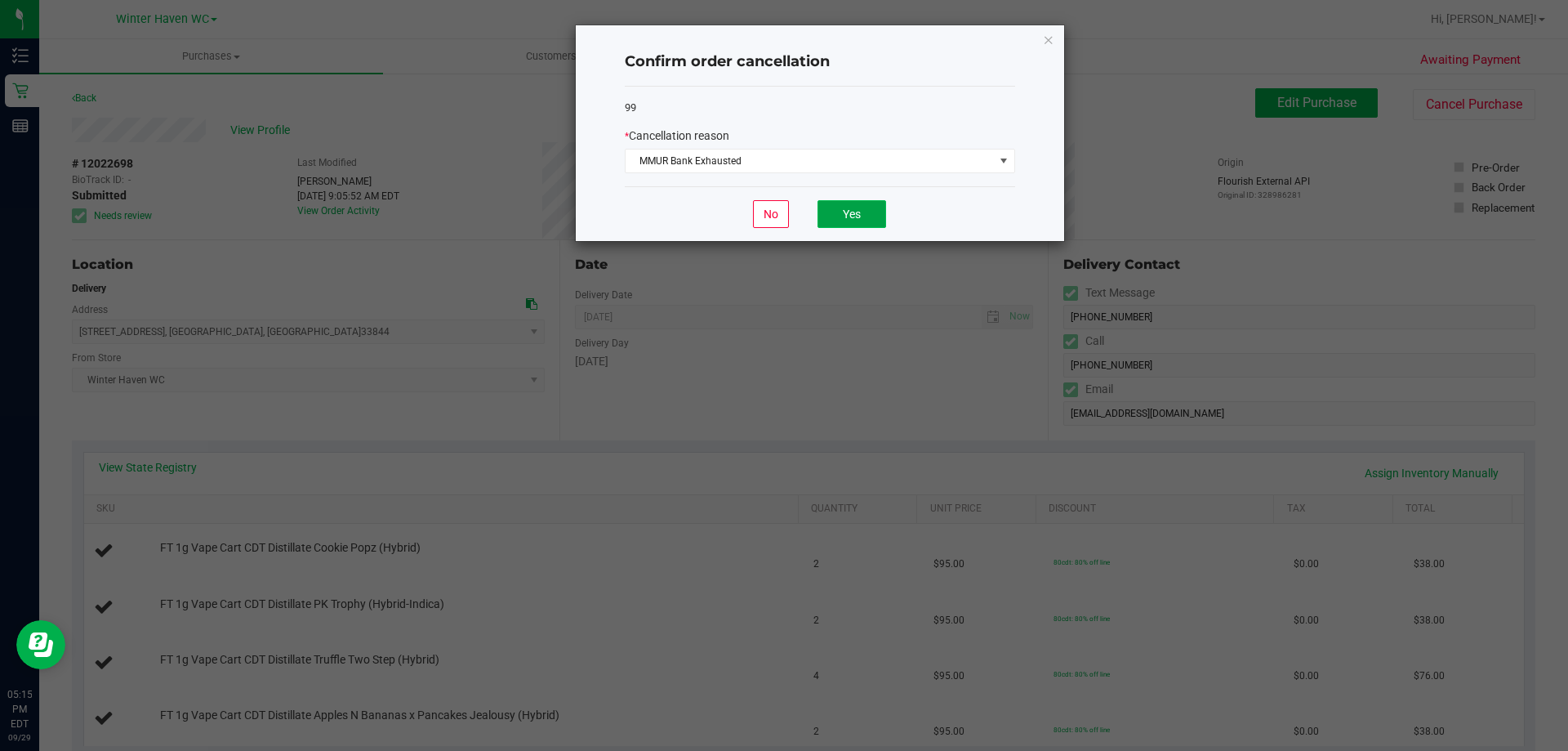
click at [866, 209] on button "Yes" at bounding box center [852, 214] width 69 height 28
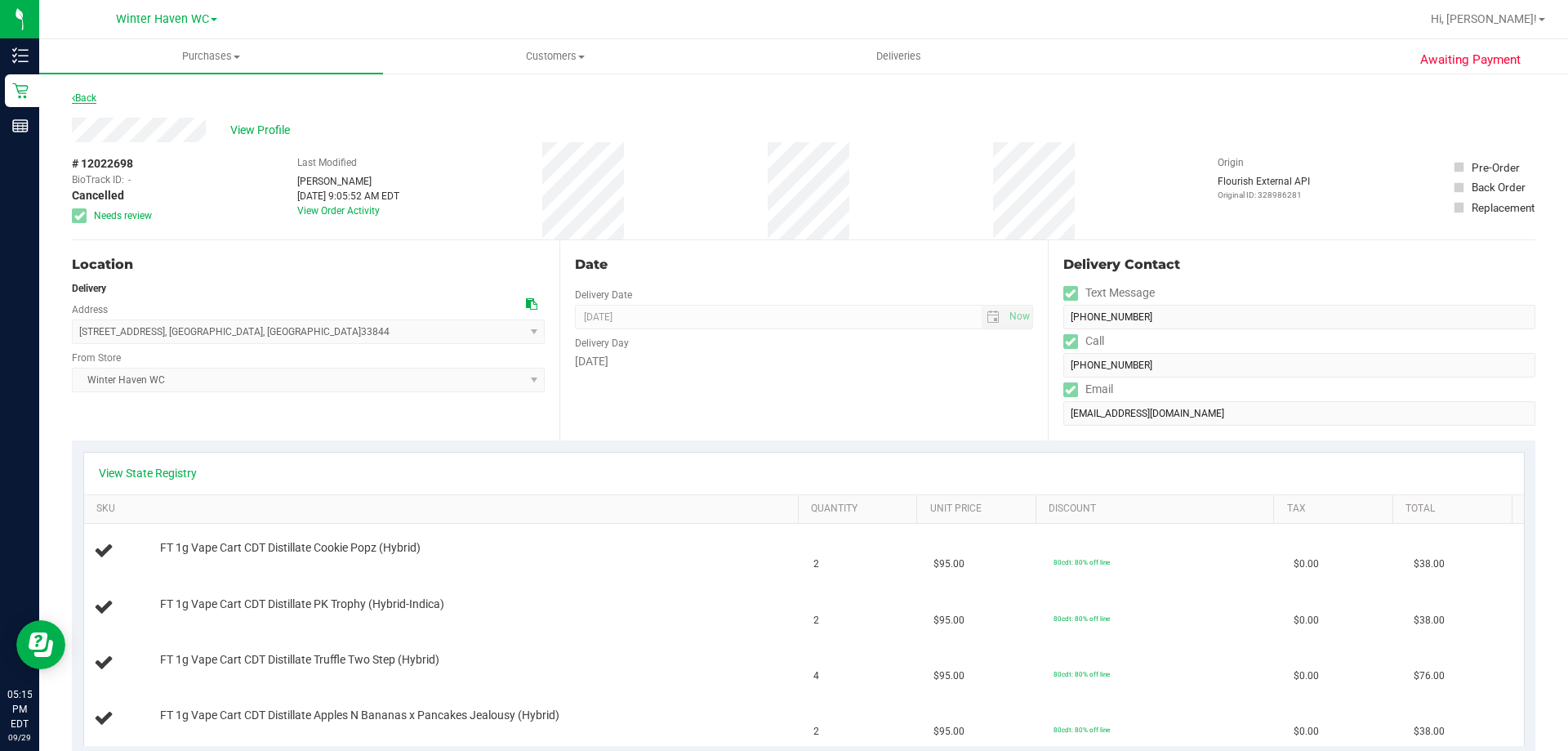
click at [88, 95] on link "Back" at bounding box center [84, 97] width 24 height 11
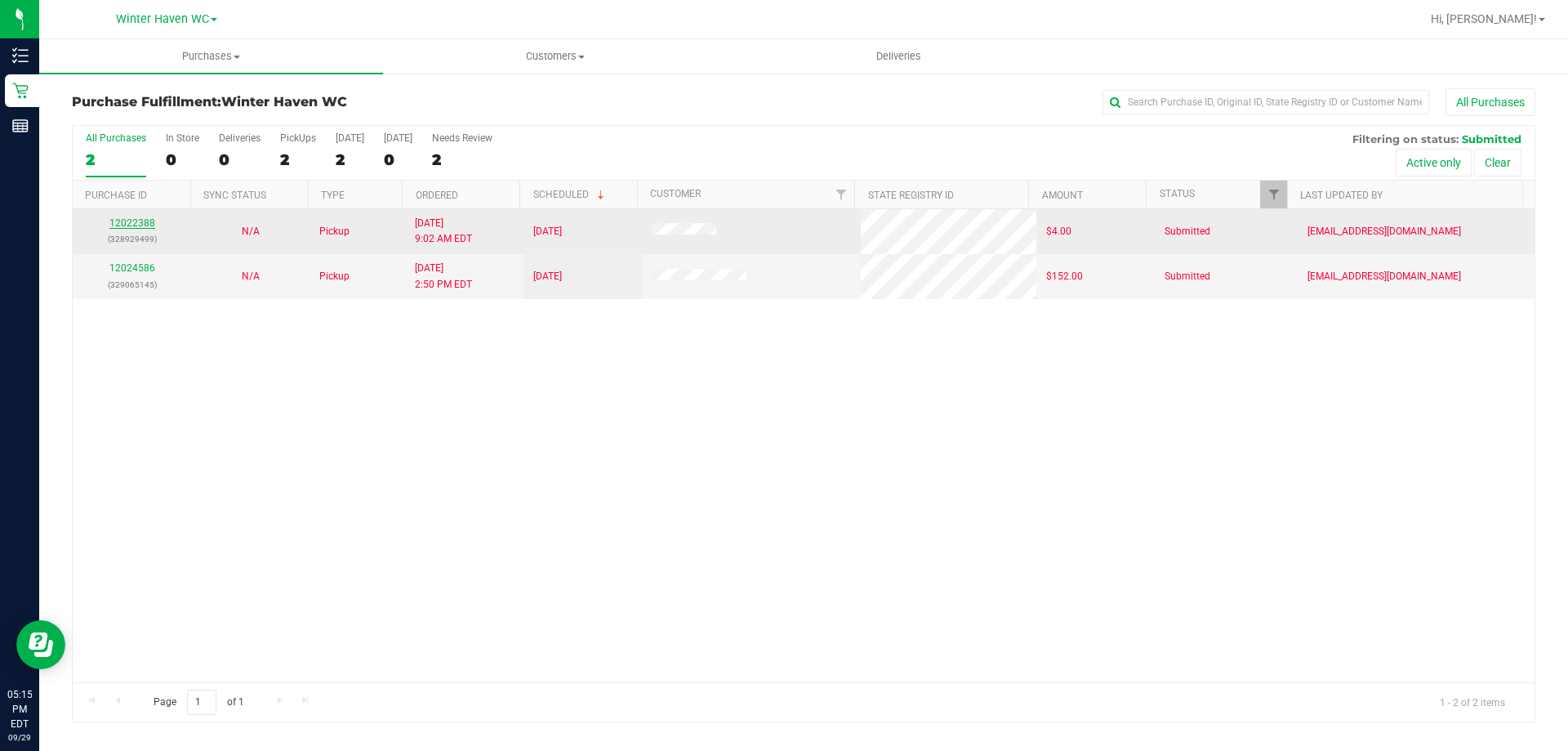
click at [133, 222] on link "12022388" at bounding box center [132, 223] width 46 height 11
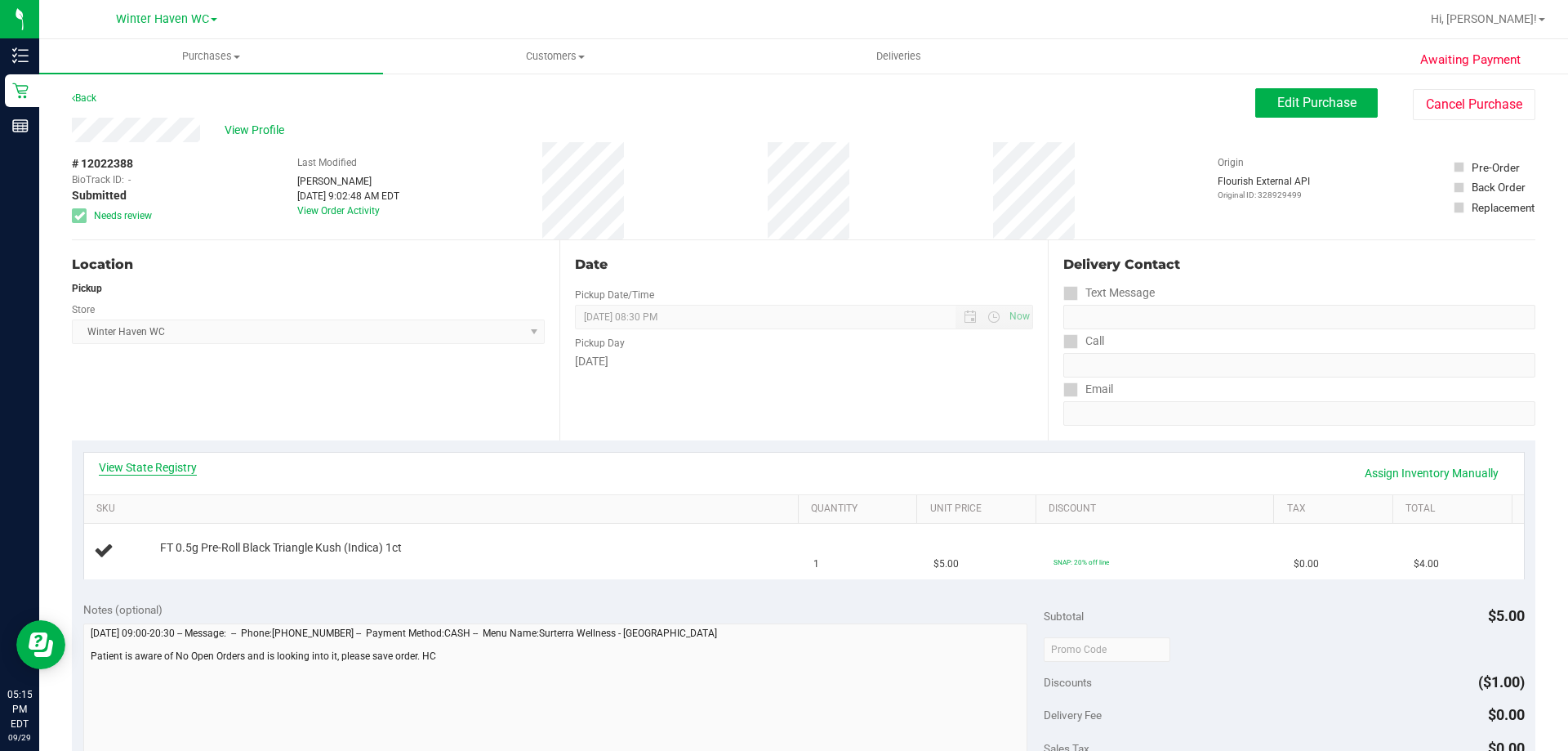
click at [119, 463] on link "View State Registry" at bounding box center [147, 467] width 98 height 16
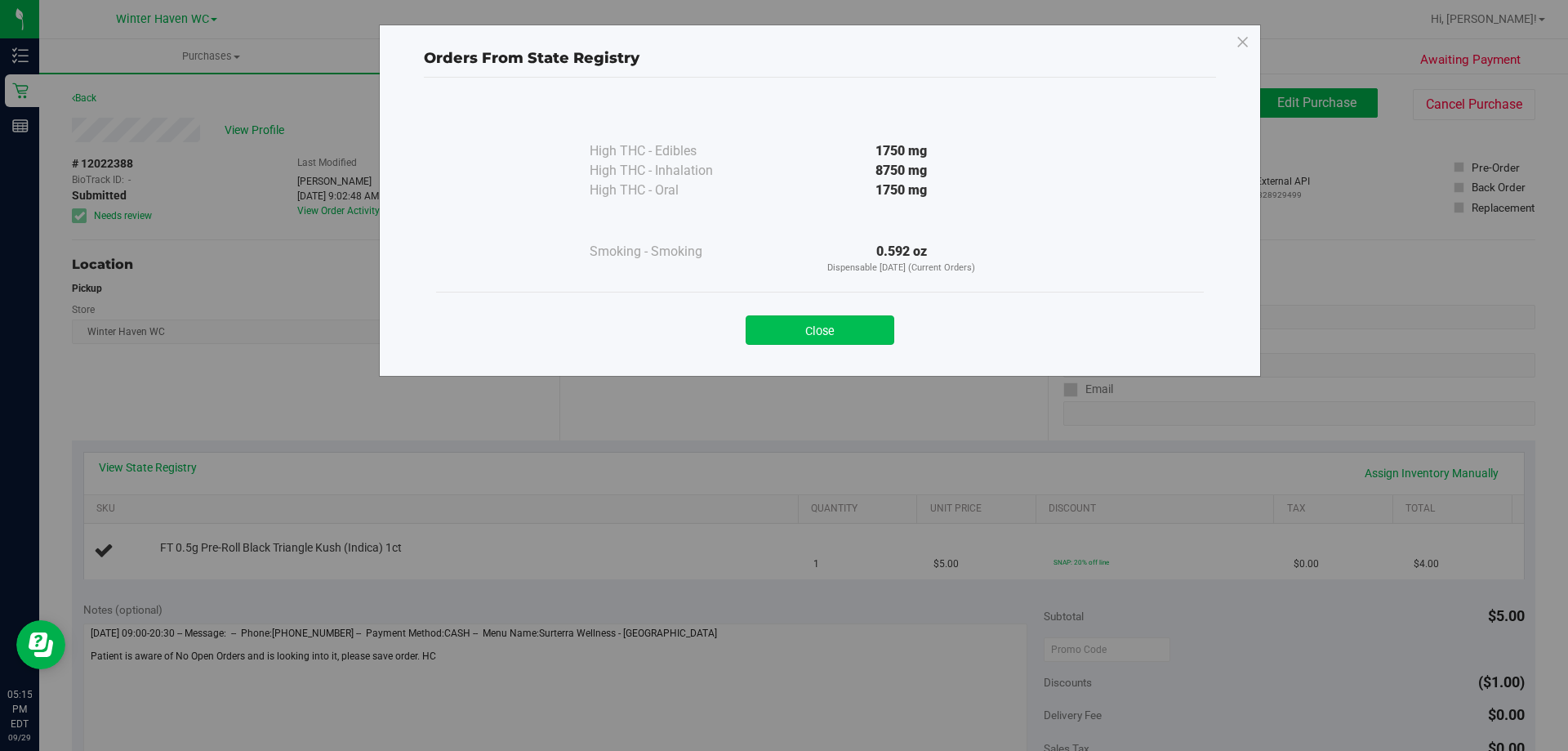
click at [866, 326] on button "Close" at bounding box center [820, 330] width 148 height 29
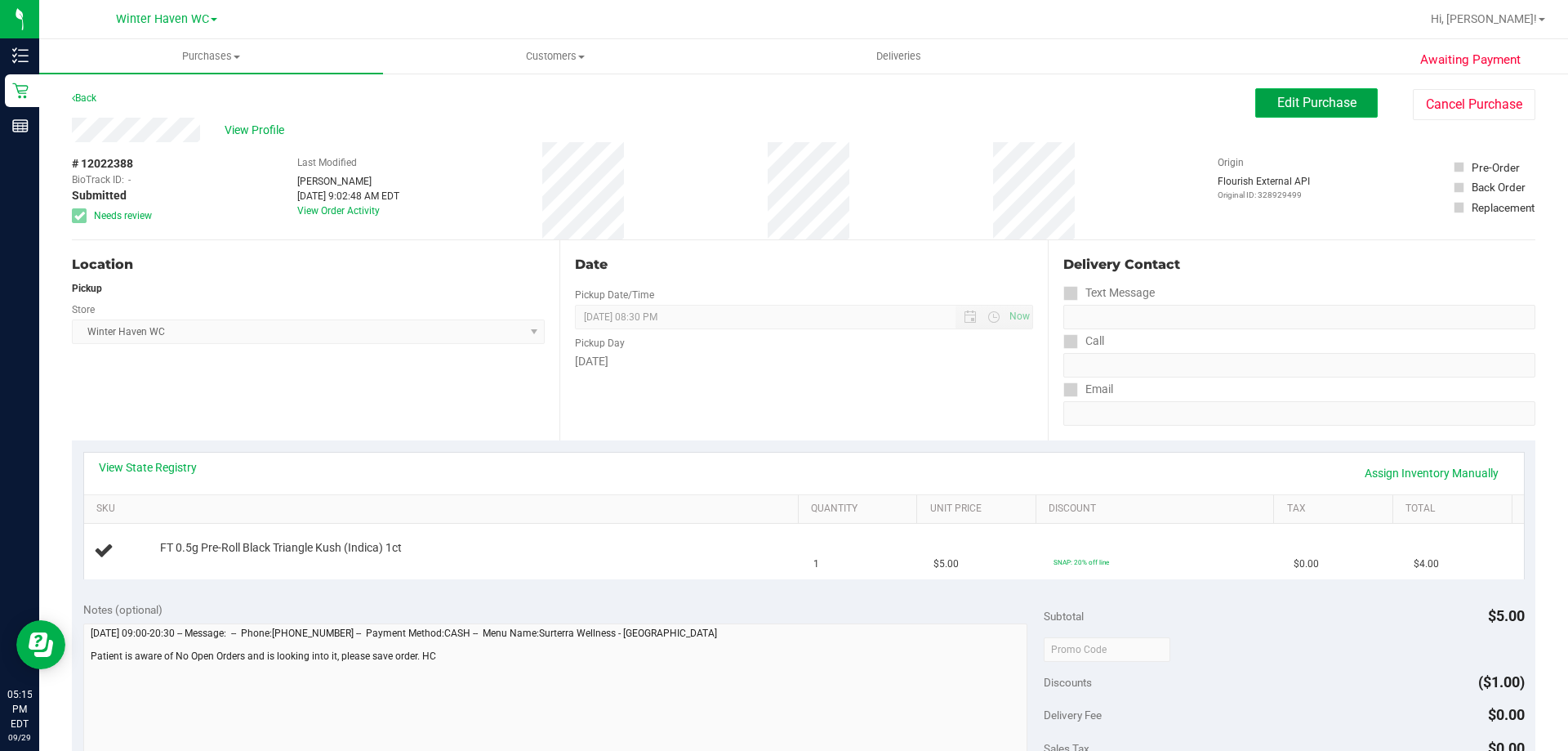
click at [1277, 98] on span "Edit Purchase" at bounding box center [1316, 102] width 79 height 16
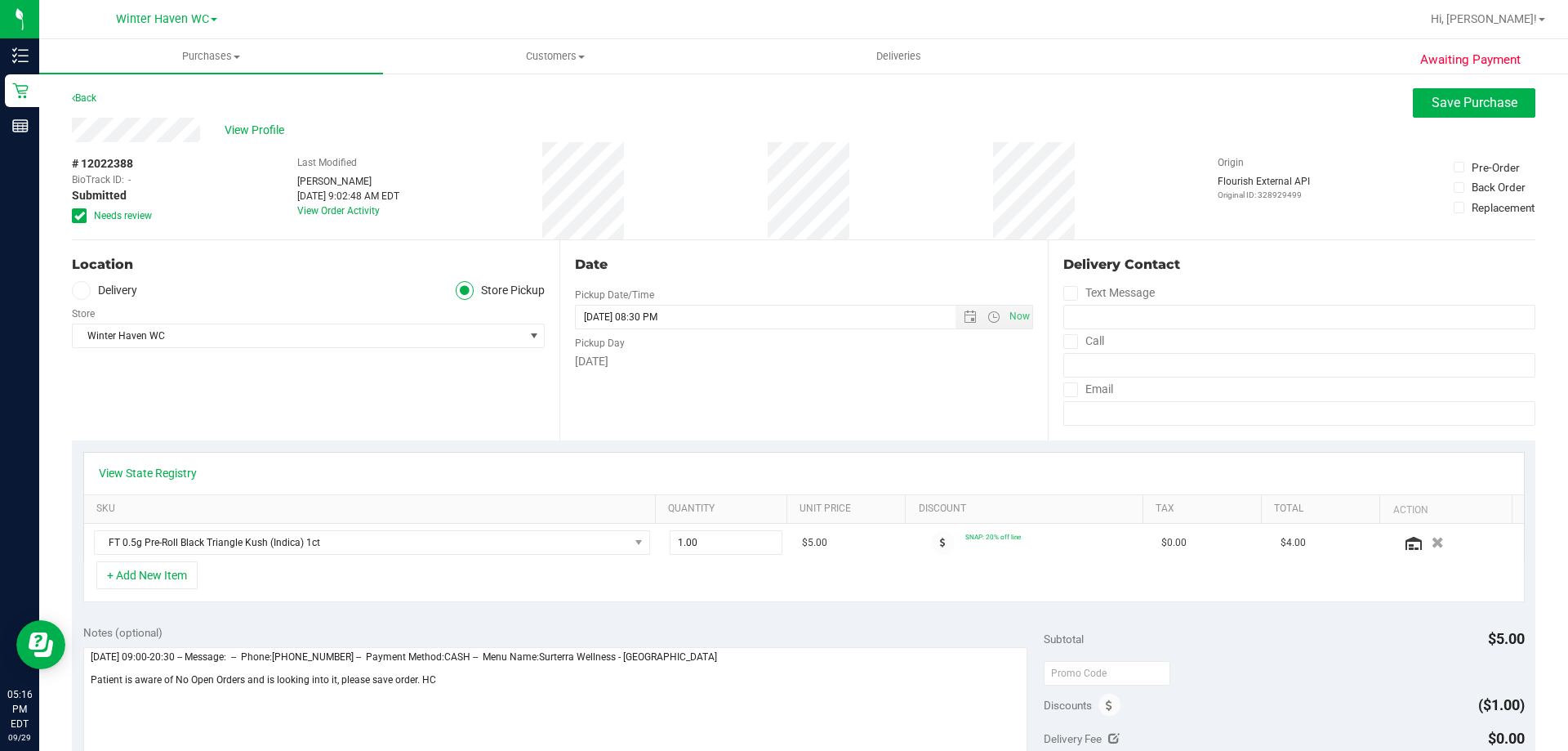
click at [82, 216] on icon at bounding box center [80, 216] width 10 height 0
click at [0, 0] on input "Needs review" at bounding box center [0, 0] width 0 height 0
click at [1460, 94] on button "Save Purchase" at bounding box center [1473, 103] width 122 height 29
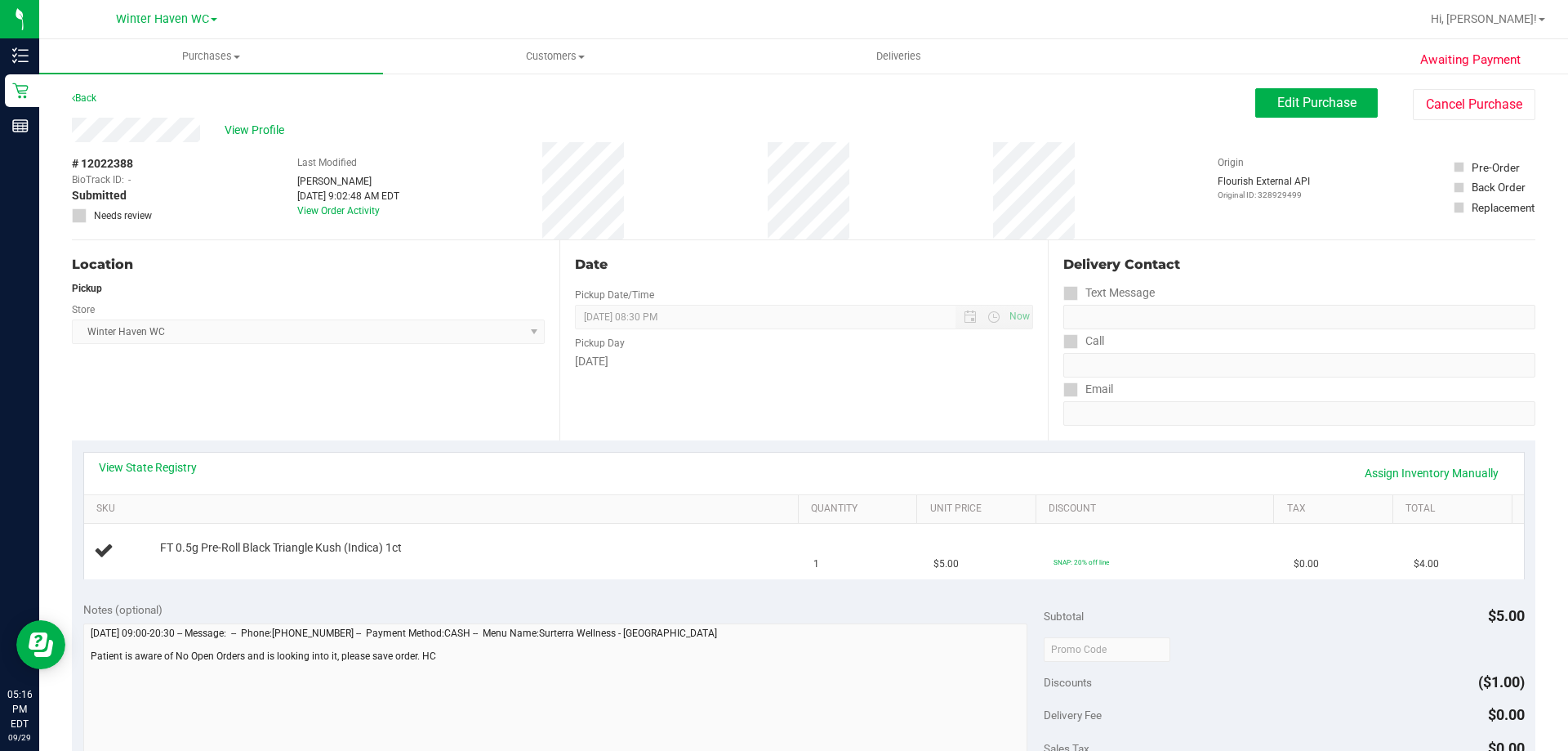
click at [78, 91] on div "Back" at bounding box center [84, 98] width 24 height 20
click at [82, 98] on link "Back" at bounding box center [84, 97] width 24 height 11
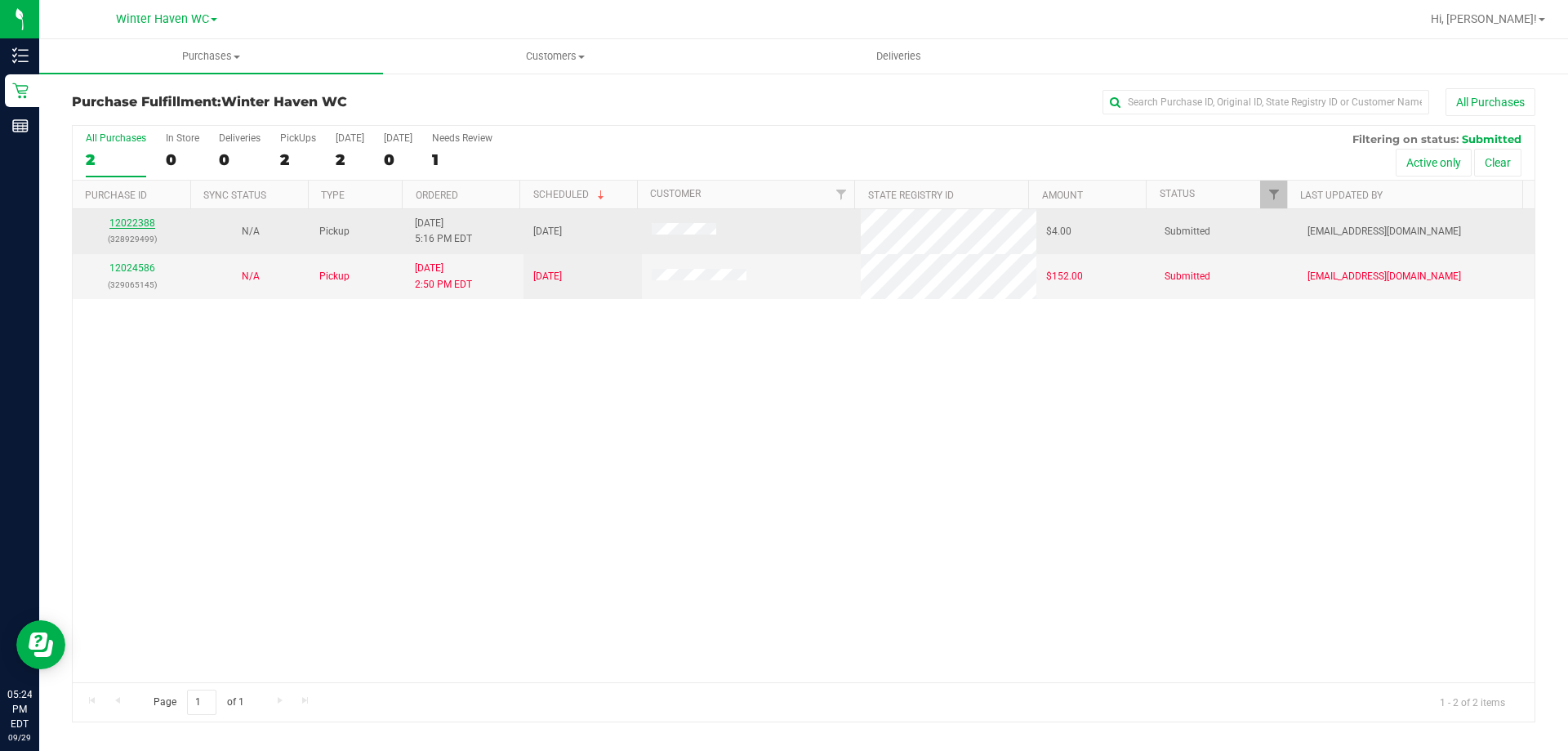
click at [136, 220] on link "12022388" at bounding box center [132, 223] width 46 height 11
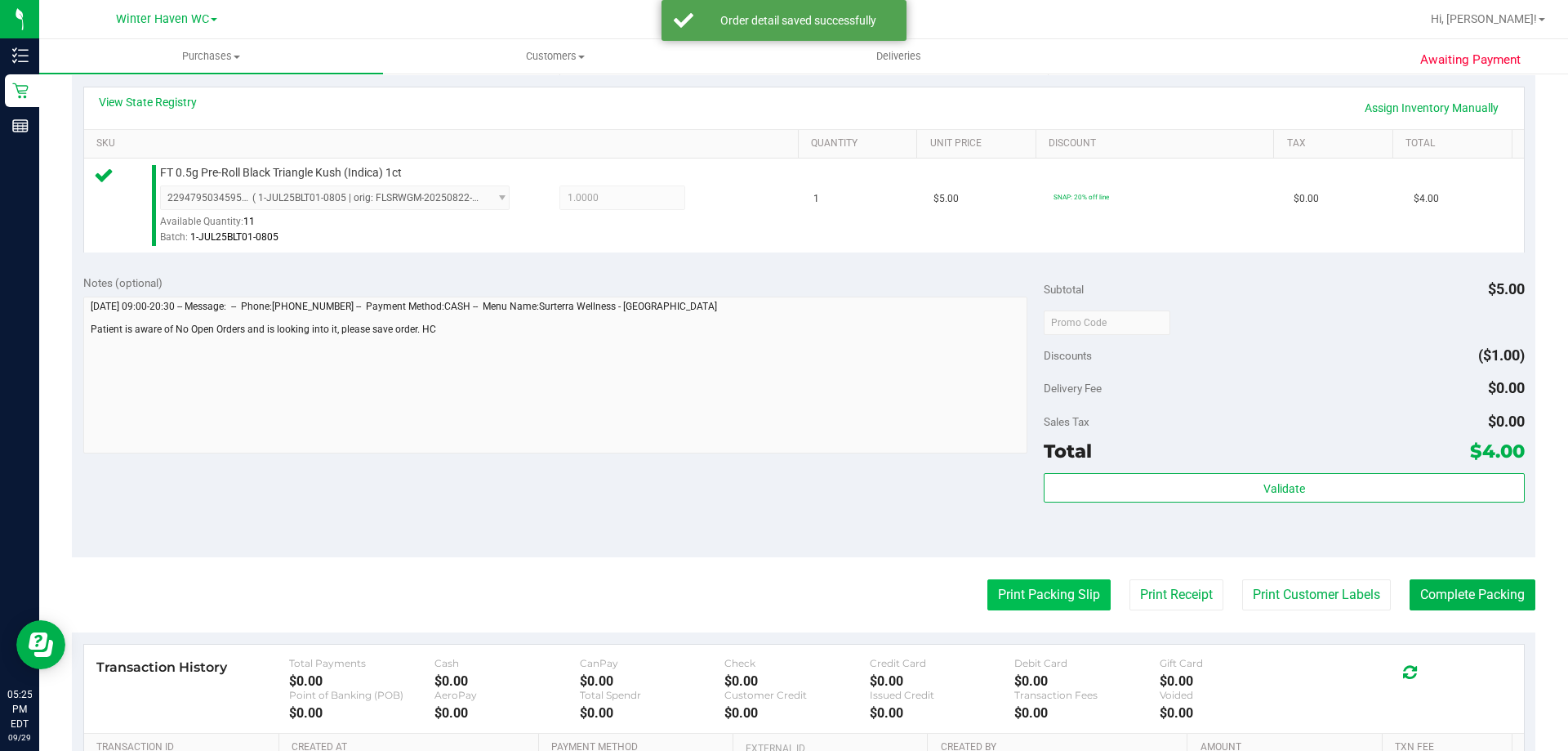
scroll to position [571, 0]
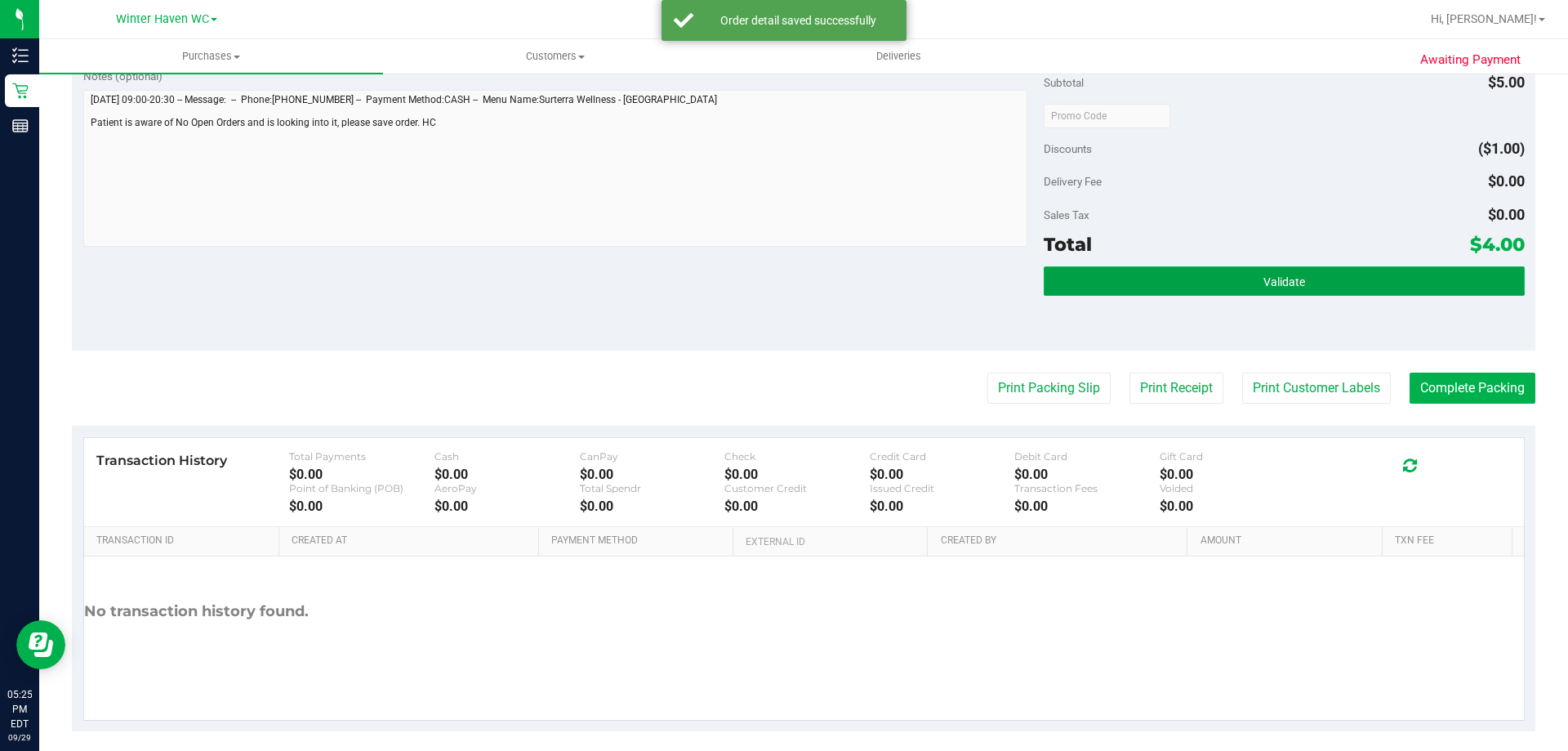
click at [1208, 274] on button "Validate" at bounding box center [1284, 281] width 480 height 29
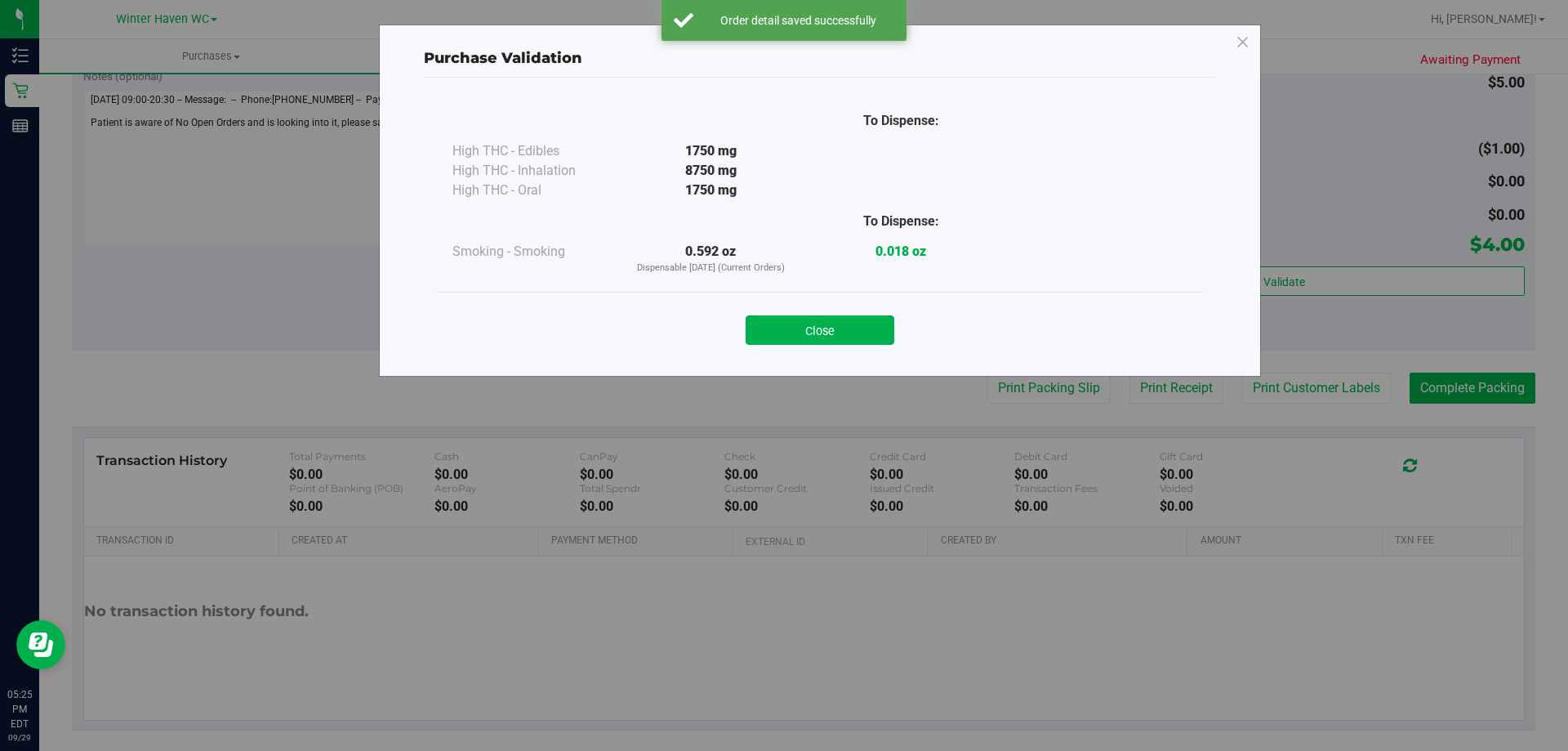
click at [860, 307] on div "Close" at bounding box center [820, 324] width 743 height 41
click at [859, 327] on button "Close" at bounding box center [820, 330] width 148 height 29
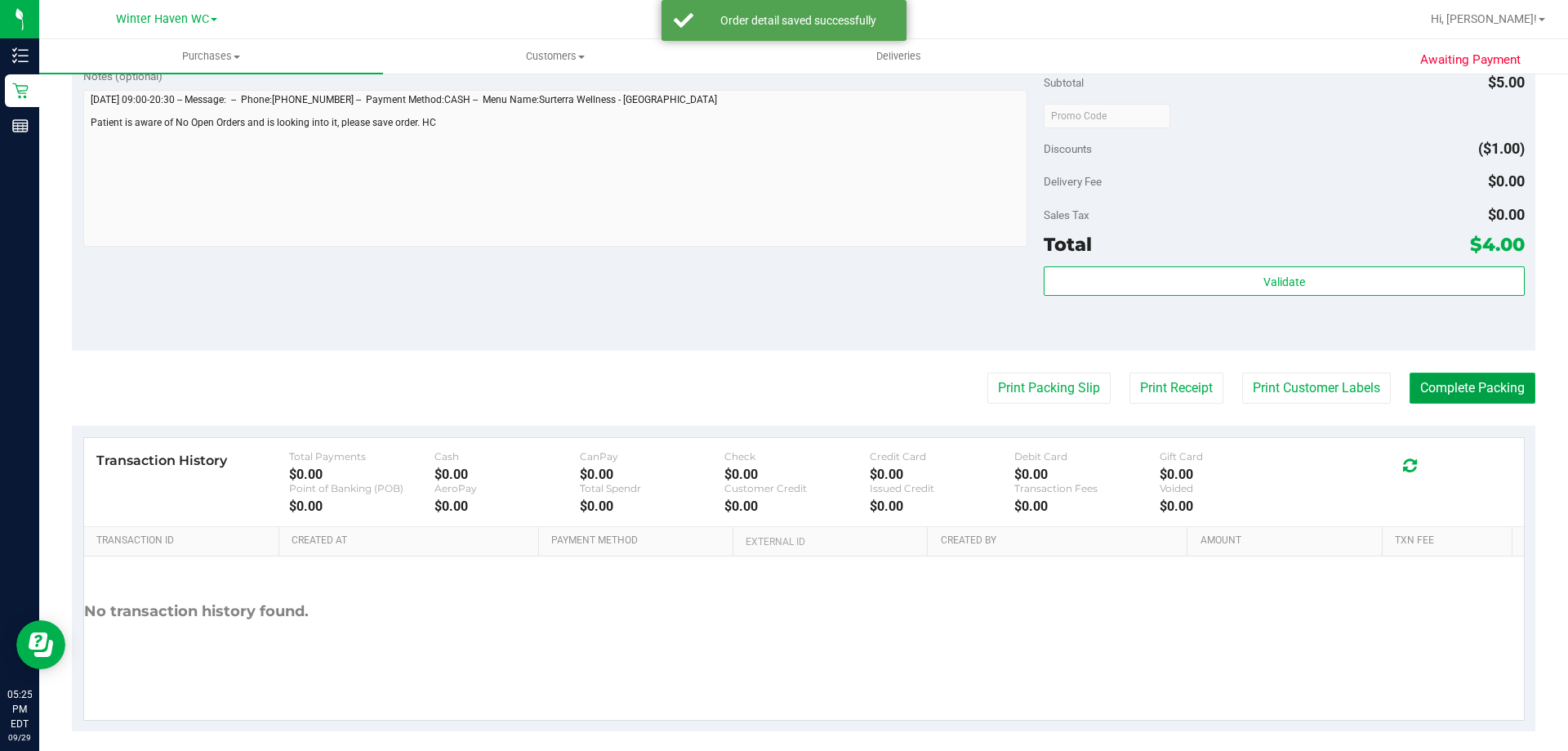
click at [1465, 382] on button "Complete Packing" at bounding box center [1473, 389] width 126 height 31
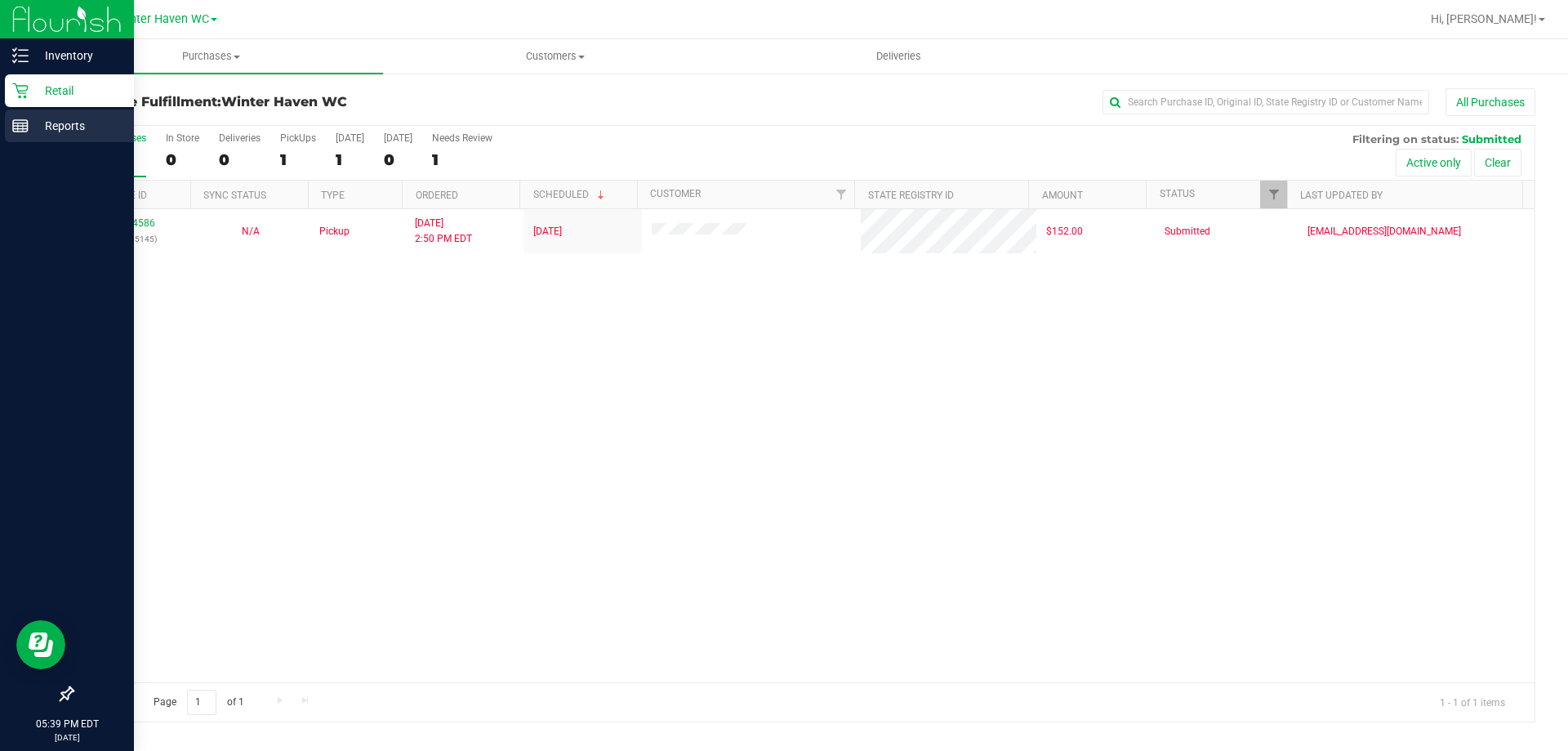
click at [55, 126] on p "Reports" at bounding box center [77, 126] width 98 height 20
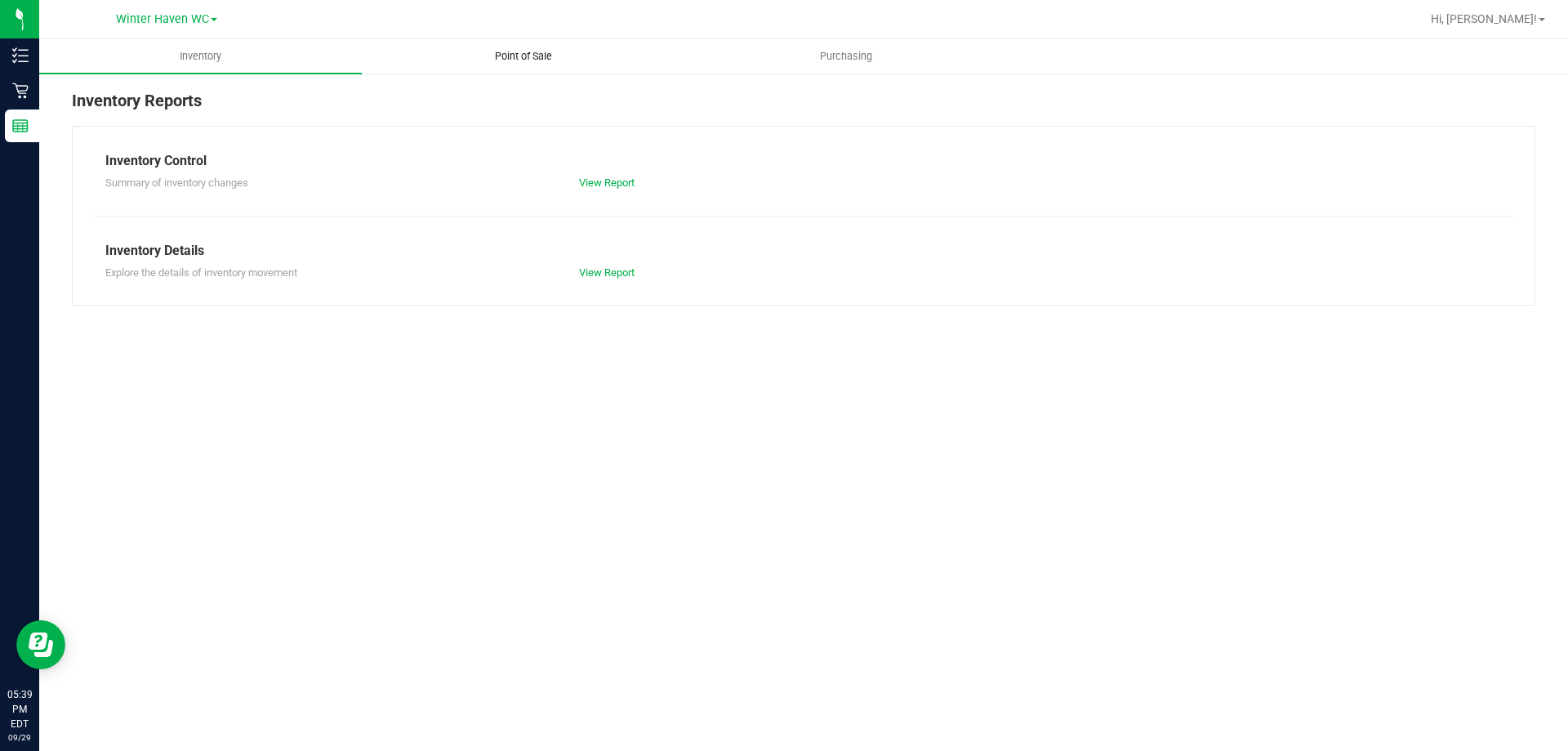
click at [531, 56] on span "Point of Sale" at bounding box center [523, 56] width 101 height 15
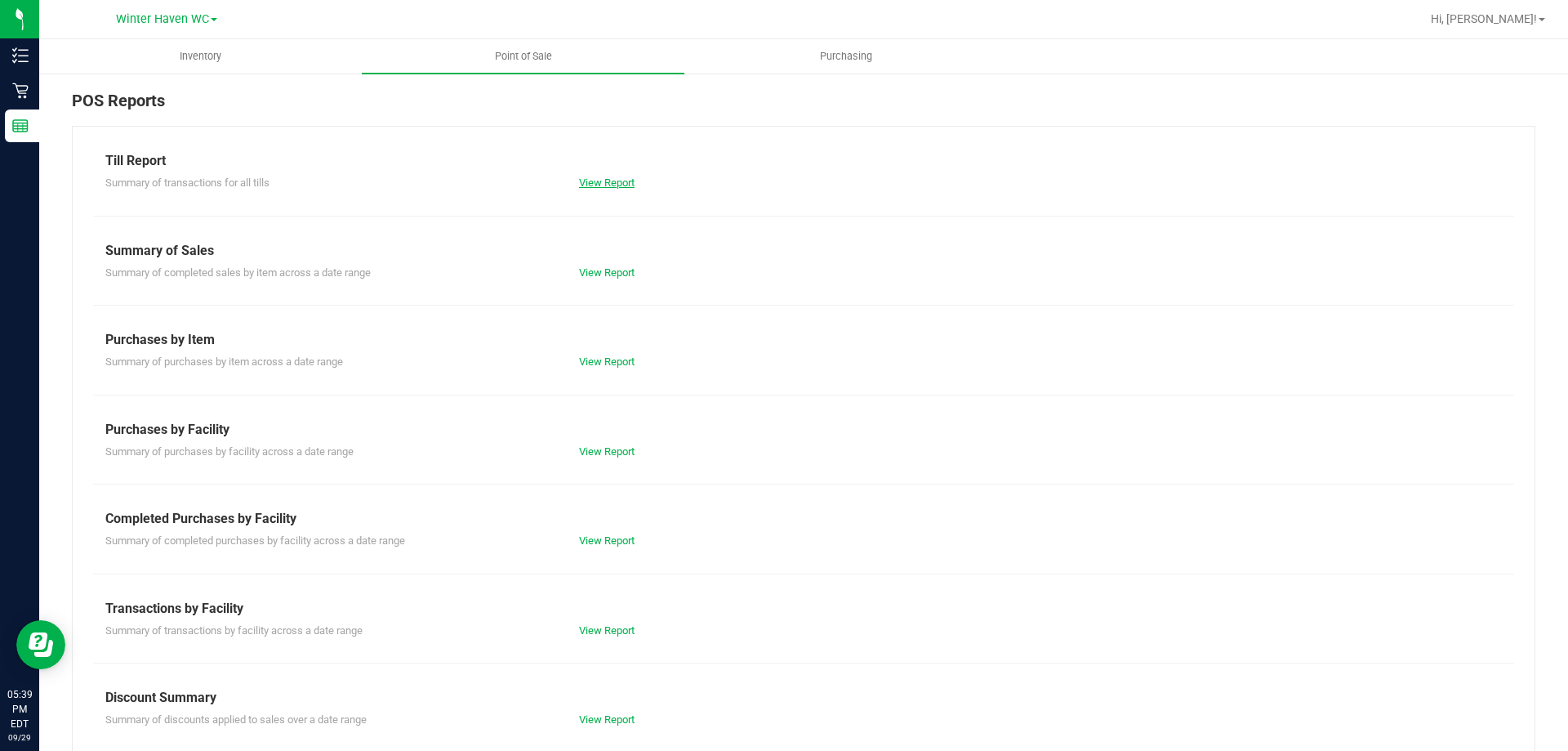
click at [603, 184] on link "View Report" at bounding box center [607, 182] width 56 height 12
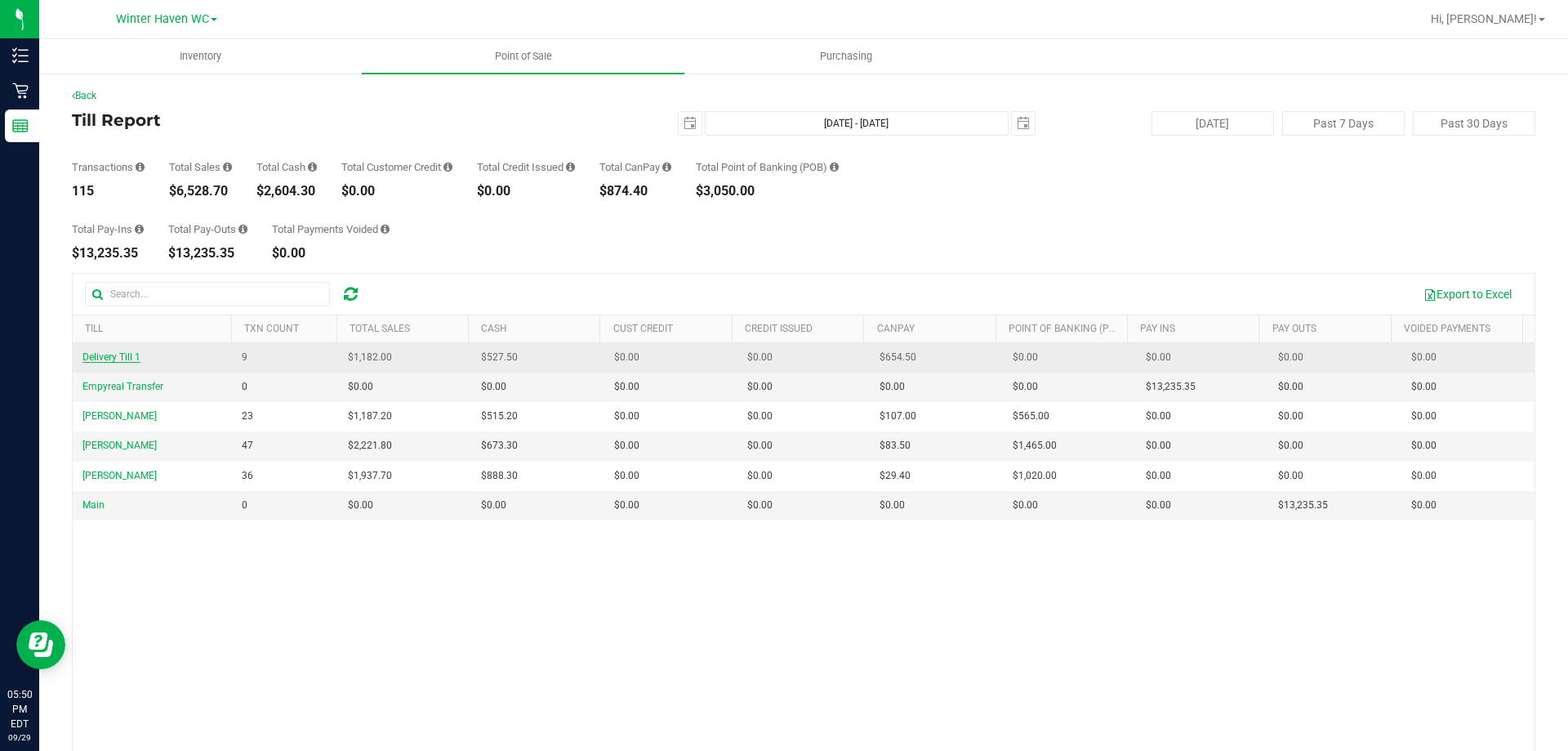
click at [109, 356] on span "Delivery Till 1" at bounding box center [111, 356] width 58 height 11
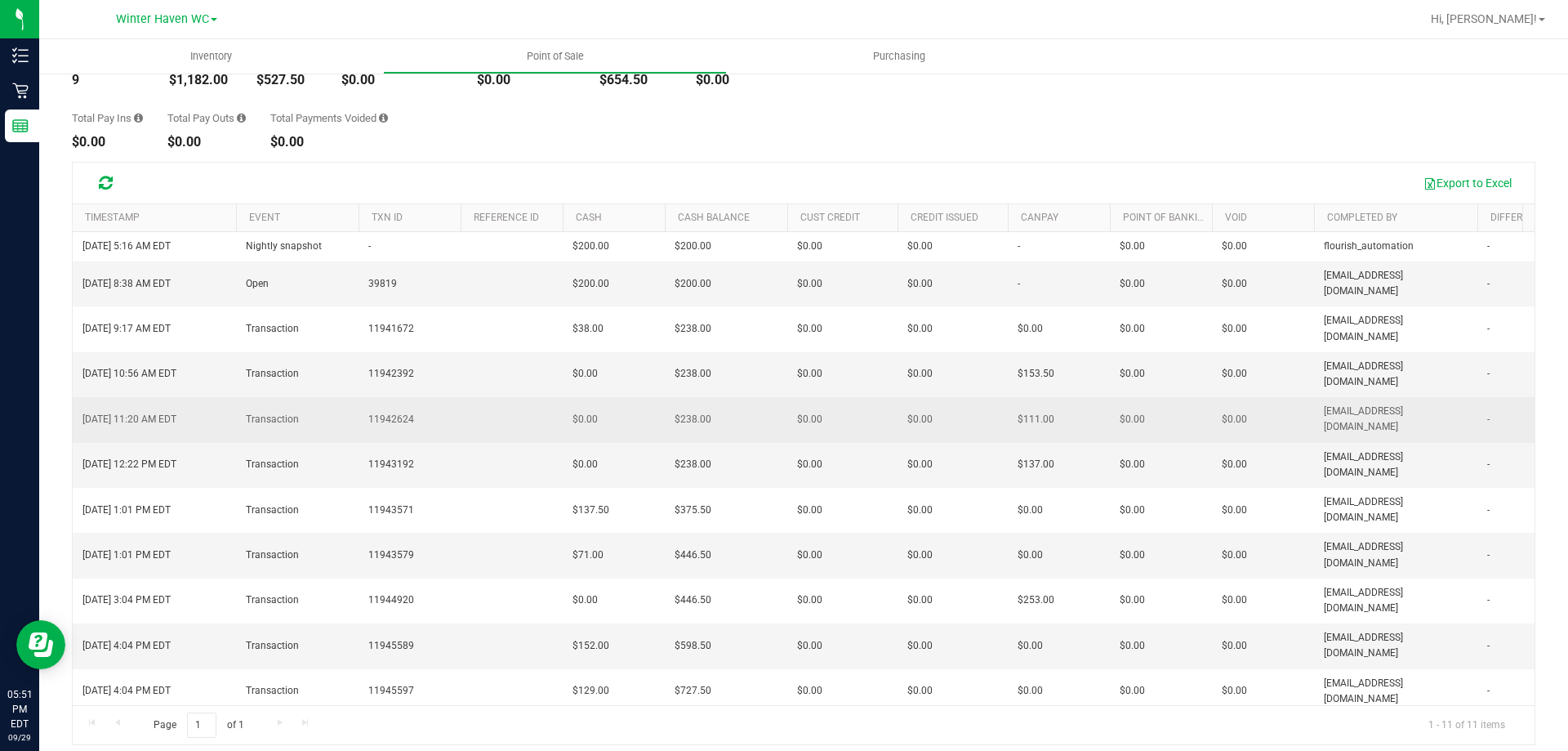
scroll to position [121, 0]
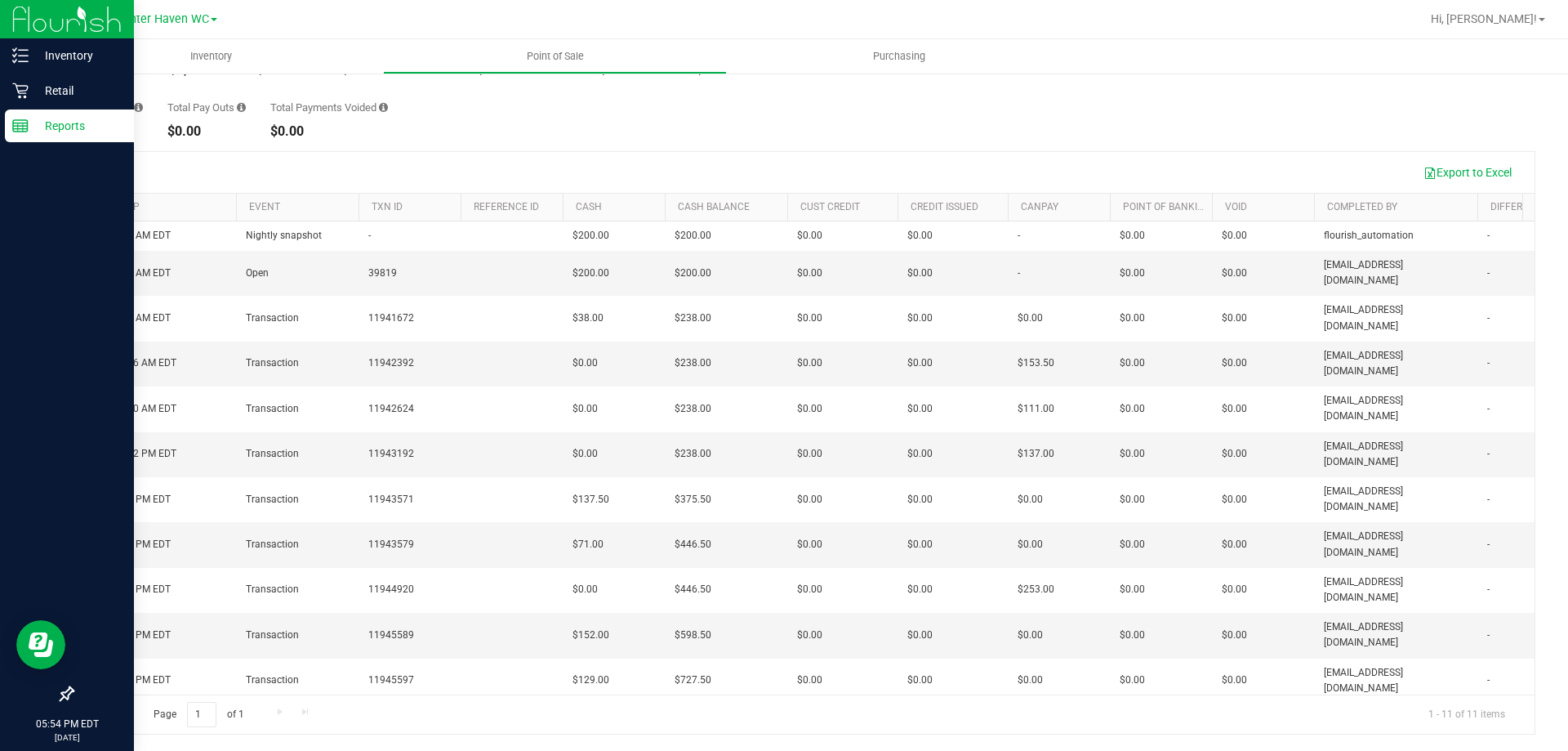
click at [51, 122] on p "Reports" at bounding box center [77, 126] width 98 height 20
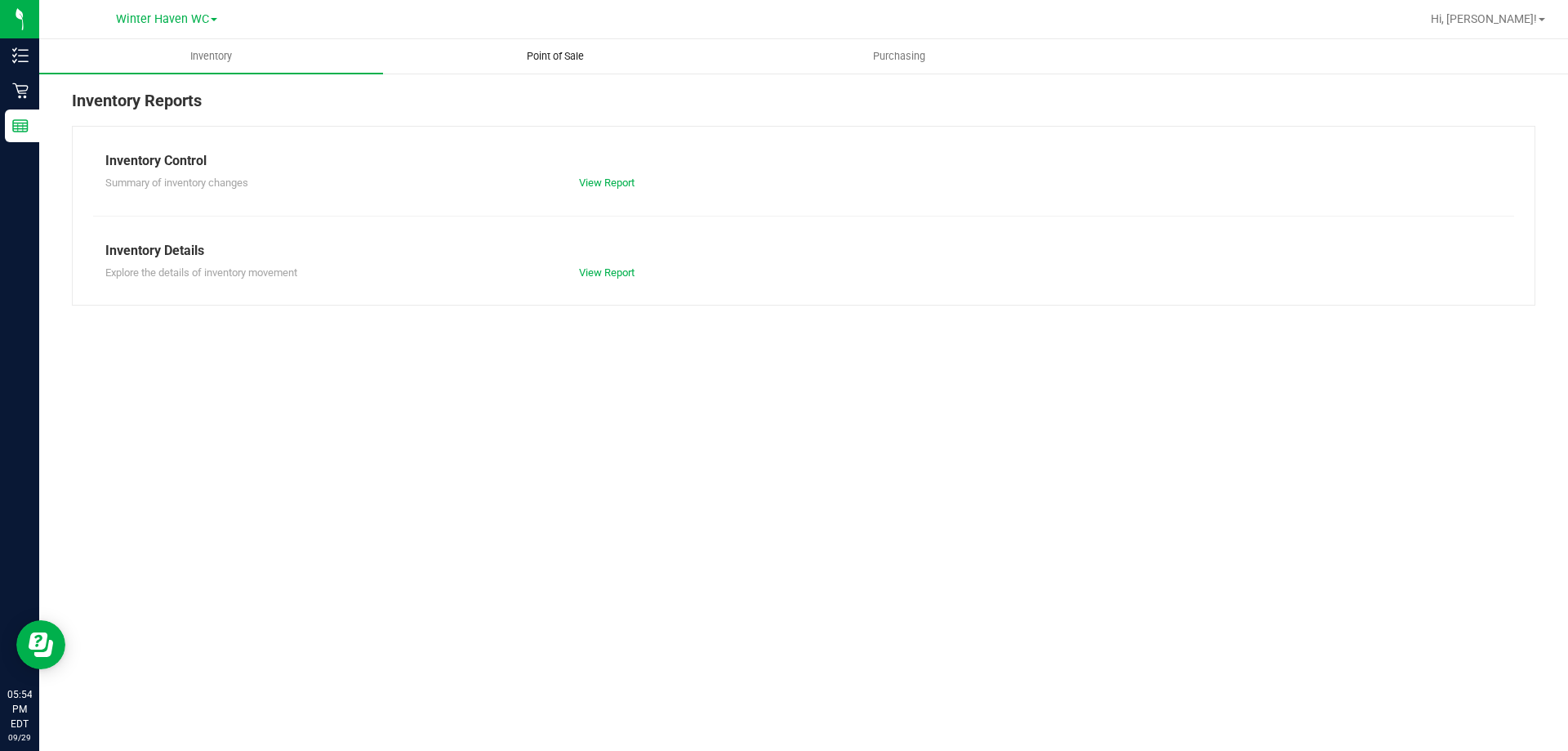
click at [550, 53] on span "Point of Sale" at bounding box center [555, 56] width 101 height 15
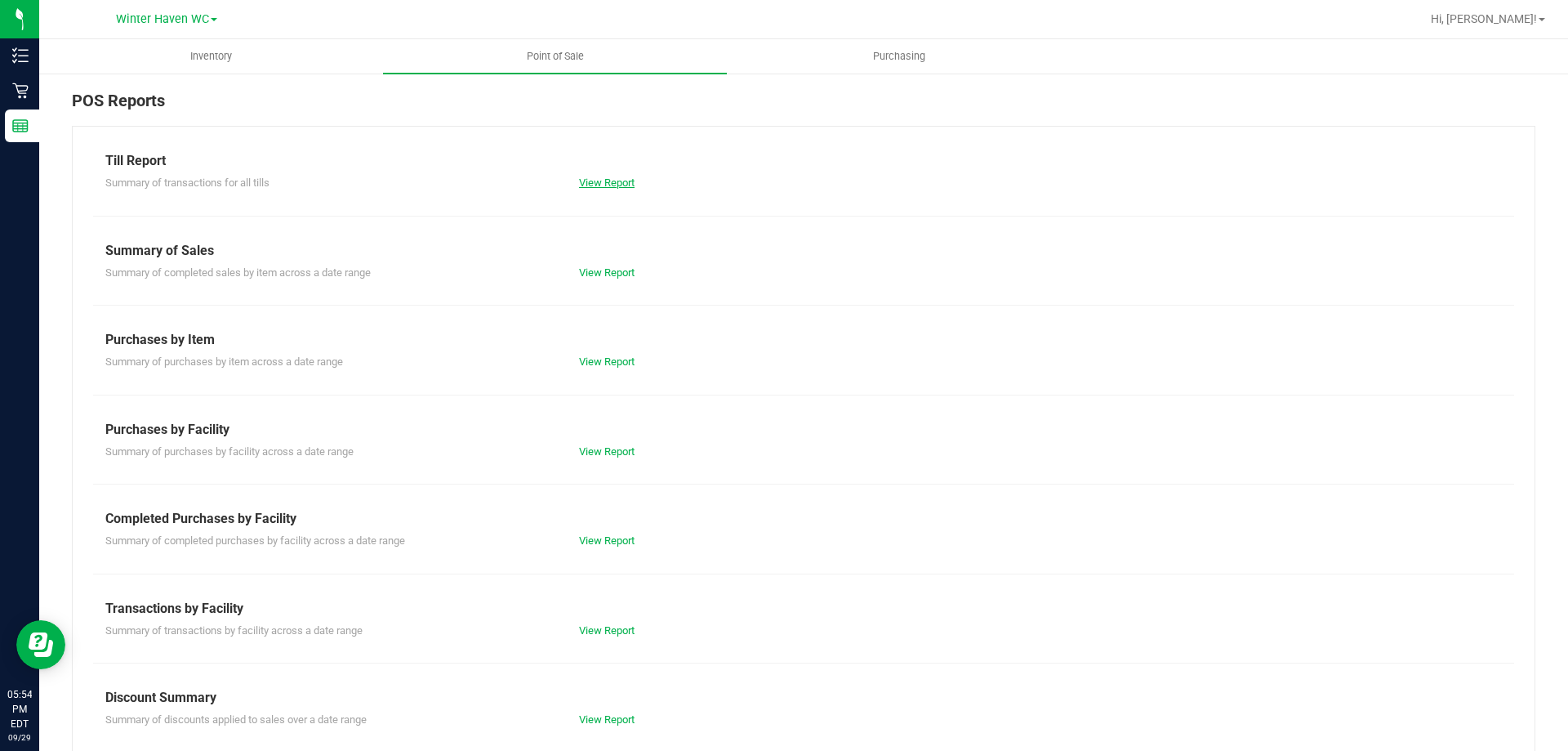
click at [598, 179] on link "View Report" at bounding box center [607, 182] width 56 height 12
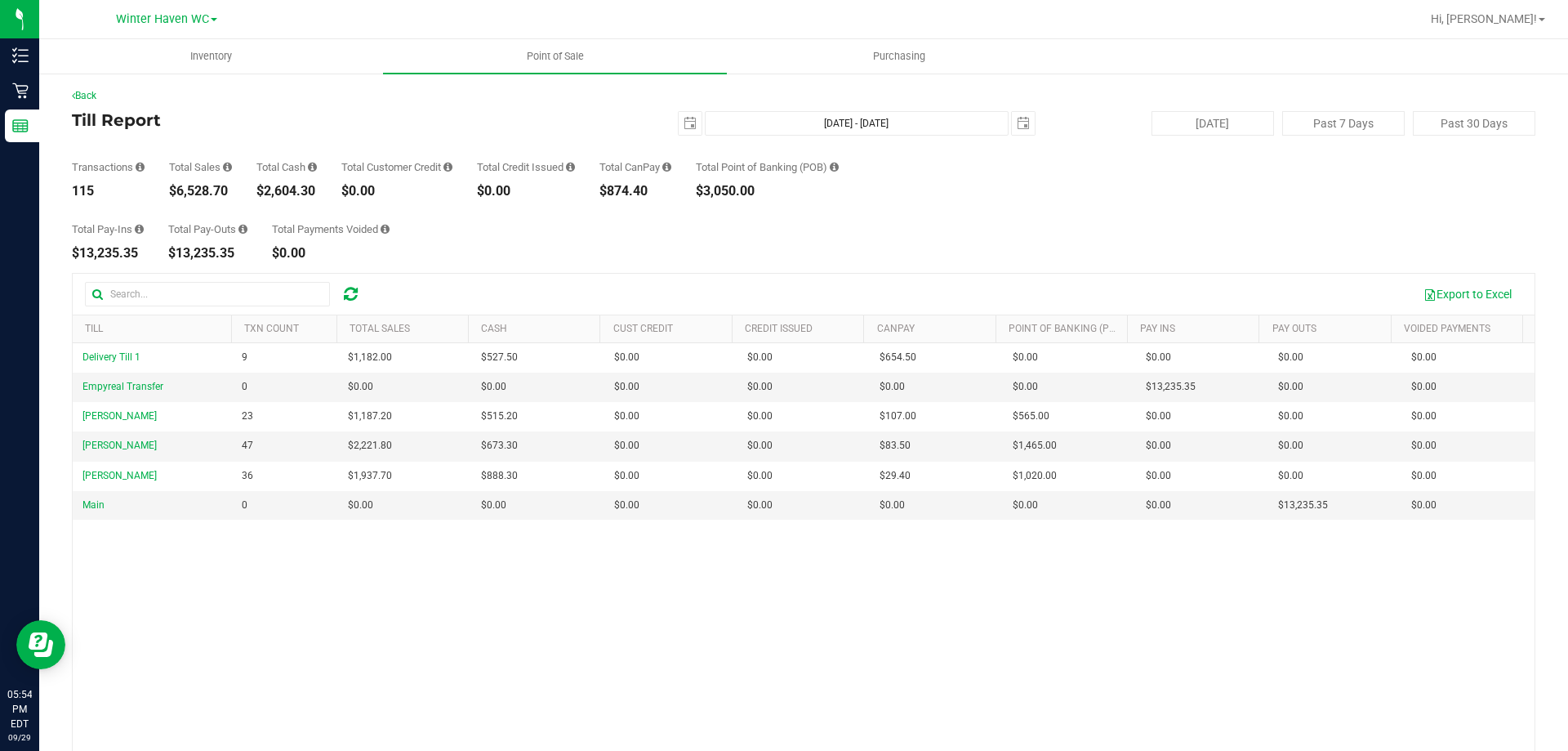
drag, startPoint x: 232, startPoint y: 186, endPoint x: 170, endPoint y: 183, distance: 62.1
click at [170, 185] on div "$6,528.70" at bounding box center [200, 191] width 63 height 13
copy div "$6,528.70"
click at [1526, 20] on span "Hi, [PERSON_NAME]!" at bounding box center [1484, 18] width 106 height 13
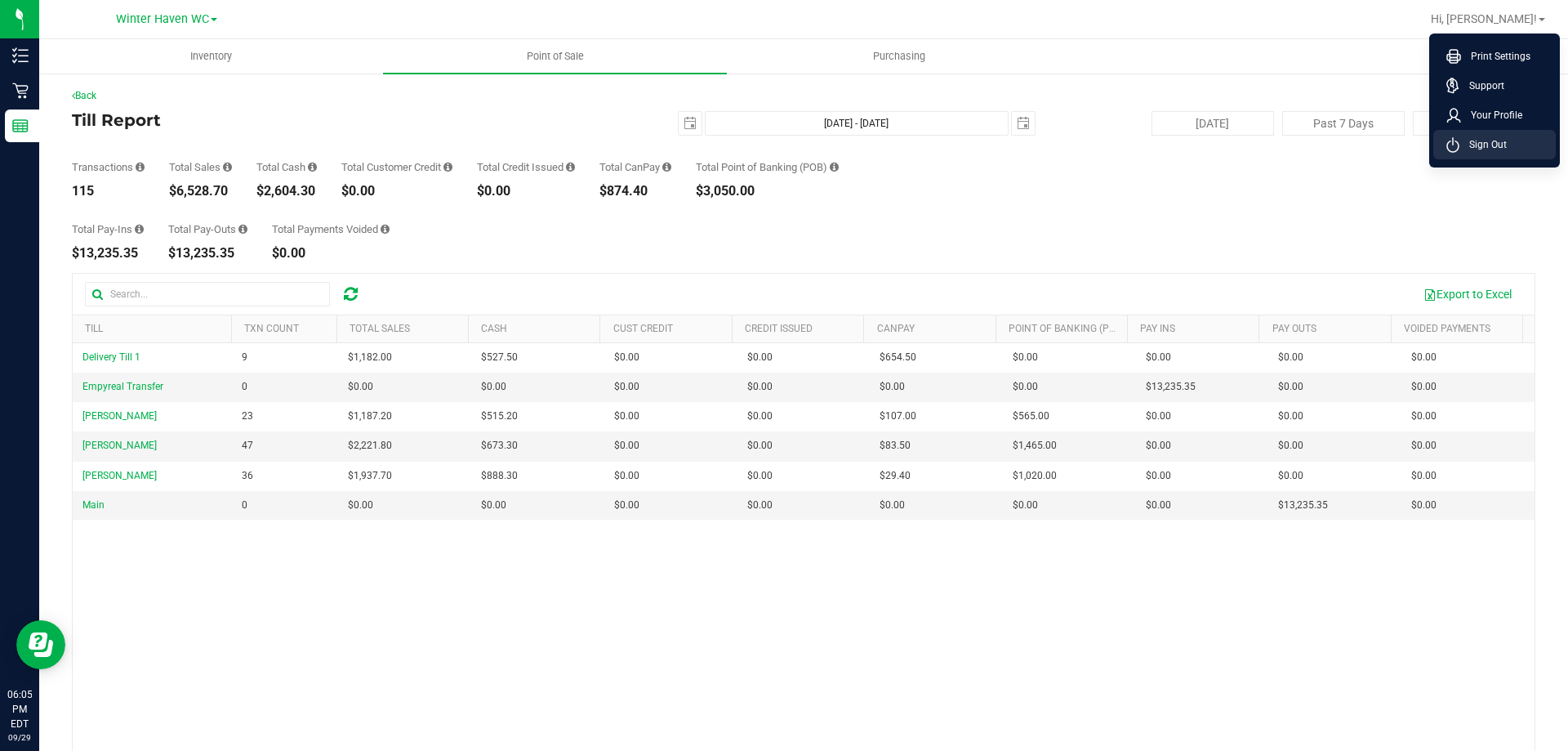
click at [1470, 147] on span "Sign Out" at bounding box center [1483, 144] width 48 height 16
